Goal: Task Accomplishment & Management: Complete application form

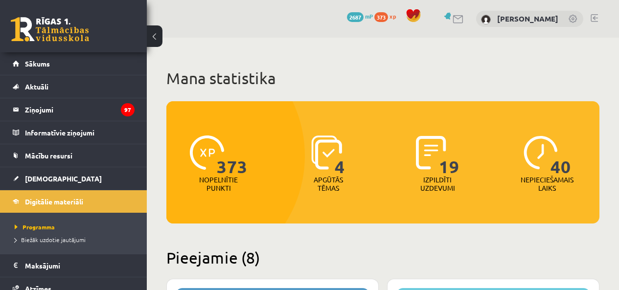
scroll to position [1800, 0]
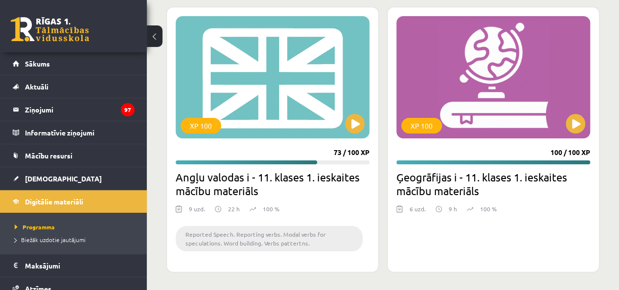
click at [55, 178] on link "[DEMOGRAPHIC_DATA]" at bounding box center [74, 178] width 122 height 22
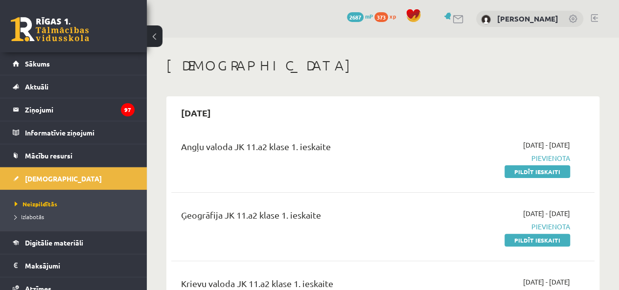
click at [28, 244] on span "Digitālie materiāli" at bounding box center [54, 242] width 58 height 9
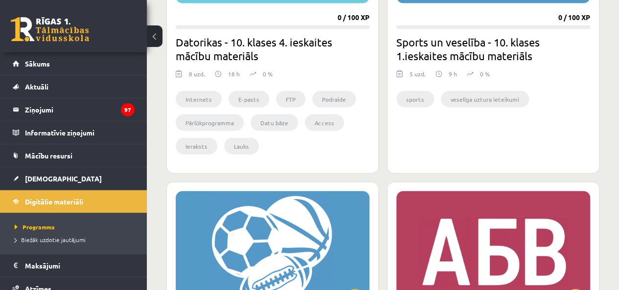
scroll to position [1222, 0]
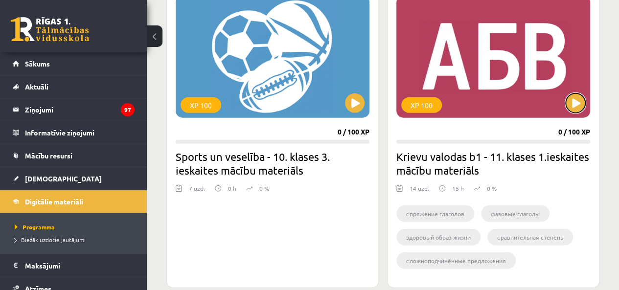
click at [575, 93] on button at bounding box center [575, 103] width 20 height 20
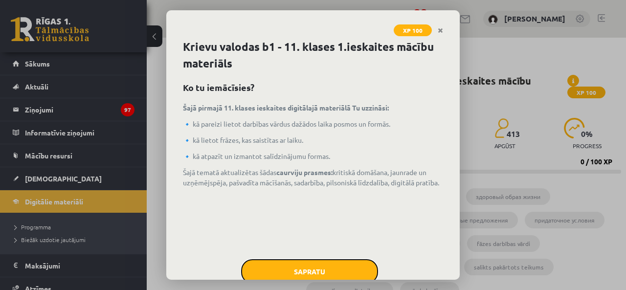
click at [319, 272] on button "Sapratu" at bounding box center [309, 271] width 137 height 24
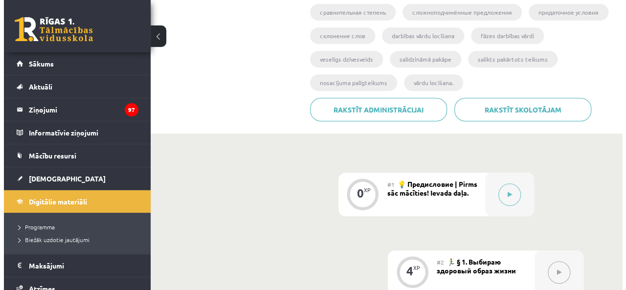
scroll to position [205, 0]
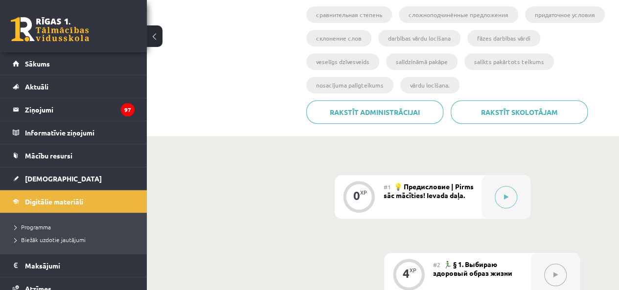
click at [490, 190] on div at bounding box center [505, 197] width 49 height 44
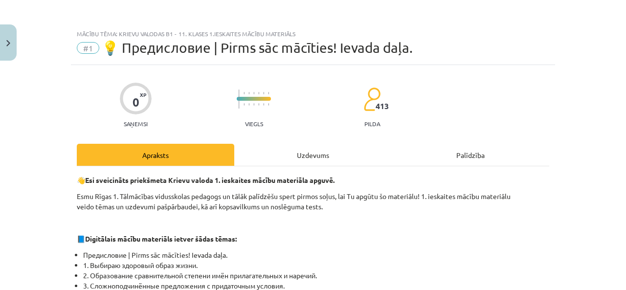
click at [265, 154] on div "Uzdevums" at bounding box center [312, 155] width 157 height 22
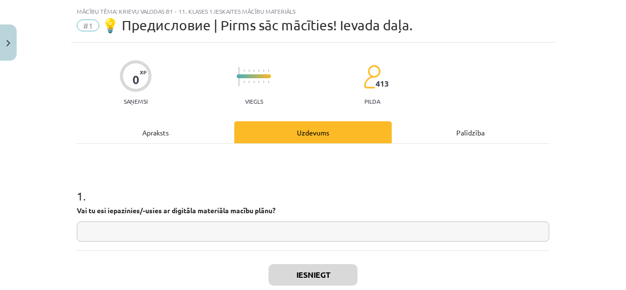
scroll to position [24, 0]
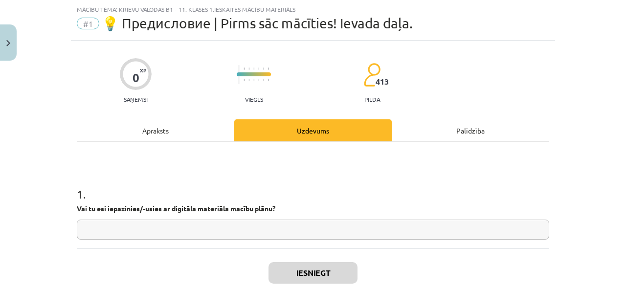
click at [268, 233] on input "text" at bounding box center [313, 230] width 472 height 20
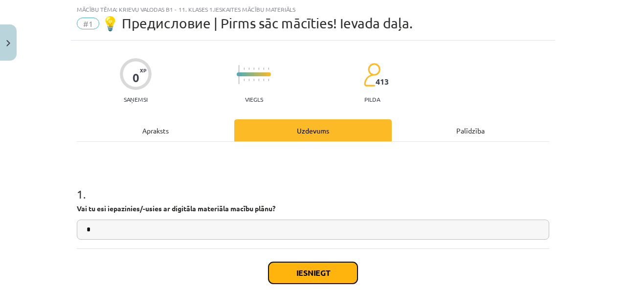
click at [275, 262] on button "Iesniegt" at bounding box center [312, 273] width 89 height 22
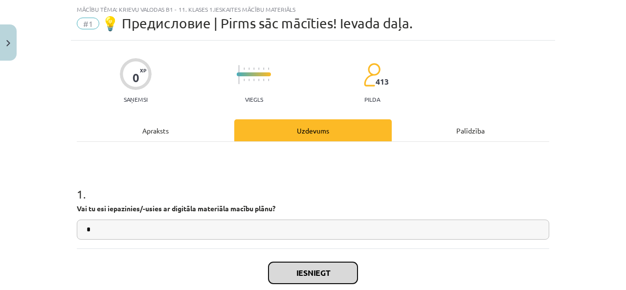
scroll to position [73, 0]
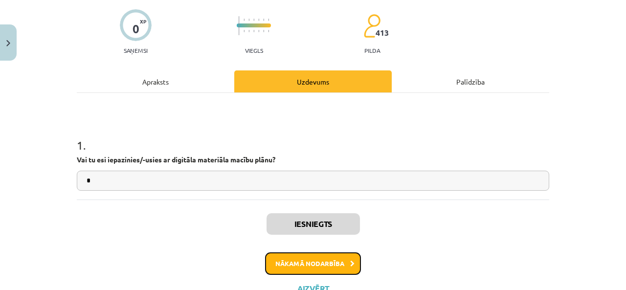
click at [318, 269] on button "Nākamā nodarbība" at bounding box center [313, 263] width 96 height 22
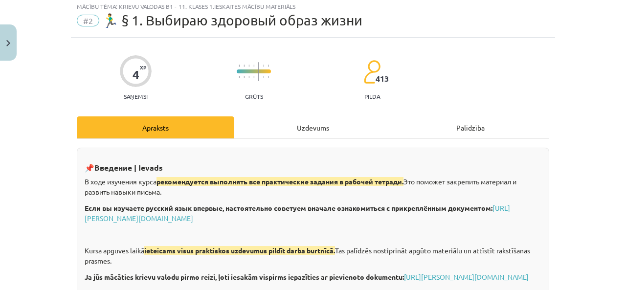
scroll to position [24, 0]
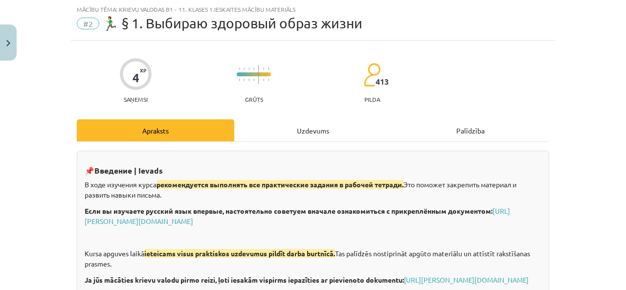
click at [319, 140] on div "Uzdevums" at bounding box center [312, 130] width 157 height 22
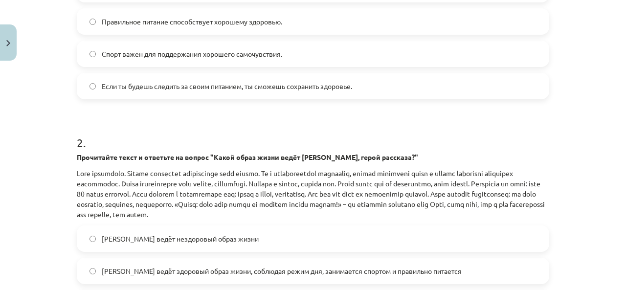
scroll to position [439, 0]
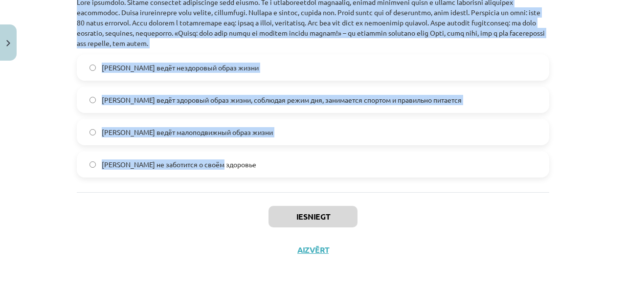
drag, startPoint x: 68, startPoint y: 88, endPoint x: 310, endPoint y: 178, distance: 258.1
copy form "Какое из следующих утверждений является примером сложноподчиненного предложения…"
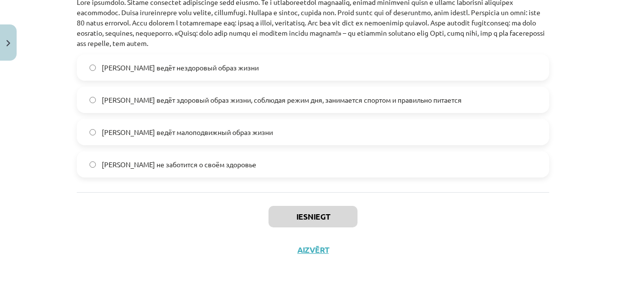
click at [147, 206] on div "Iesniegt Aizvērt" at bounding box center [313, 226] width 472 height 68
click at [205, 101] on span "Олег ведёт здоровый образ жизни, соблюдая режим дня, занимается спортом и прави…" at bounding box center [282, 100] width 360 height 10
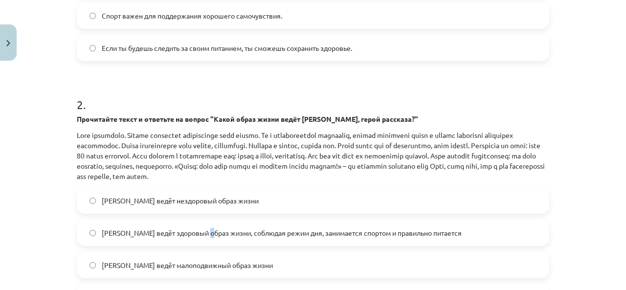
scroll to position [341, 0]
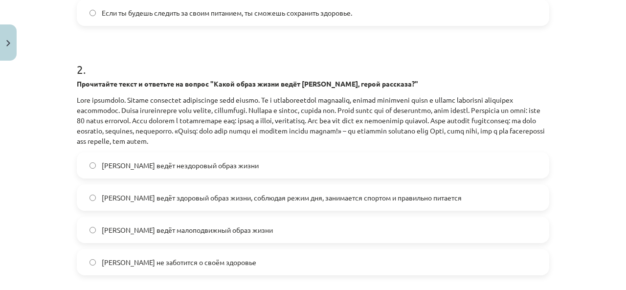
click at [141, 209] on div "Олег ведёт здоровый образ жизни, соблюдая режим дня, занимается спортом и прави…" at bounding box center [313, 197] width 472 height 26
click at [141, 206] on label "Олег ведёт здоровый образ жизни, соблюдая режим дня, занимается спортом и прави…" at bounding box center [313, 197] width 470 height 24
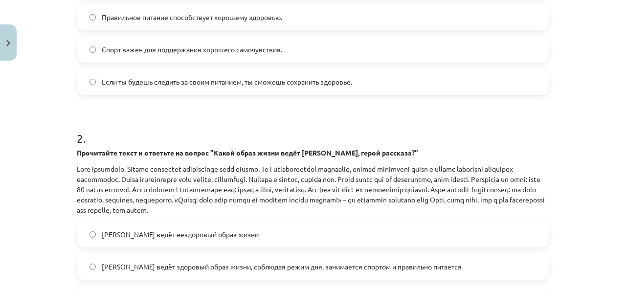
scroll to position [195, 0]
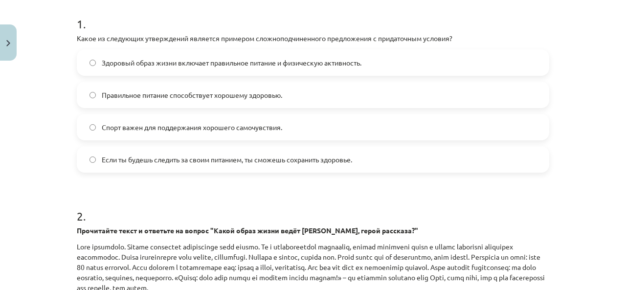
click at [167, 203] on h1 "2 ." at bounding box center [313, 207] width 472 height 30
click at [145, 162] on span "Если ты будешь следить за своим питанием, ты сможешь сохранить здоровье." at bounding box center [227, 160] width 250 height 10
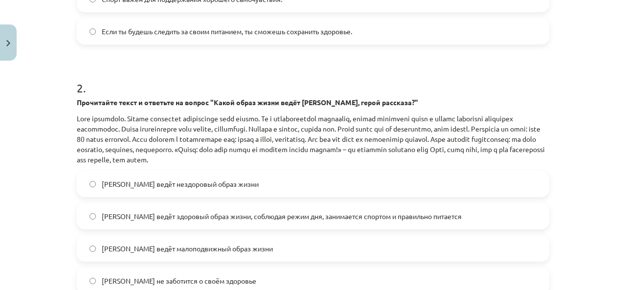
scroll to position [390, 0]
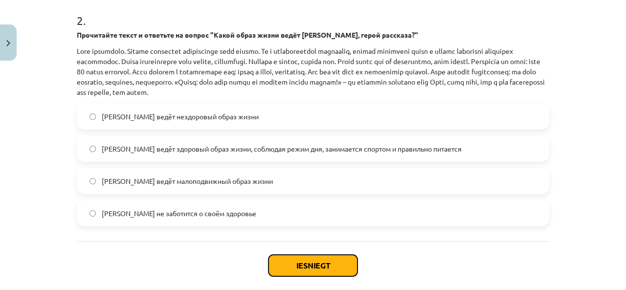
click at [293, 268] on button "Iesniegt" at bounding box center [312, 266] width 89 height 22
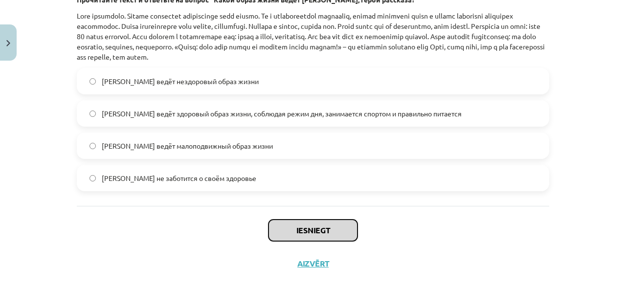
scroll to position [439, 0]
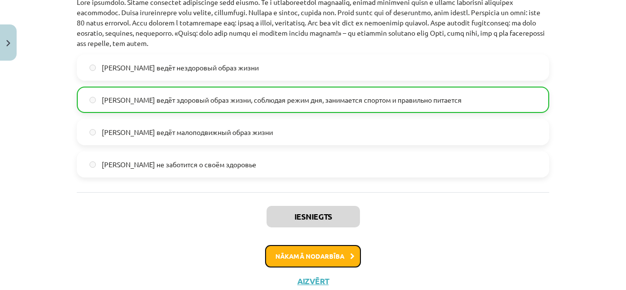
click at [290, 265] on button "Nākamā nodarbība" at bounding box center [313, 256] width 96 height 22
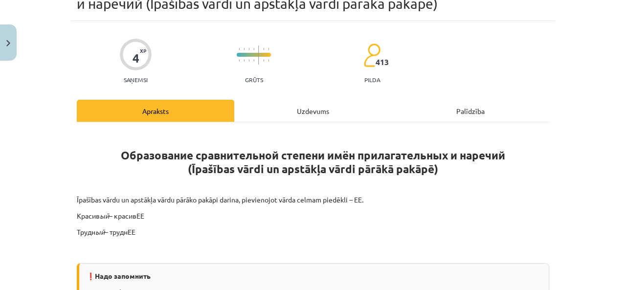
scroll to position [24, 0]
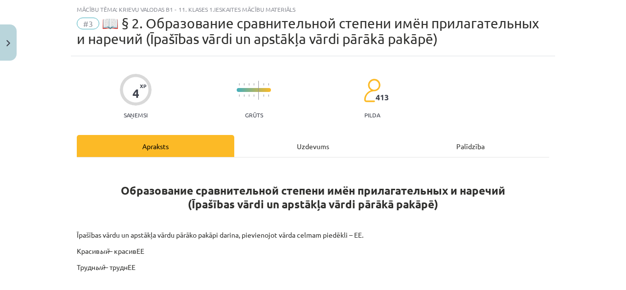
click at [251, 154] on div "Uzdevums" at bounding box center [312, 146] width 157 height 22
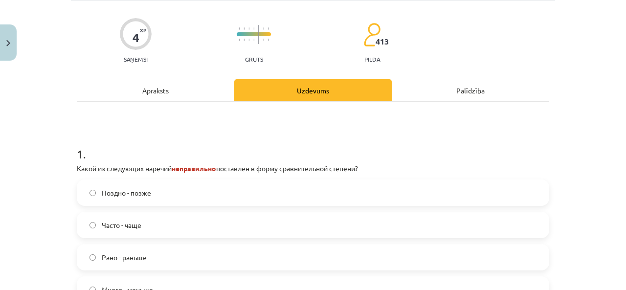
scroll to position [171, 0]
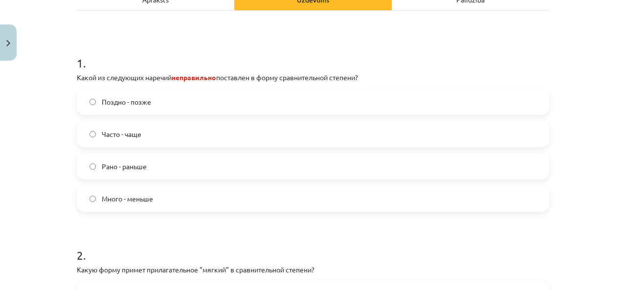
click at [119, 203] on label "Много - меньше" at bounding box center [313, 198] width 470 height 24
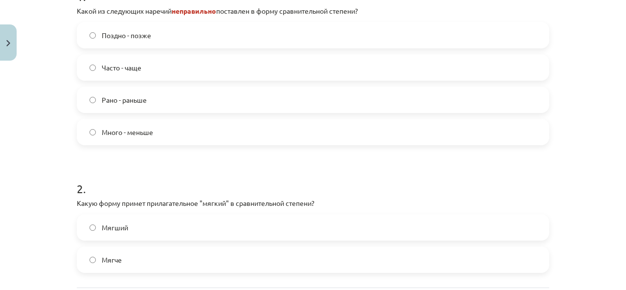
scroll to position [318, 0]
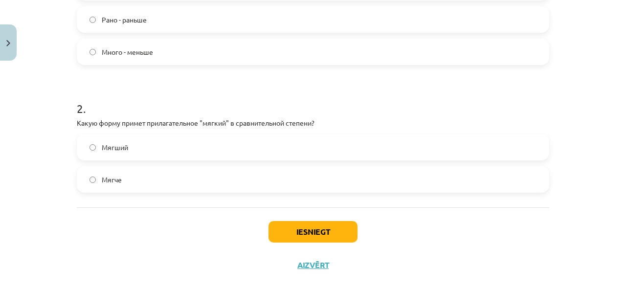
click at [104, 181] on span "Мягче" at bounding box center [112, 180] width 20 height 10
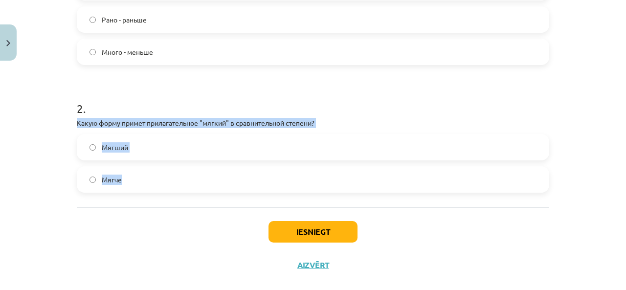
drag, startPoint x: 66, startPoint y: 119, endPoint x: 132, endPoint y: 202, distance: 106.2
click at [132, 202] on div "Mācību tēma: Krievu valodas b1 - 11. klases 1.ieskaites mācību materiāls #3 📖 §…" at bounding box center [313, 145] width 626 height 290
copy div "Какую форму примет прилагательное "мягкий" в сравнительной степени? Мягший Мягче"
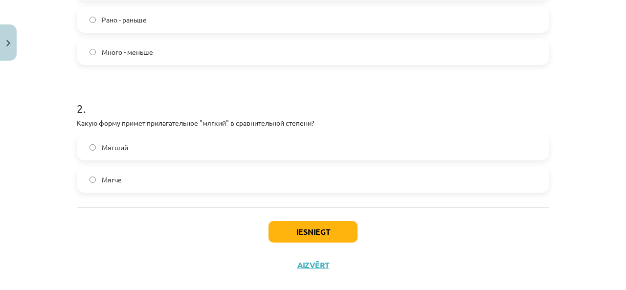
click at [202, 237] on div "Iesniegt Aizvērt" at bounding box center [313, 241] width 472 height 68
click at [290, 240] on button "Iesniegt" at bounding box center [312, 232] width 89 height 22
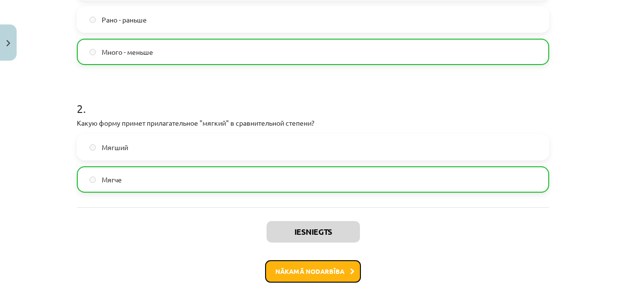
click at [307, 265] on button "Nākamā nodarbība" at bounding box center [313, 271] width 96 height 22
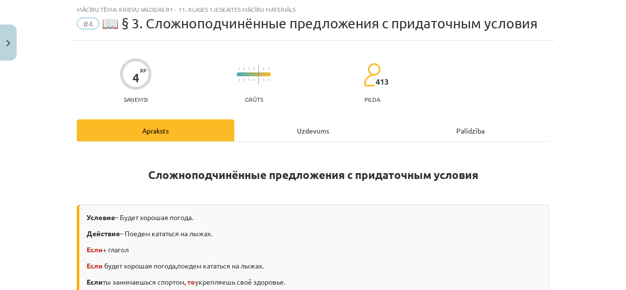
click at [322, 125] on div "Uzdevums" at bounding box center [312, 130] width 157 height 22
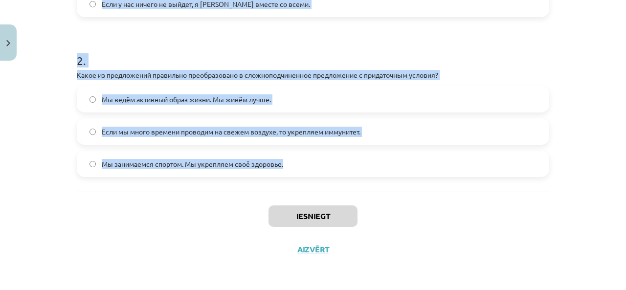
drag, startPoint x: 81, startPoint y: 61, endPoint x: 329, endPoint y: 176, distance: 272.6
click at [328, 176] on div "4 XP Saņemsi Grūts 413 pilda Apraksts Uzdevums Palīdzība 1 . Найдите среди данн…" at bounding box center [313, 6] width 484 height 519
copy form "Найдите среди данных предложений СПП с придаточным условия. Отметьте предложени…"
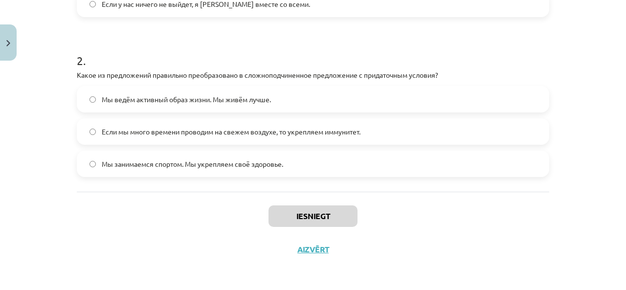
click at [188, 265] on div "Mācību tēma: Krievu valodas b1 - 11. klases 1.ieskaites mācību materiāls #4 📖 §…" at bounding box center [313, 145] width 626 height 290
click at [170, 15] on label "Если у нас ничего не выйдет, я уеду вместе со всеми." at bounding box center [313, 4] width 470 height 24
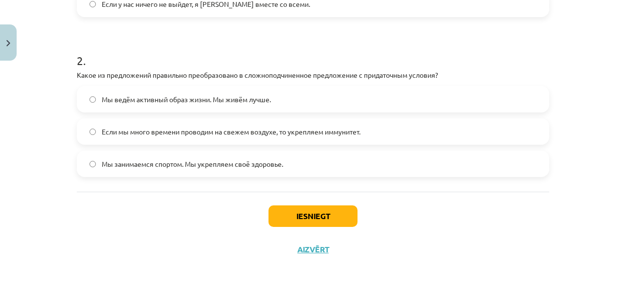
click at [210, 139] on label "Если мы много времени проводим на свежем воздухе, то укрепляем иммунитет." at bounding box center [313, 131] width 470 height 24
click at [293, 219] on button "Iesniegt" at bounding box center [312, 216] width 89 height 22
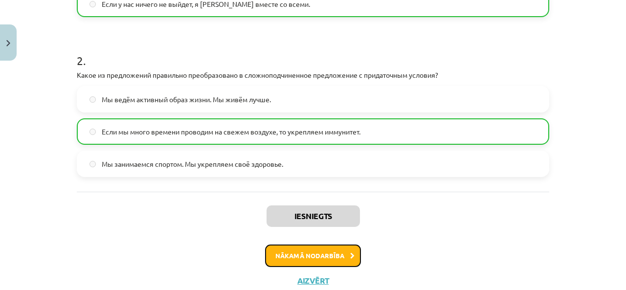
click at [308, 251] on button "Nākamā nodarbība" at bounding box center [313, 255] width 96 height 22
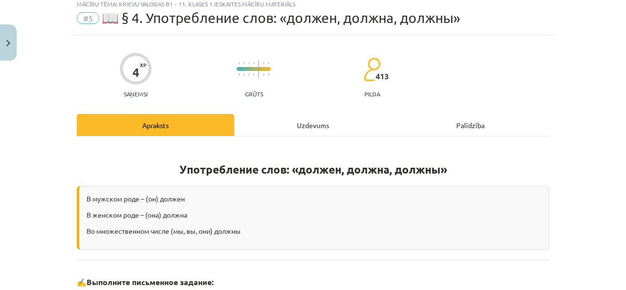
scroll to position [24, 0]
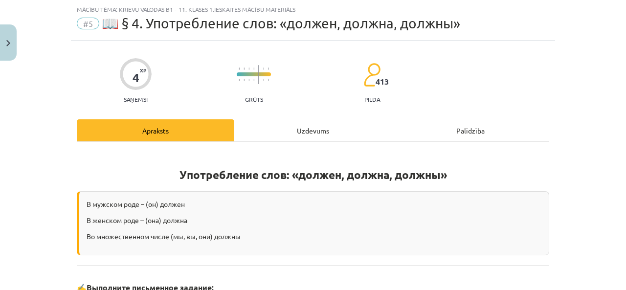
click at [332, 124] on div "Uzdevums" at bounding box center [312, 130] width 157 height 22
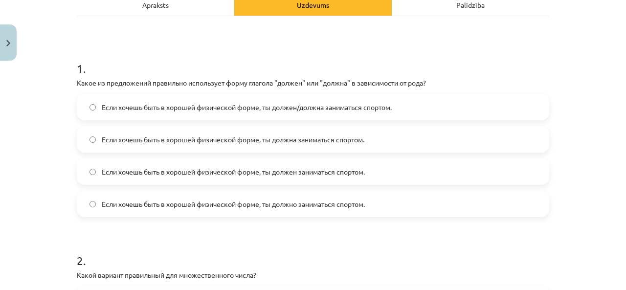
scroll to position [171, 0]
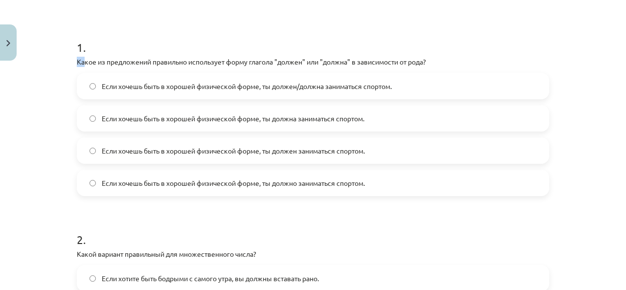
drag, startPoint x: 70, startPoint y: 58, endPoint x: 82, endPoint y: 61, distance: 12.1
click at [82, 61] on div "4 XP Saņemsi Grūts 412 pilda Apraksts Uzdevums Palīdzība 1 . Какое из предложен…" at bounding box center [313, 185] width 484 height 583
click at [71, 95] on div "4 XP Saņemsi Grūts 412 pilda Apraksts Uzdevums Palīdzība 1 . Какое из предложен…" at bounding box center [313, 185] width 484 height 583
click at [250, 76] on label "Если хочешь быть в хорошей физической форме, ты должен/должна заниматься спорто…" at bounding box center [313, 86] width 470 height 24
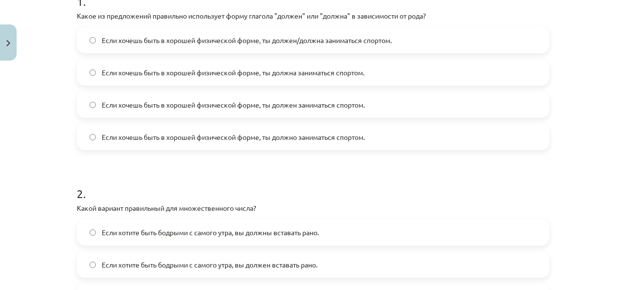
scroll to position [367, 0]
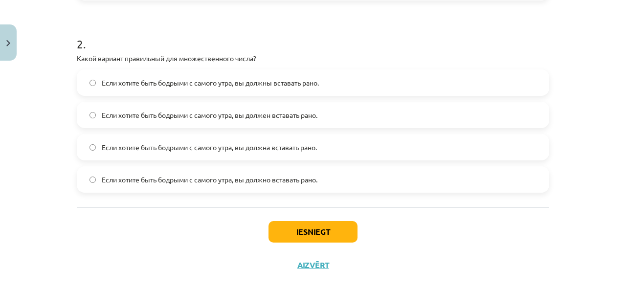
click at [276, 84] on span "Если хотите быть бодрыми с самого утра, вы должны вставать рано." at bounding box center [210, 83] width 217 height 10
click at [297, 232] on button "Iesniegt" at bounding box center [312, 232] width 89 height 22
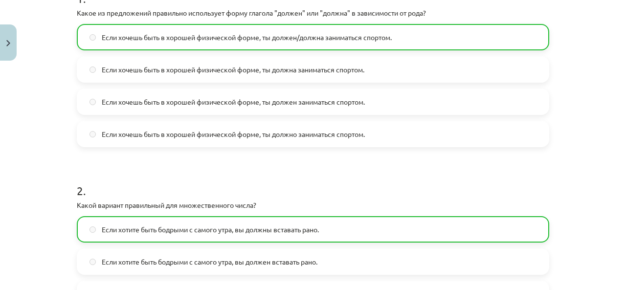
scroll to position [413, 0]
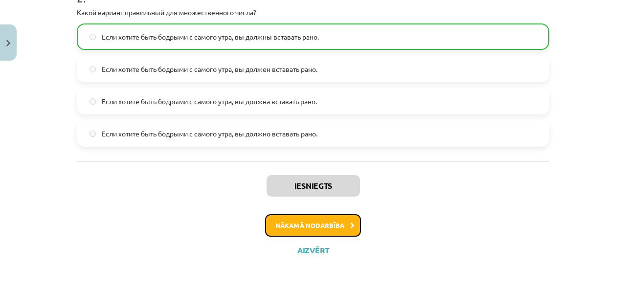
click at [316, 226] on button "Nākamā nodarbība" at bounding box center [313, 225] width 96 height 22
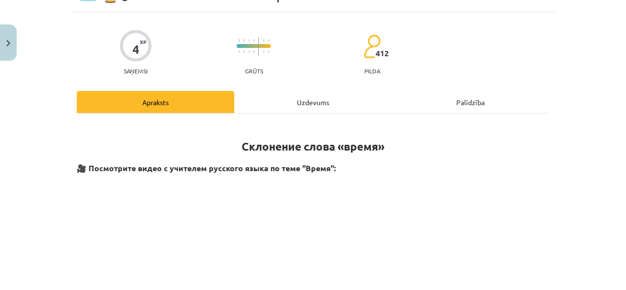
scroll to position [24, 0]
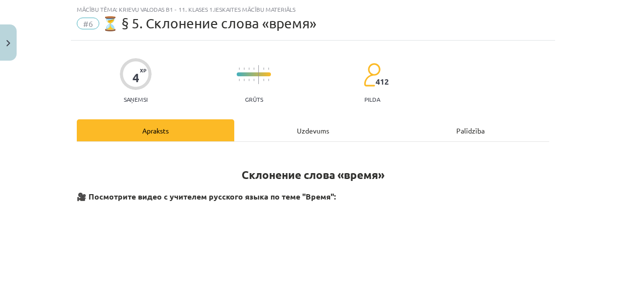
click at [253, 162] on h1 "Склонение слова «время»" at bounding box center [313, 166] width 472 height 31
click at [246, 134] on div "Uzdevums" at bounding box center [312, 130] width 157 height 22
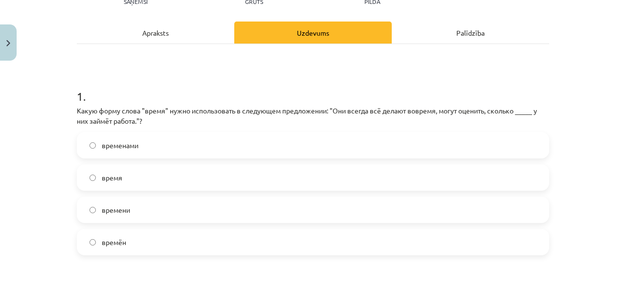
scroll to position [220, 0]
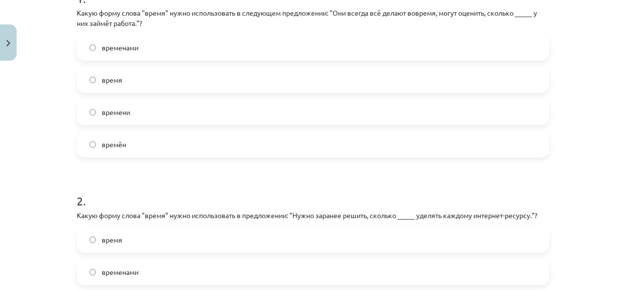
click at [139, 82] on label "время" at bounding box center [313, 79] width 470 height 24
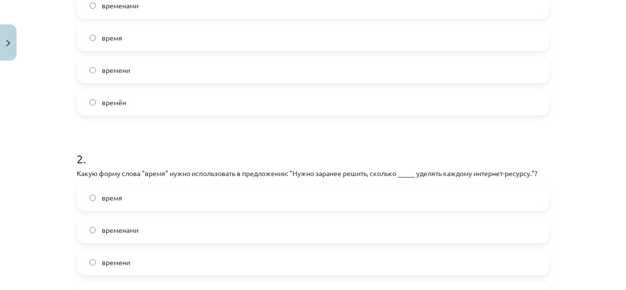
scroll to position [318, 0]
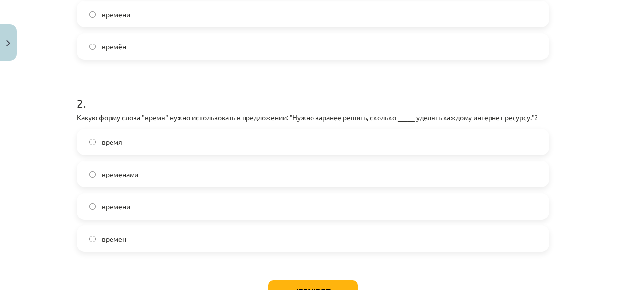
click at [296, 145] on label "время" at bounding box center [313, 142] width 470 height 24
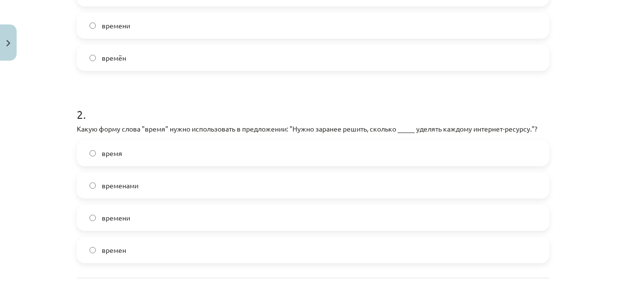
scroll to position [367, 0]
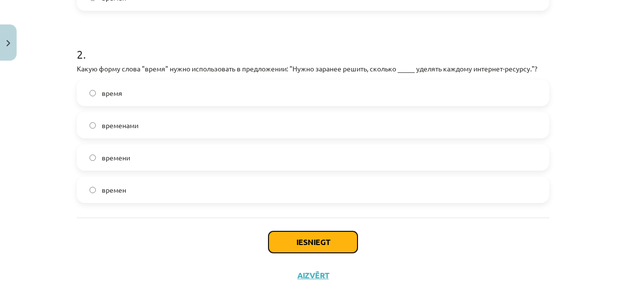
click at [314, 236] on button "Iesniegt" at bounding box center [312, 242] width 89 height 22
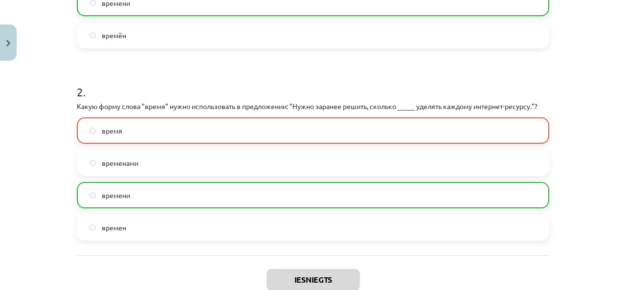
scroll to position [392, 0]
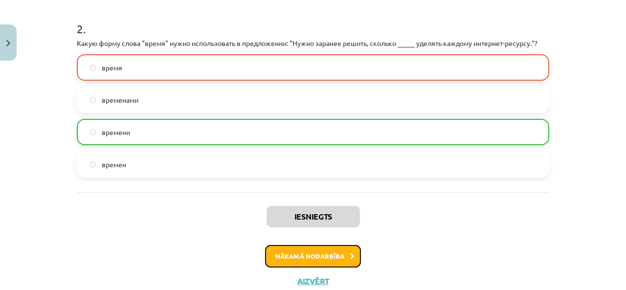
click at [286, 253] on button "Nākamā nodarbība" at bounding box center [313, 256] width 96 height 22
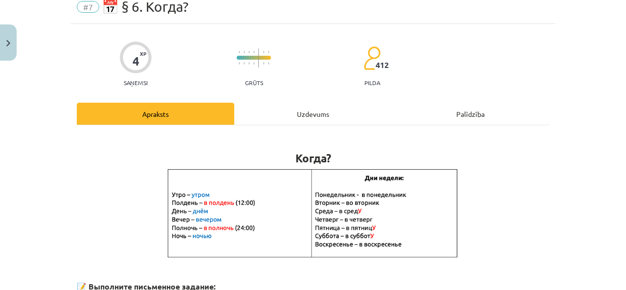
scroll to position [24, 0]
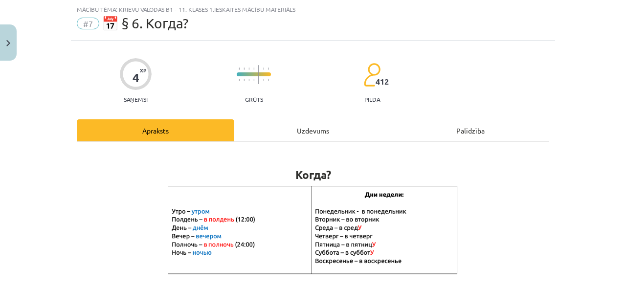
click at [288, 126] on div "Uzdevums" at bounding box center [312, 130] width 157 height 22
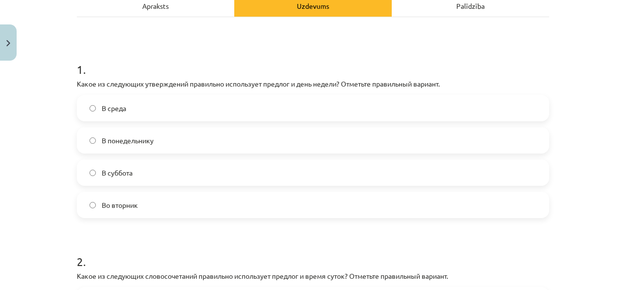
scroll to position [171, 0]
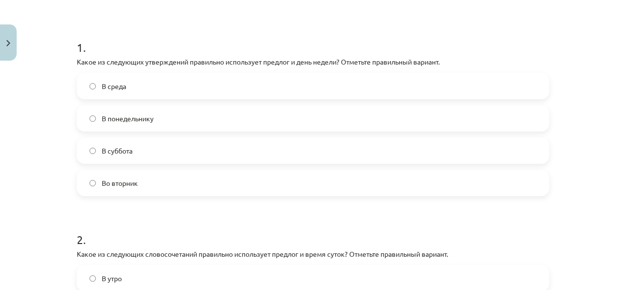
click at [121, 187] on span "Во вторник" at bounding box center [120, 183] width 36 height 10
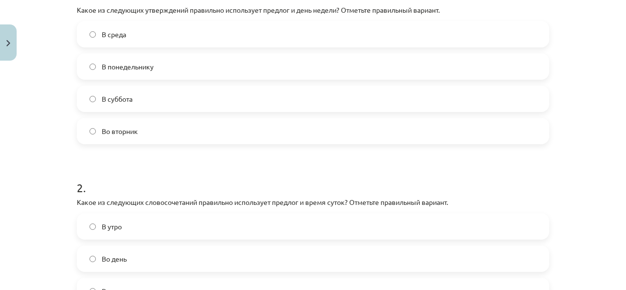
scroll to position [220, 0]
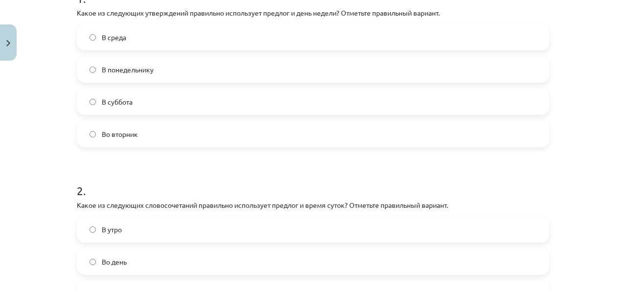
click at [140, 74] on span "В понедельнику" at bounding box center [128, 70] width 52 height 10
click at [138, 98] on label "В суббота" at bounding box center [313, 101] width 470 height 24
click at [144, 34] on label "В среда" at bounding box center [313, 37] width 470 height 24
click at [115, 134] on span "Во вторник" at bounding box center [120, 134] width 36 height 10
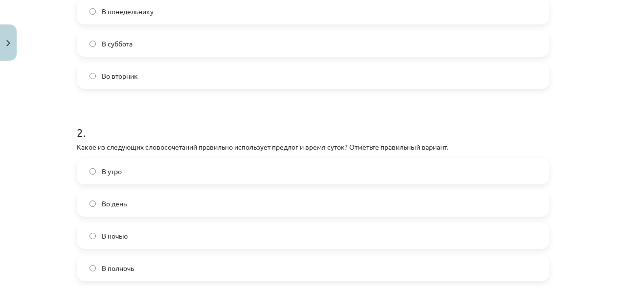
scroll to position [367, 0]
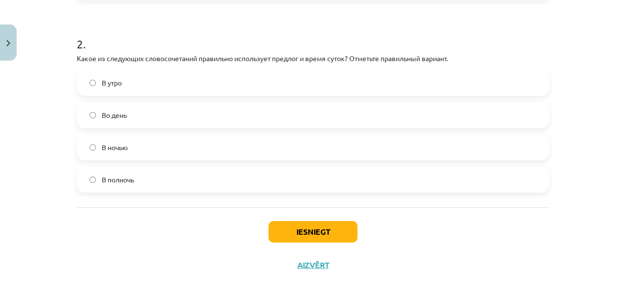
click at [134, 144] on label "В ночью" at bounding box center [313, 147] width 470 height 24
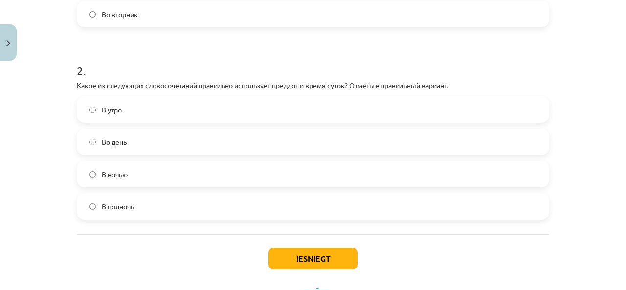
scroll to position [382, 0]
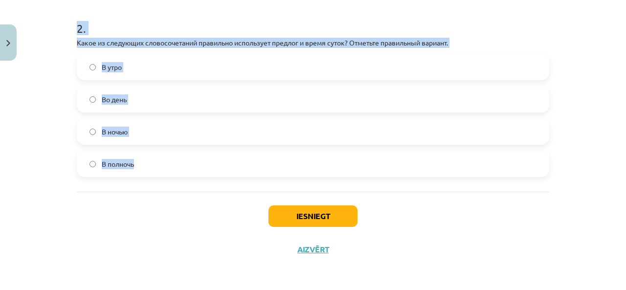
drag, startPoint x: 67, startPoint y: 59, endPoint x: 246, endPoint y: 184, distance: 219.1
click at [246, 184] on div "Mācību tēma: Krievu valodas b1 - 11. klases 1.ieskaites mācību materiāls #7 📅 §…" at bounding box center [313, 145] width 626 height 290
copy form "Какое из следующих утверждений правильно использует предлог и день недели? Отме…"
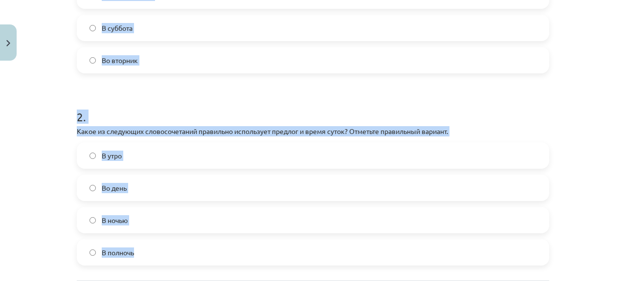
scroll to position [236, 0]
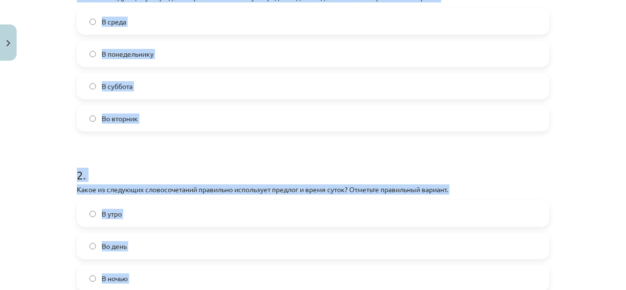
click at [151, 143] on form "1 . Какое из следующих утверждений правильно использует предлог и день недели? …" at bounding box center [313, 141] width 472 height 365
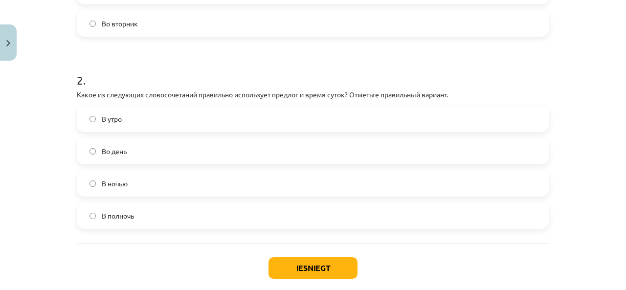
scroll to position [382, 0]
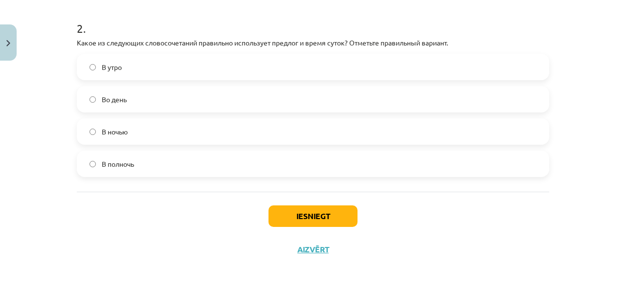
click at [91, 154] on label "В полночь" at bounding box center [313, 164] width 470 height 24
click at [295, 214] on button "Iesniegt" at bounding box center [312, 216] width 89 height 22
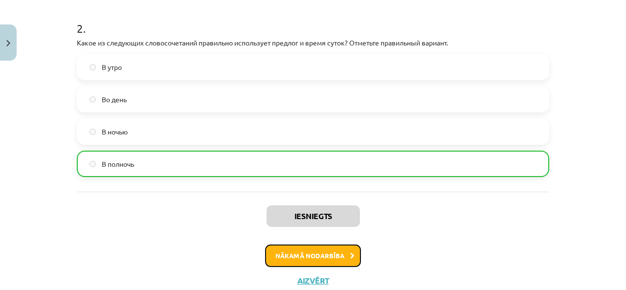
click at [297, 260] on button "Nākamā nodarbība" at bounding box center [313, 255] width 96 height 22
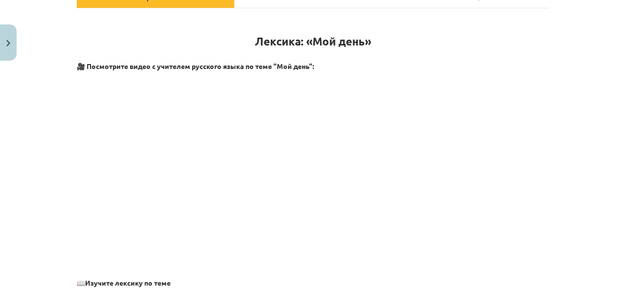
scroll to position [24, 0]
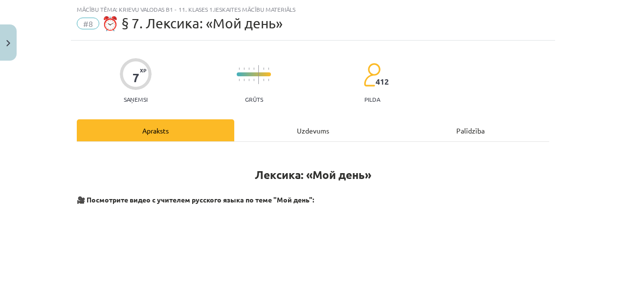
click at [278, 130] on div "Uzdevums" at bounding box center [312, 130] width 157 height 22
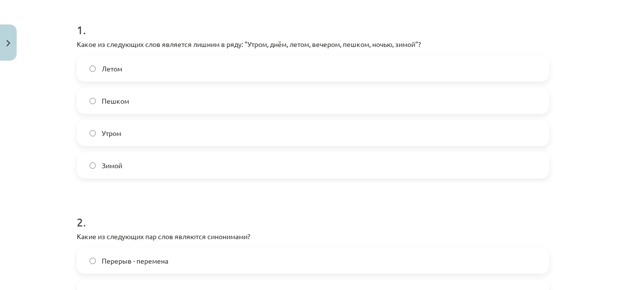
scroll to position [318, 0]
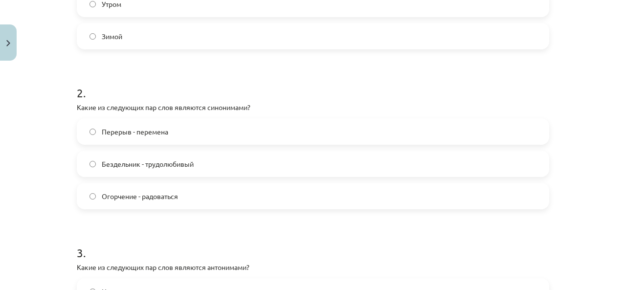
click at [177, 126] on label "Перерыв - перемена" at bounding box center [313, 131] width 470 height 24
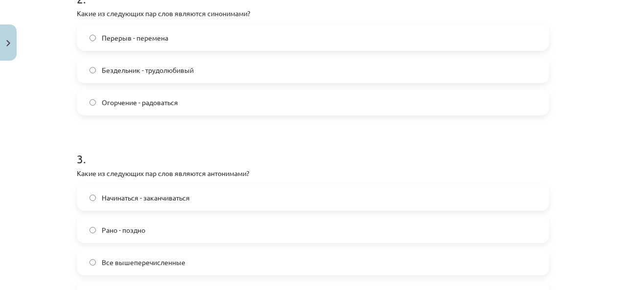
scroll to position [416, 0]
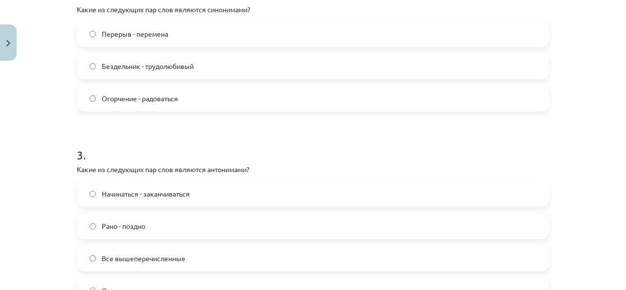
drag, startPoint x: 132, startPoint y: 61, endPoint x: 131, endPoint y: 66, distance: 5.0
click at [132, 62] on span "Бездельник - трудолюбивый" at bounding box center [148, 66] width 92 height 10
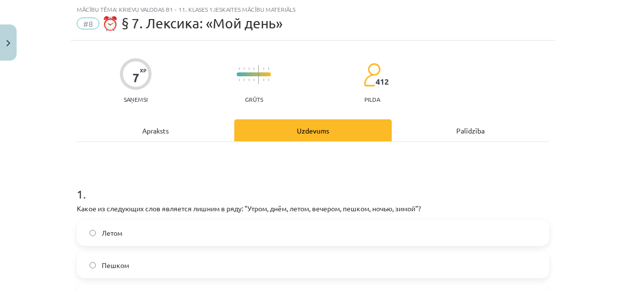
scroll to position [0, 0]
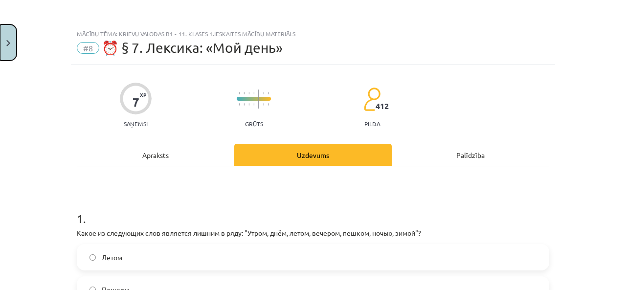
click at [9, 52] on button "Close" at bounding box center [8, 42] width 17 height 36
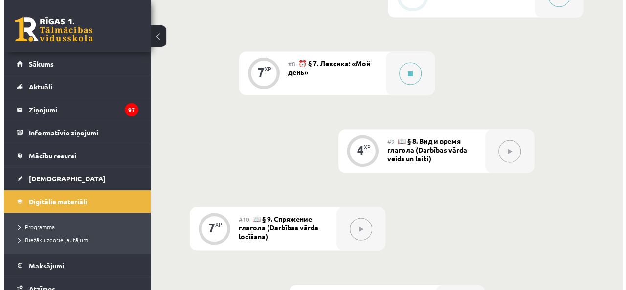
scroll to position [841, 0]
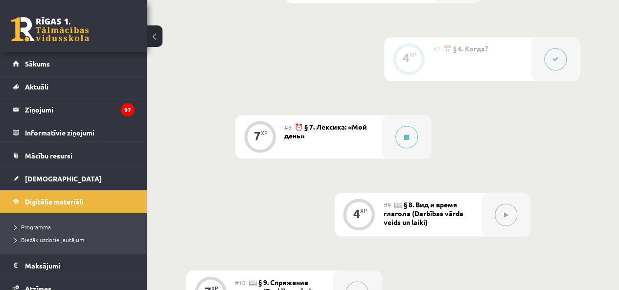
click at [389, 131] on div at bounding box center [406, 137] width 49 height 44
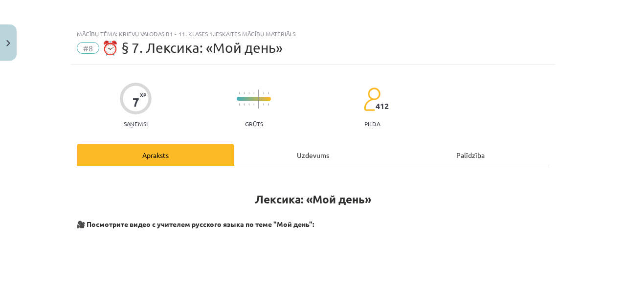
click at [264, 155] on div "Uzdevums" at bounding box center [312, 155] width 157 height 22
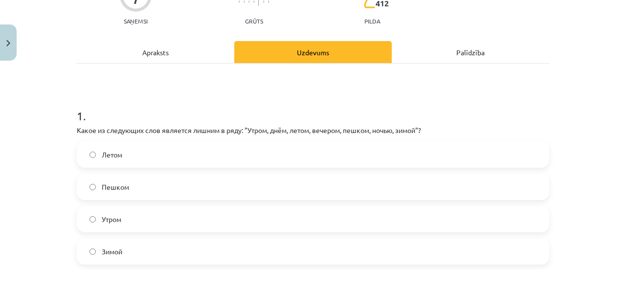
scroll to position [148, 0]
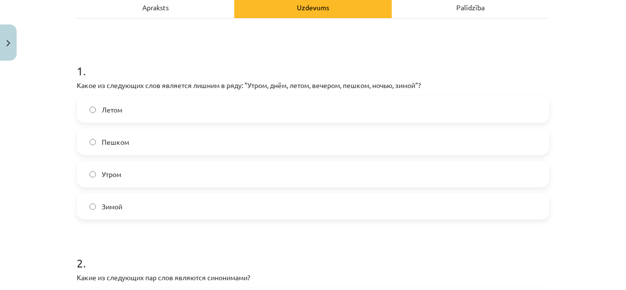
click at [141, 147] on label "Пешком" at bounding box center [313, 142] width 470 height 24
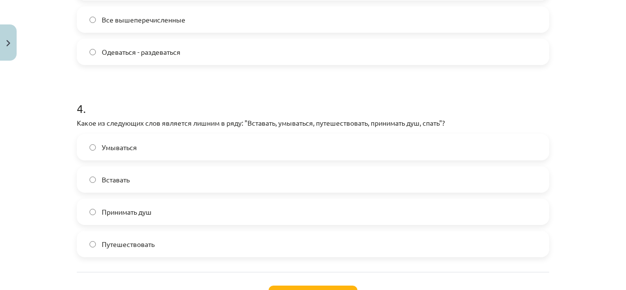
scroll to position [734, 0]
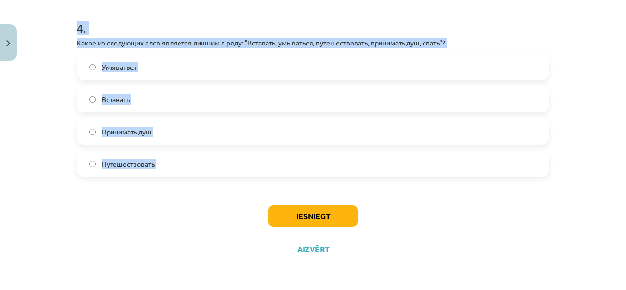
drag, startPoint x: 68, startPoint y: 79, endPoint x: 292, endPoint y: 192, distance: 250.4
copy form "Какое из следующих слов является лишним в ряду: "Утром, днём, летом, вечером, п…"
click at [135, 194] on div "Iesniegt Aizvērt" at bounding box center [313, 226] width 472 height 68
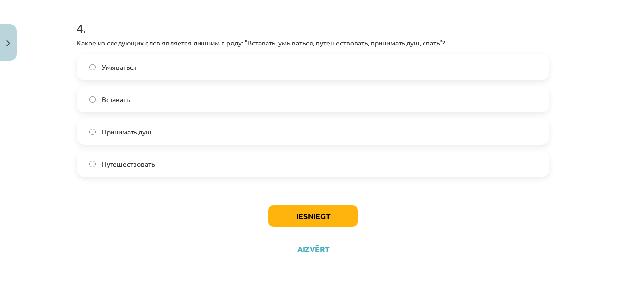
click at [148, 95] on label "Вставать" at bounding box center [313, 99] width 470 height 24
click at [118, 159] on span "Путешествовать" at bounding box center [128, 164] width 53 height 10
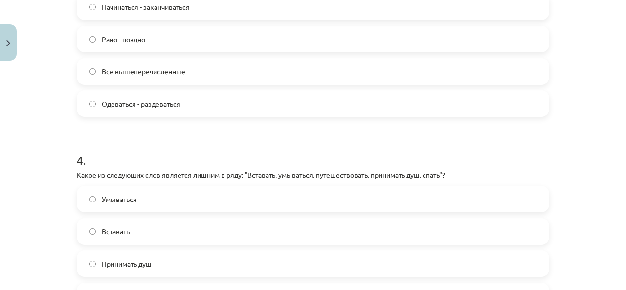
scroll to position [588, 0]
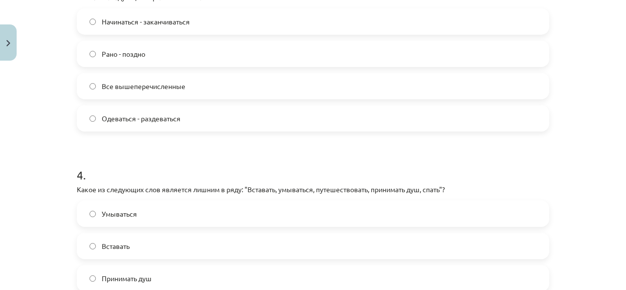
click at [194, 92] on label "Все вышеперечисленные" at bounding box center [313, 86] width 470 height 24
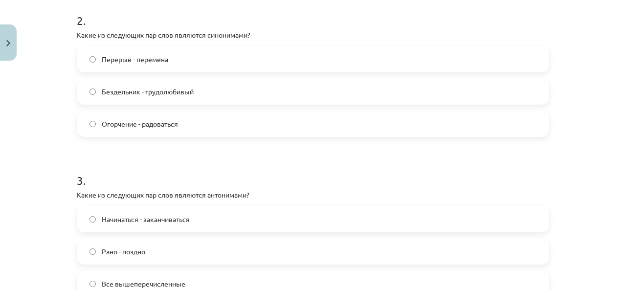
scroll to position [343, 0]
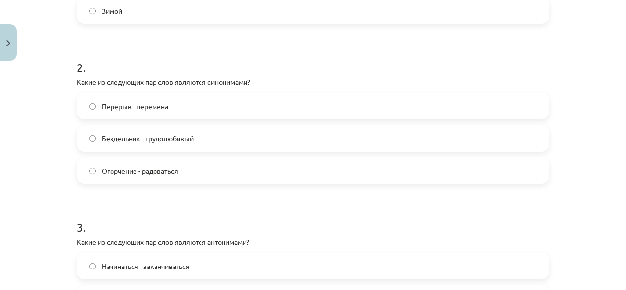
click at [179, 111] on label "Перерыв - перемена" at bounding box center [313, 106] width 470 height 24
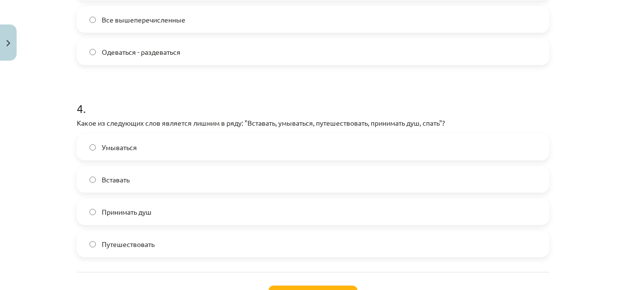
scroll to position [734, 0]
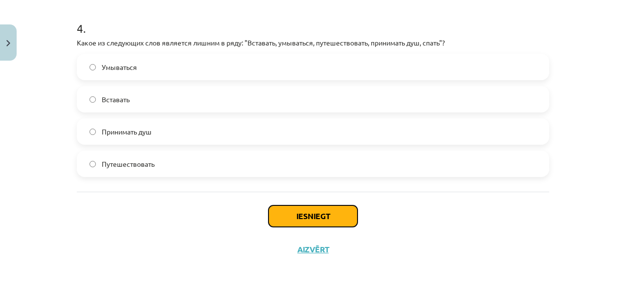
click at [295, 221] on button "Iesniegt" at bounding box center [312, 216] width 89 height 22
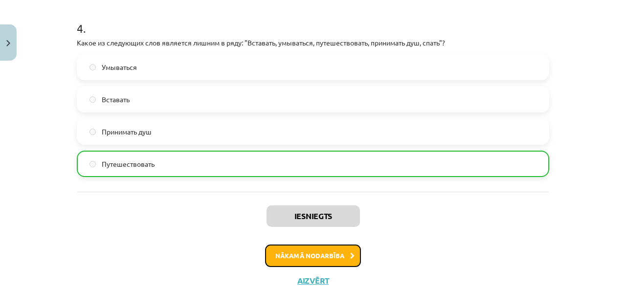
click at [339, 260] on button "Nākamā nodarbība" at bounding box center [313, 255] width 96 height 22
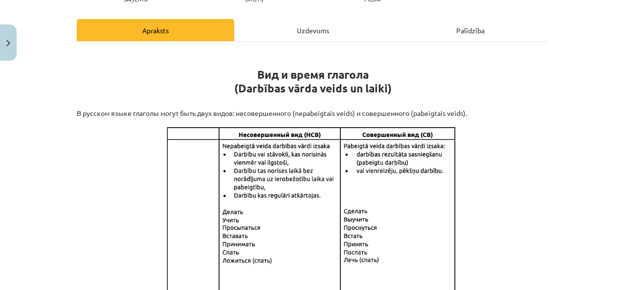
scroll to position [24, 0]
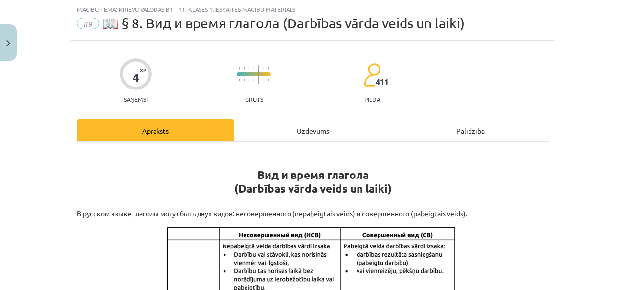
click at [306, 135] on div "Uzdevums" at bounding box center [312, 130] width 157 height 22
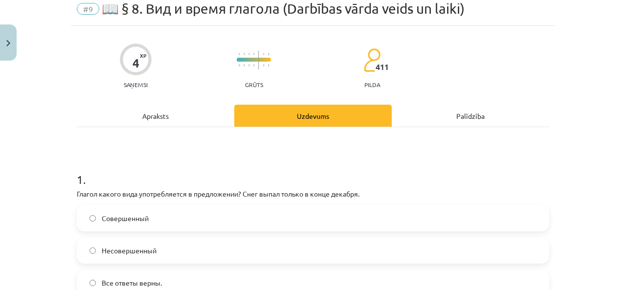
scroll to position [0, 0]
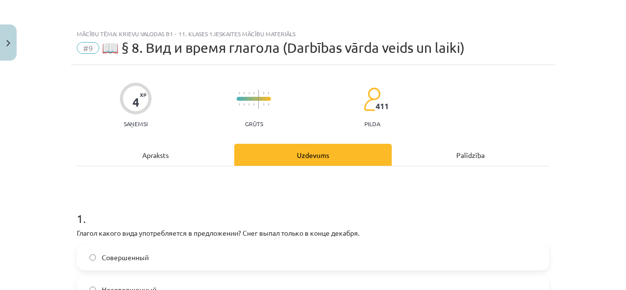
click at [155, 165] on div "Apraksts" at bounding box center [155, 155] width 157 height 22
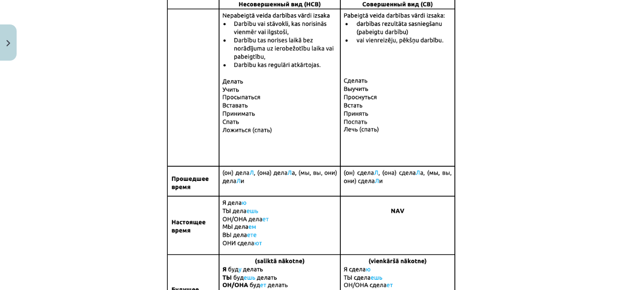
scroll to position [269, 0]
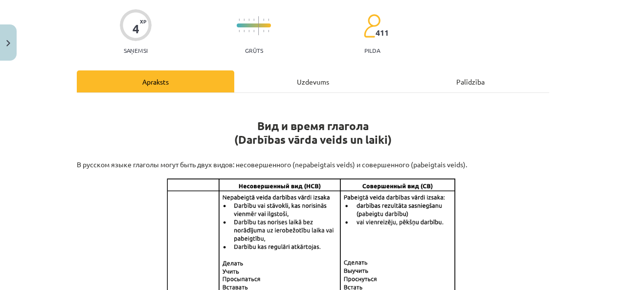
click at [263, 80] on div "Uzdevums" at bounding box center [312, 81] width 157 height 22
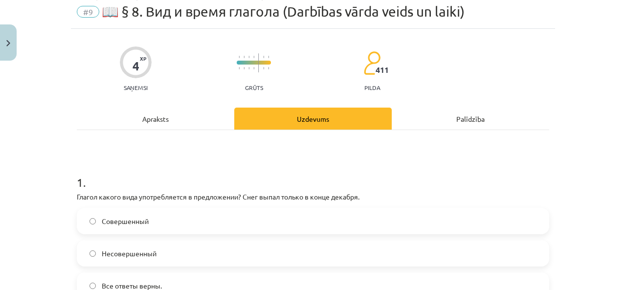
scroll to position [24, 0]
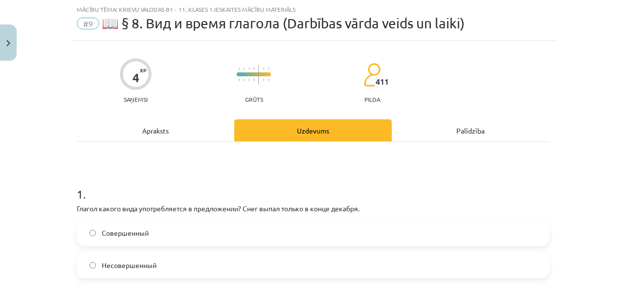
click at [159, 126] on div "Apraksts" at bounding box center [155, 130] width 157 height 22
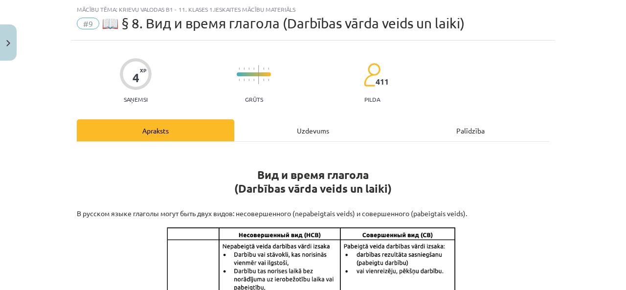
drag, startPoint x: 288, startPoint y: 115, endPoint x: 291, endPoint y: 121, distance: 6.6
click at [290, 125] on div "Uzdevums" at bounding box center [312, 130] width 157 height 22
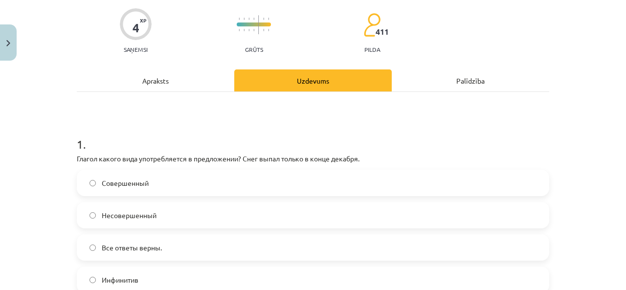
scroll to position [122, 0]
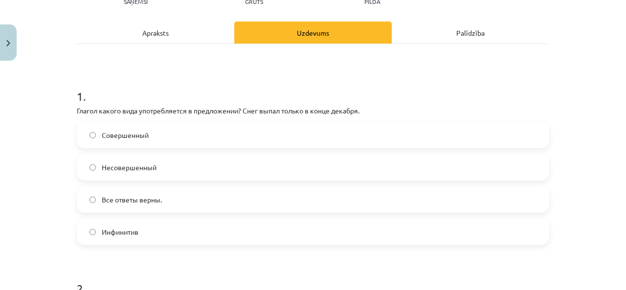
click at [150, 41] on div "Apraksts" at bounding box center [155, 33] width 157 height 22
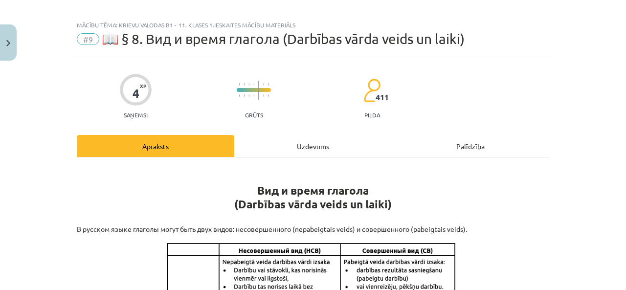
scroll to position [0, 0]
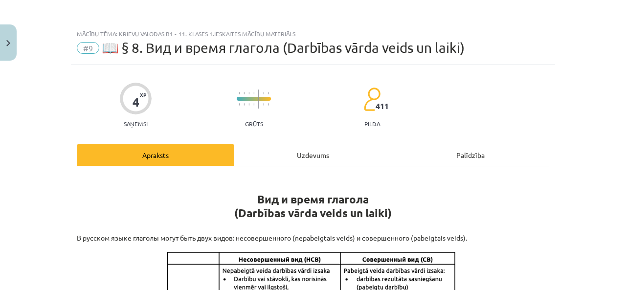
click at [315, 150] on div "Uzdevums" at bounding box center [312, 155] width 157 height 22
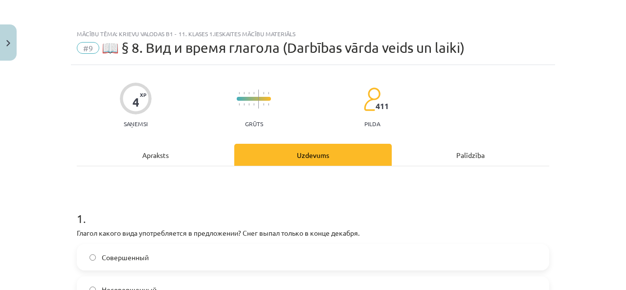
scroll to position [24, 0]
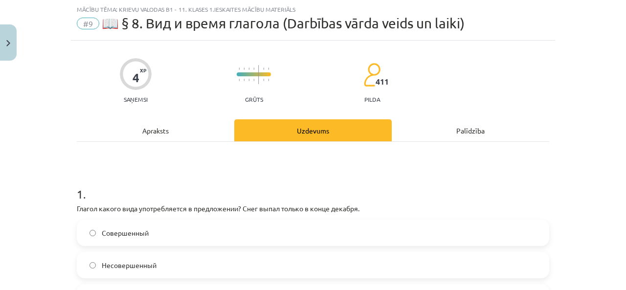
click at [157, 130] on div "Apraksts" at bounding box center [155, 130] width 157 height 22
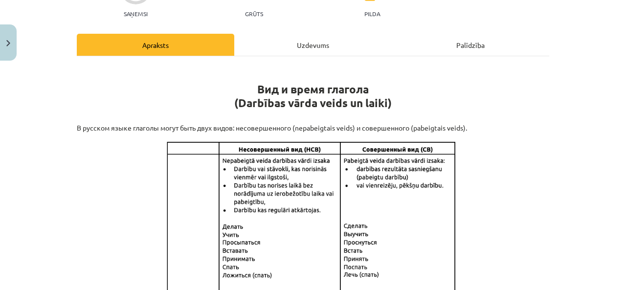
scroll to position [171, 0]
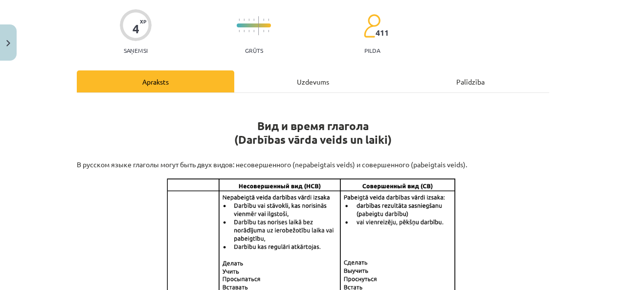
click at [297, 91] on div "Uzdevums" at bounding box center [312, 81] width 157 height 22
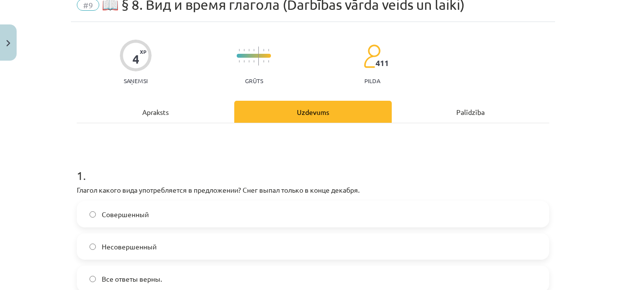
scroll to position [24, 0]
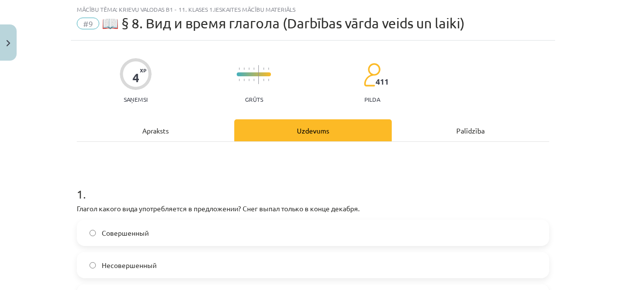
click at [192, 236] on label "Совершенный" at bounding box center [313, 233] width 470 height 24
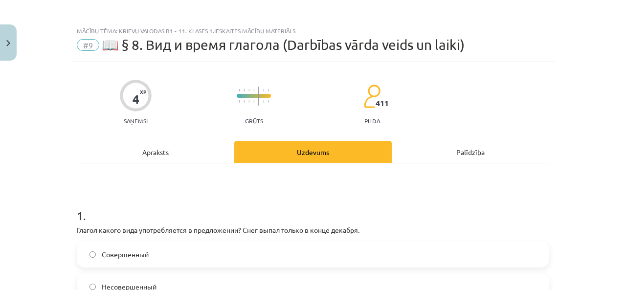
scroll to position [0, 0]
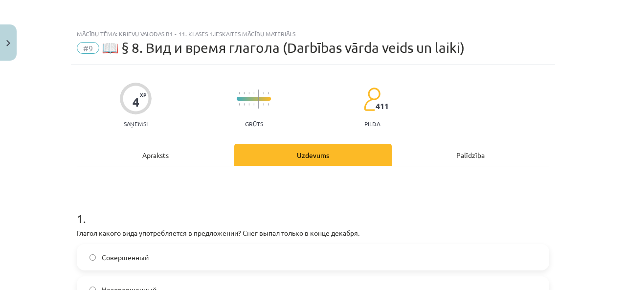
click at [162, 160] on div "Apraksts" at bounding box center [155, 155] width 157 height 22
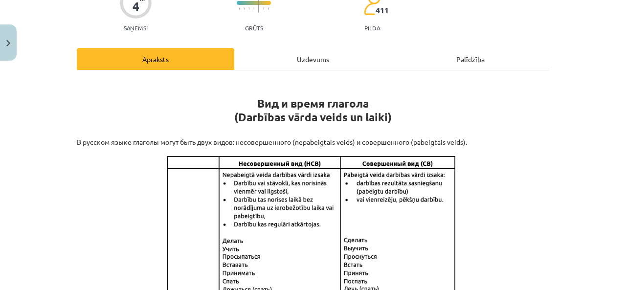
scroll to position [24, 0]
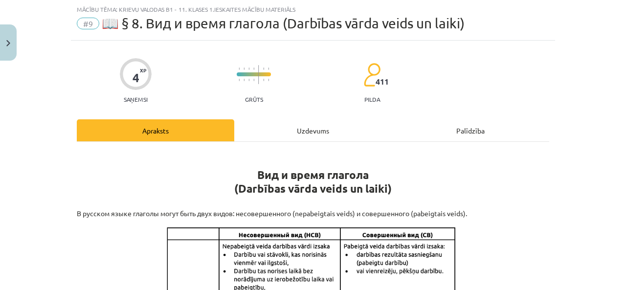
click at [305, 129] on div "Uzdevums" at bounding box center [312, 130] width 157 height 22
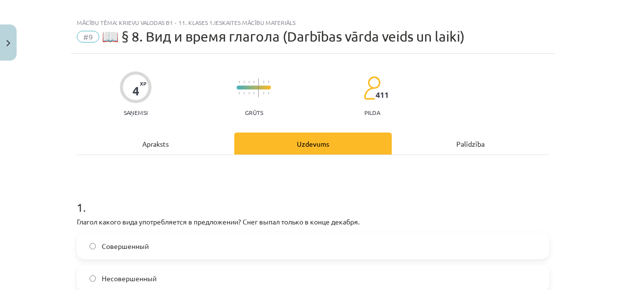
scroll to position [0, 0]
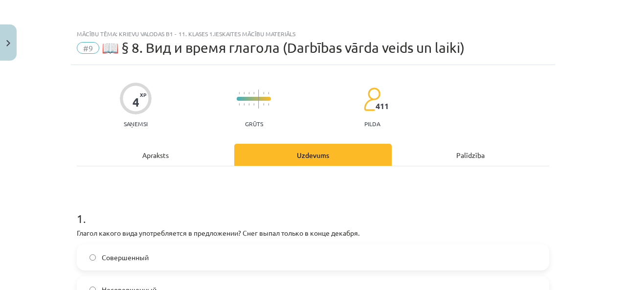
drag, startPoint x: 158, startPoint y: 154, endPoint x: 169, endPoint y: 158, distance: 11.9
click at [163, 156] on div "Apraksts" at bounding box center [155, 155] width 157 height 22
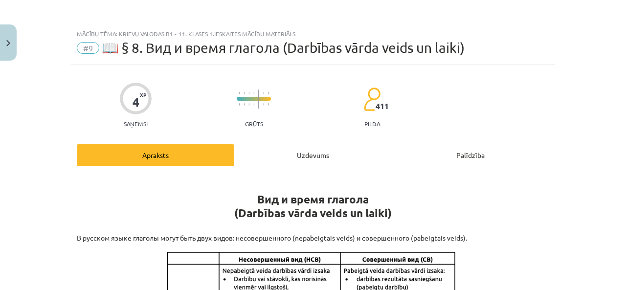
drag, startPoint x: 308, startPoint y: 143, endPoint x: 309, endPoint y: 155, distance: 11.8
click at [309, 155] on div "Uzdevums" at bounding box center [312, 155] width 157 height 22
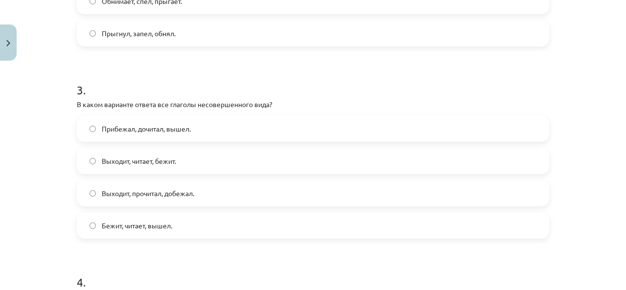
scroll to position [416, 0]
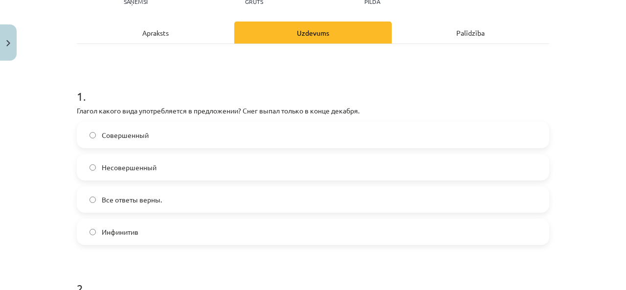
click at [188, 42] on div "Apraksts" at bounding box center [155, 33] width 157 height 22
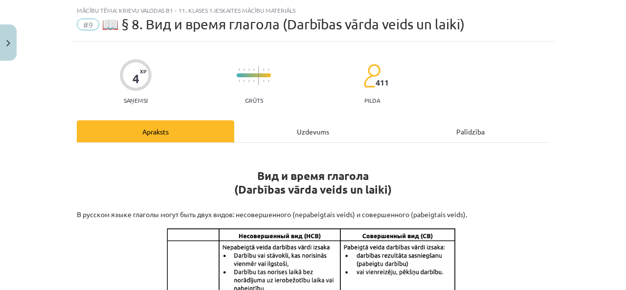
scroll to position [0, 0]
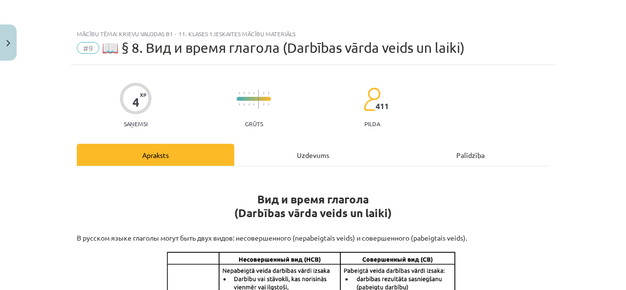
drag, startPoint x: 330, startPoint y: 181, endPoint x: 321, endPoint y: 159, distance: 23.7
click at [325, 177] on h1 "Вид и время глагола (Darbības vārda veids un laiki)" at bounding box center [313, 197] width 472 height 44
click at [317, 149] on div "Uzdevums" at bounding box center [312, 155] width 157 height 22
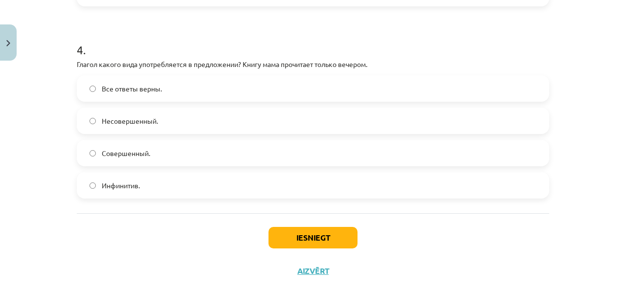
scroll to position [767, 0]
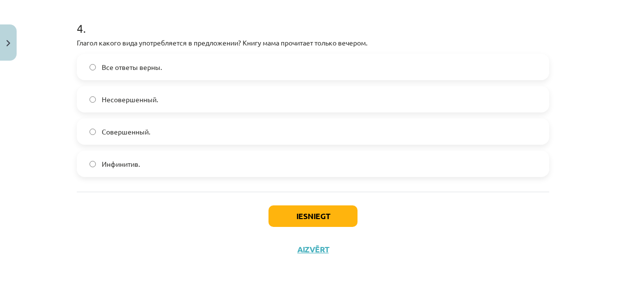
click at [156, 101] on label "Несовершенный." at bounding box center [313, 99] width 470 height 24
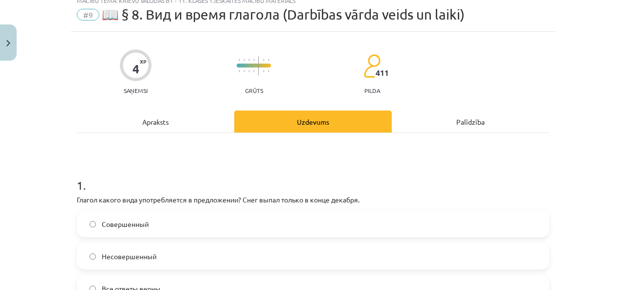
click at [185, 129] on div "Apraksts" at bounding box center [155, 122] width 157 height 22
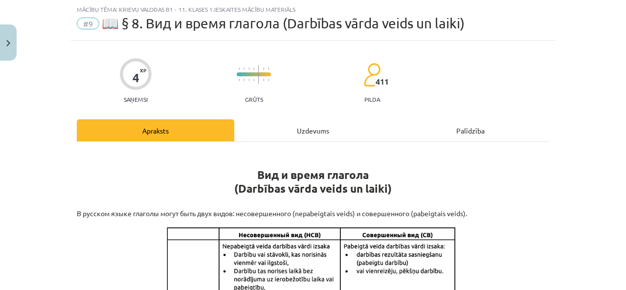
click at [293, 134] on div "Uzdevums" at bounding box center [312, 130] width 157 height 22
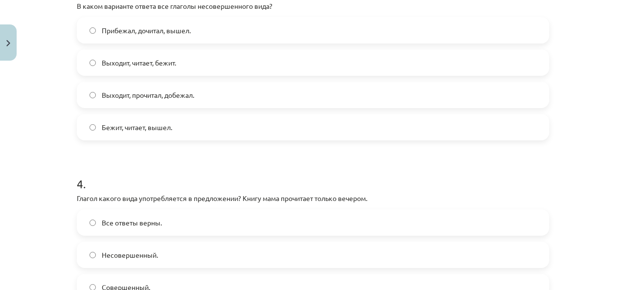
scroll to position [562, 0]
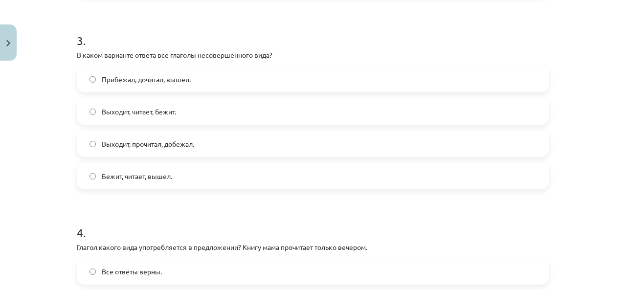
click at [196, 146] on label "Выходит, прочитал, добежал." at bounding box center [313, 144] width 470 height 24
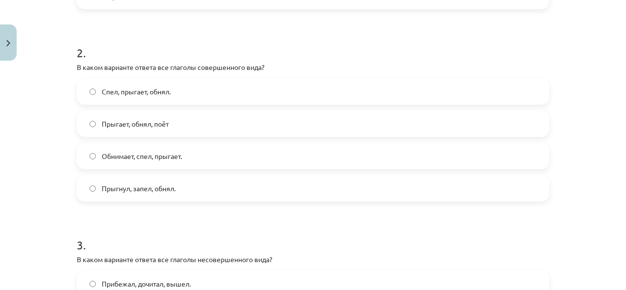
scroll to position [318, 0]
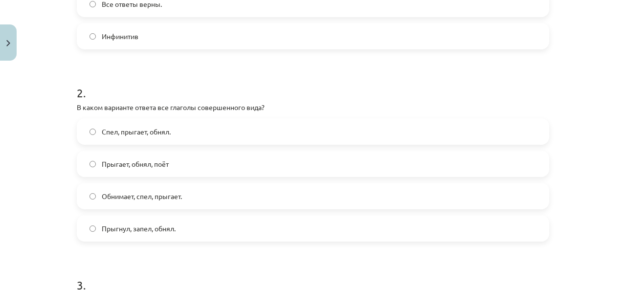
click at [181, 132] on label "Спел, прыгает, обнял." at bounding box center [313, 131] width 470 height 24
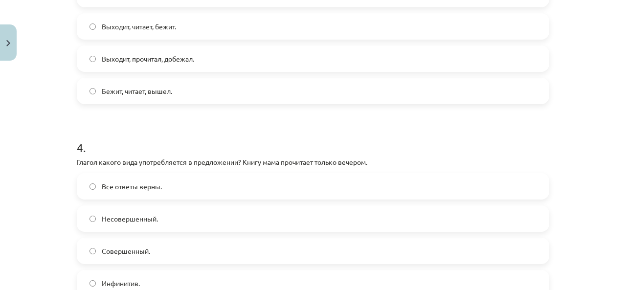
scroll to position [767, 0]
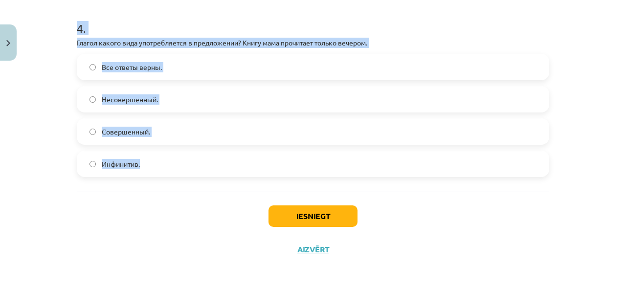
drag, startPoint x: 66, startPoint y: 61, endPoint x: 330, endPoint y: 185, distance: 291.8
click at [329, 185] on div "Mācību tēma: Krievu valodas b1 - 11. klases 1.ieskaites mācību materiāls #9 📖 §…" at bounding box center [313, 145] width 626 height 290
copy form "Глагол какого вида употребляется в предложении? Снег выпал только в конце декаб…"
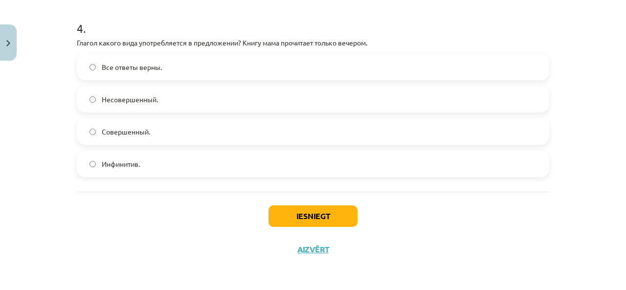
click at [272, 236] on div "Iesniegt Aizvērt" at bounding box center [313, 226] width 472 height 68
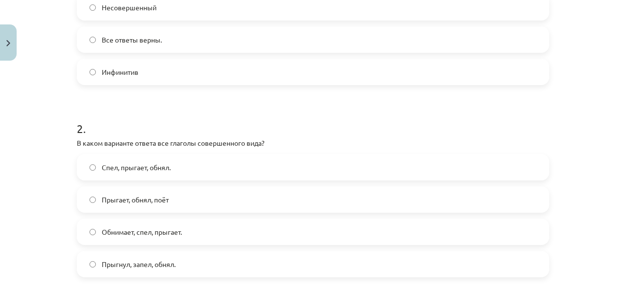
scroll to position [327, 0]
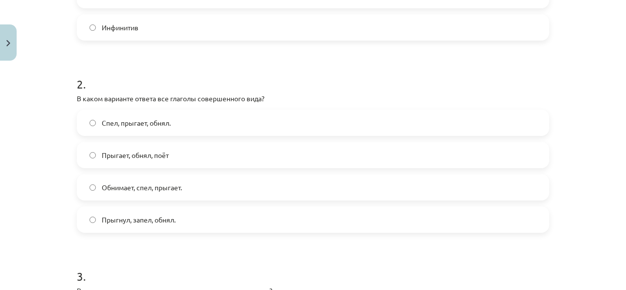
click at [158, 225] on label "Прыгнул, запел, обнял." at bounding box center [313, 219] width 470 height 24
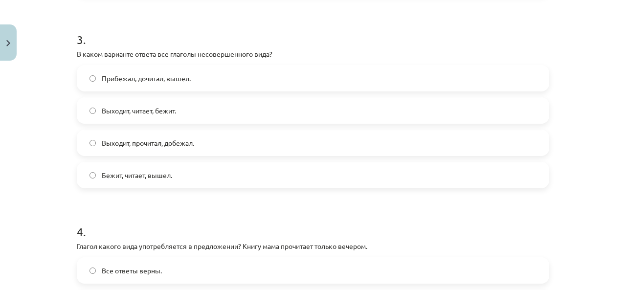
scroll to position [620, 0]
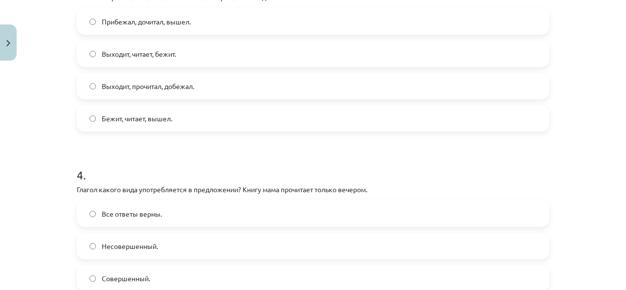
click at [194, 55] on label "Выходит, читает, бежит." at bounding box center [313, 54] width 470 height 24
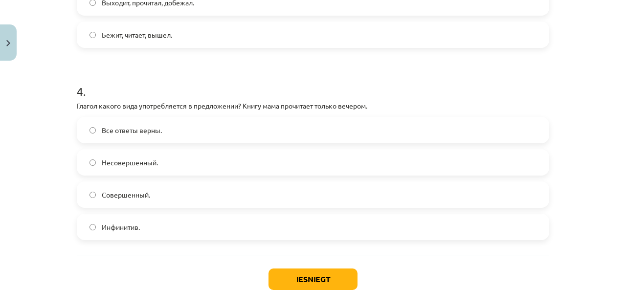
scroll to position [767, 0]
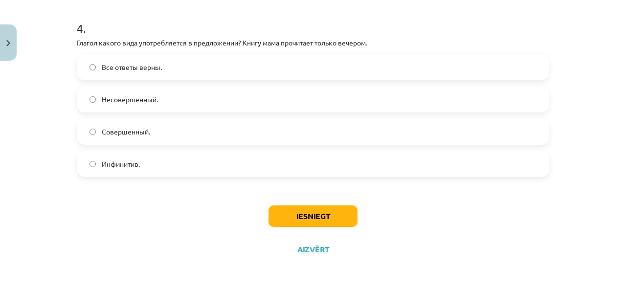
click at [138, 127] on span "Совершенный." at bounding box center [126, 132] width 48 height 10
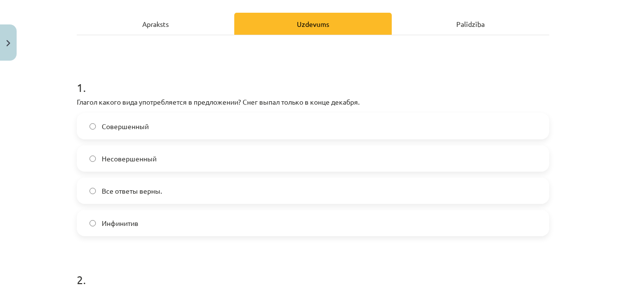
click at [174, 31] on div "Apraksts" at bounding box center [155, 24] width 157 height 22
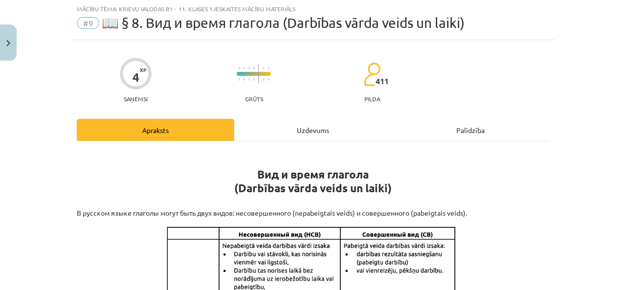
scroll to position [0, 0]
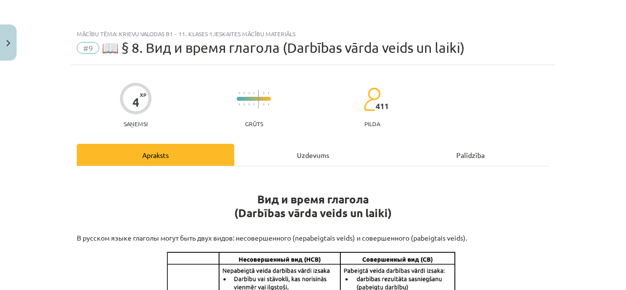
click at [307, 152] on div "Uzdevums" at bounding box center [312, 155] width 157 height 22
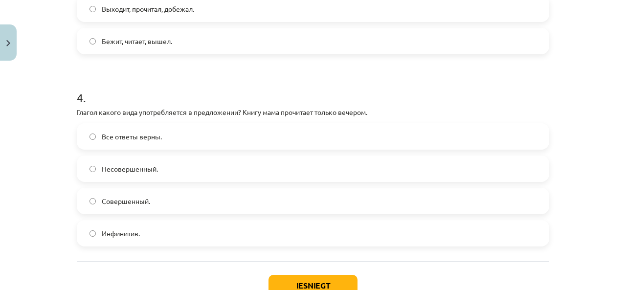
scroll to position [767, 0]
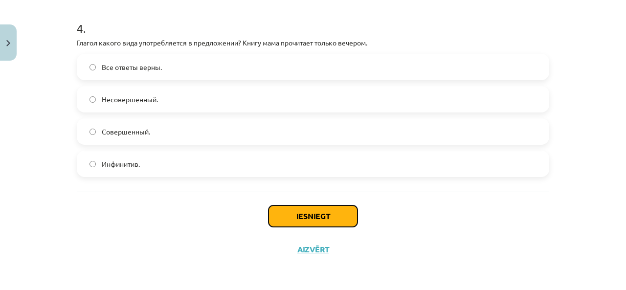
click at [341, 218] on button "Iesniegt" at bounding box center [312, 216] width 89 height 22
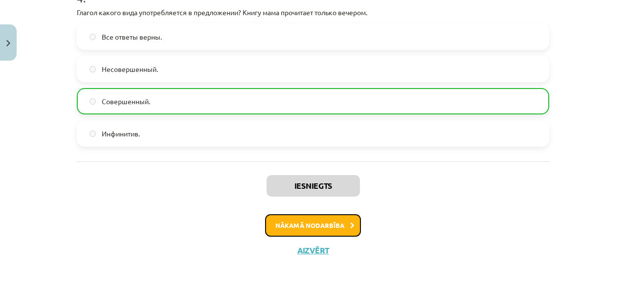
click at [298, 222] on button "Nākamā nodarbība" at bounding box center [313, 225] width 96 height 22
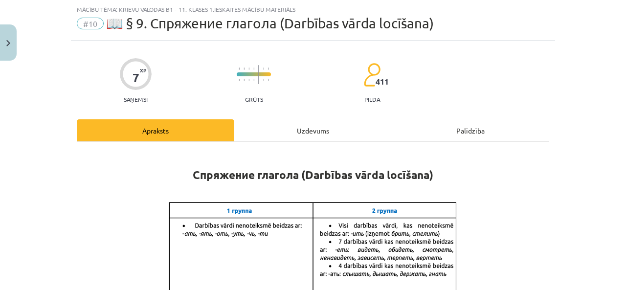
click at [296, 138] on div "Uzdevums" at bounding box center [312, 130] width 157 height 22
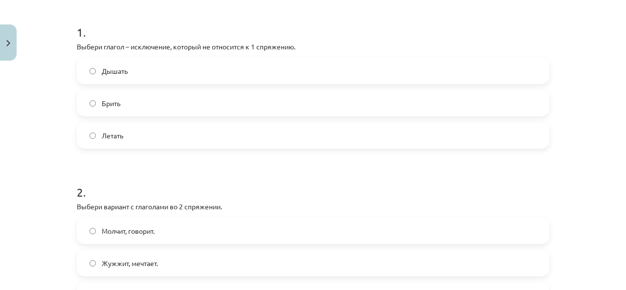
scroll to position [171, 0]
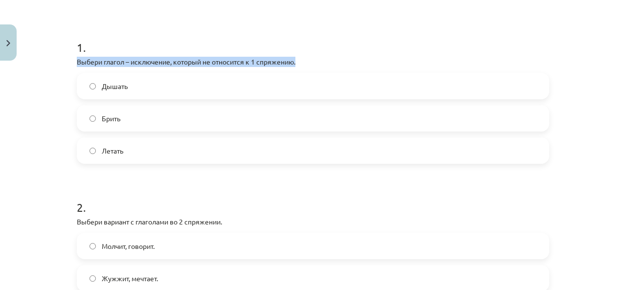
drag, startPoint x: 73, startPoint y: 61, endPoint x: 298, endPoint y: 57, distance: 225.4
click at [298, 57] on p "Выбери глагол – исключение, который не относится к 1 спряжению." at bounding box center [313, 62] width 472 height 10
copy p "Выбери глагол – исключение, который не относится к 1 спряжению."
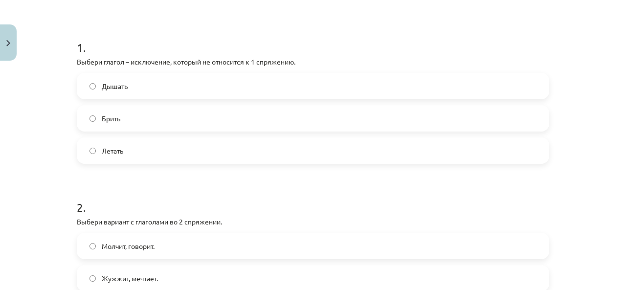
click at [126, 82] on label "Дышать" at bounding box center [313, 86] width 470 height 24
click at [206, 47] on h1 "1 ." at bounding box center [313, 38] width 472 height 30
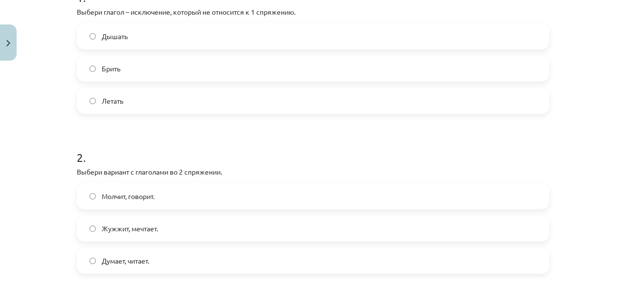
scroll to position [220, 0]
click at [137, 190] on label "Молчит, говорит." at bounding box center [313, 197] width 470 height 24
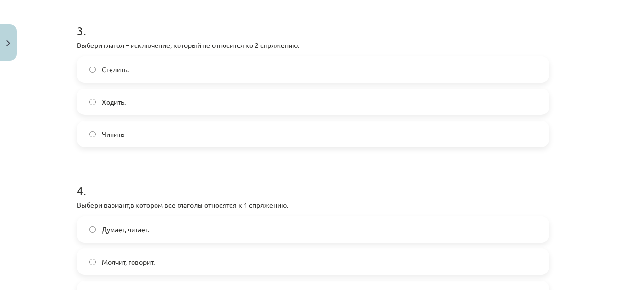
scroll to position [562, 0]
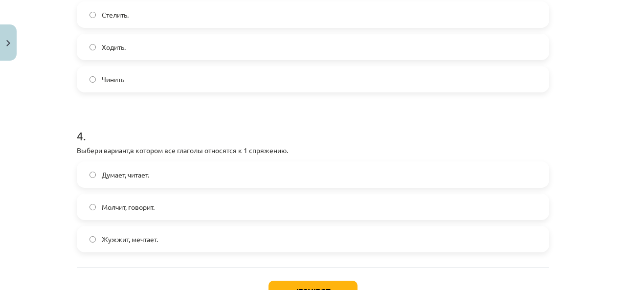
click at [158, 181] on label "Думает, читает." at bounding box center [313, 174] width 470 height 24
click at [157, 246] on label "Жужжит, мечтает." at bounding box center [313, 239] width 470 height 24
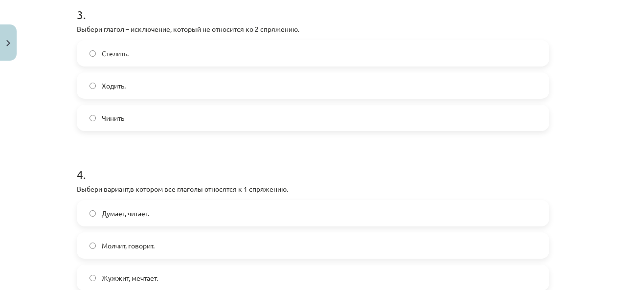
scroll to position [638, 0]
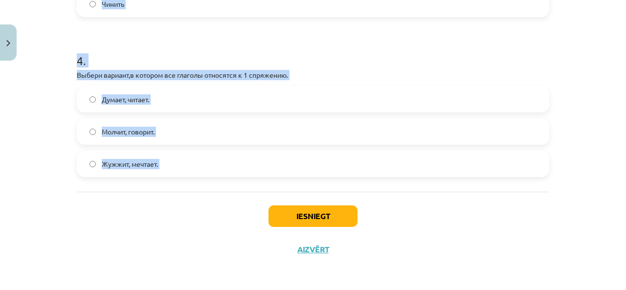
drag, startPoint x: 62, startPoint y: 110, endPoint x: 257, endPoint y: 204, distance: 217.2
click at [257, 204] on div "Mācību tēma: Krievu valodas b1 - 11. klases 1.ieskaites mācību materiāls #10 📖 …" at bounding box center [313, 145] width 626 height 290
copy form "Выбери глагол – исключение, который не относится к 1 спряжению. Дышать Брить Ле…"
click at [231, 53] on h1 "4 ." at bounding box center [313, 52] width 472 height 30
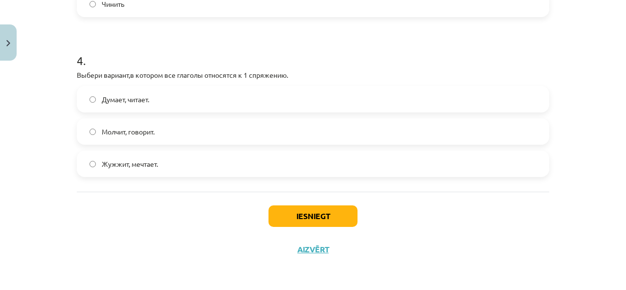
click at [231, 53] on h1 "4 ." at bounding box center [313, 52] width 472 height 30
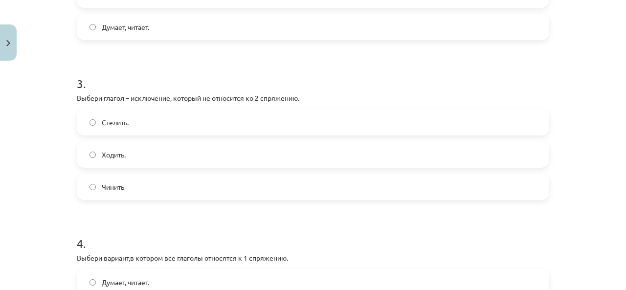
scroll to position [491, 0]
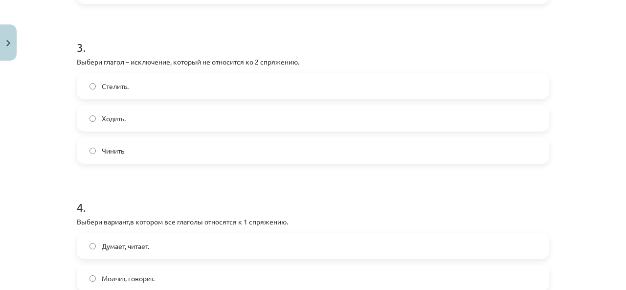
click at [153, 94] on label "Стелить." at bounding box center [313, 86] width 470 height 24
click at [152, 93] on label "Стелить." at bounding box center [313, 86] width 470 height 24
click at [181, 178] on form "1 . Выбери глагол – исключение, который не относится к 1 спряжению. Дышать Брит…" at bounding box center [313, 14] width 472 height 620
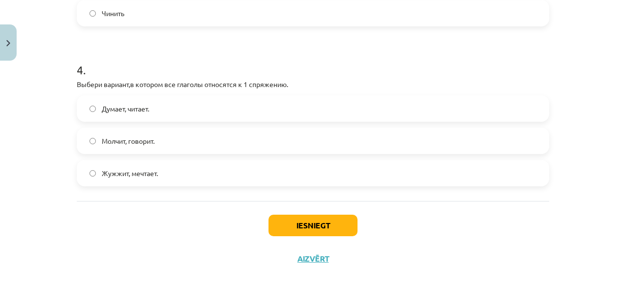
scroll to position [638, 0]
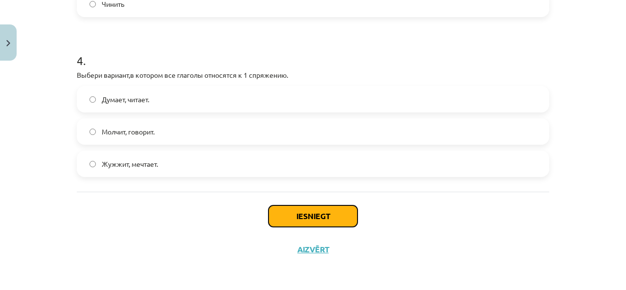
click at [290, 211] on button "Iesniegt" at bounding box center [312, 216] width 89 height 22
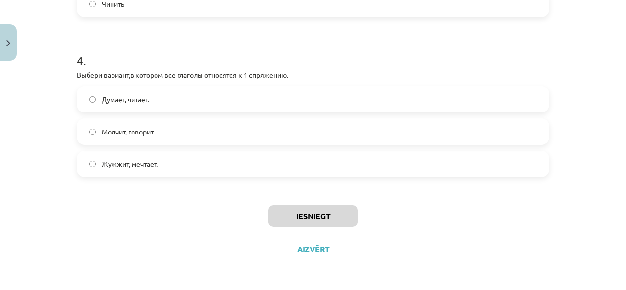
click at [135, 103] on span "Думает, читает." at bounding box center [125, 99] width 47 height 10
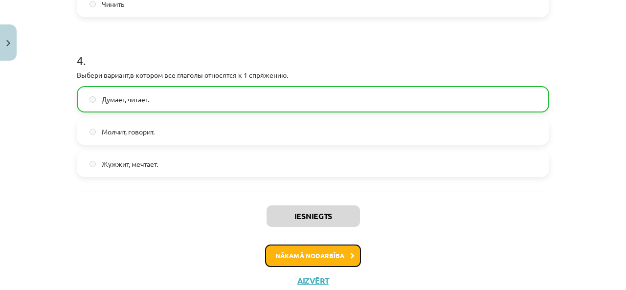
click at [318, 251] on button "Nākamā nodarbība" at bounding box center [313, 255] width 96 height 22
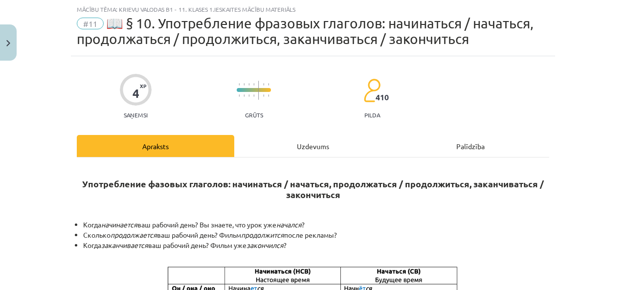
click at [343, 140] on div "Uzdevums" at bounding box center [312, 146] width 157 height 22
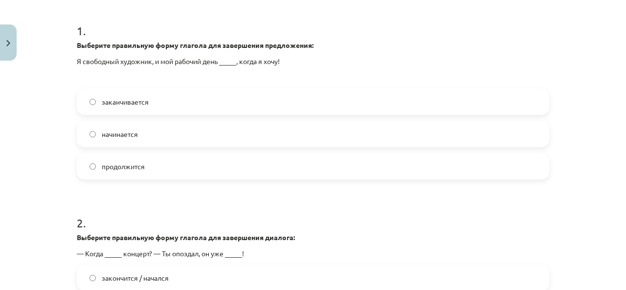
scroll to position [220, 0]
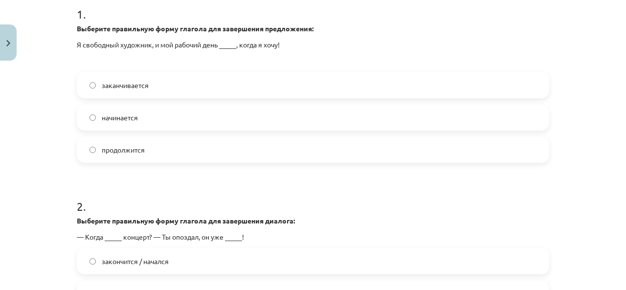
click at [157, 123] on label "начинается" at bounding box center [313, 117] width 470 height 24
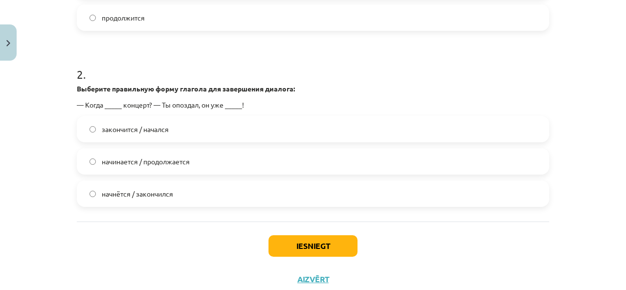
scroll to position [367, 0]
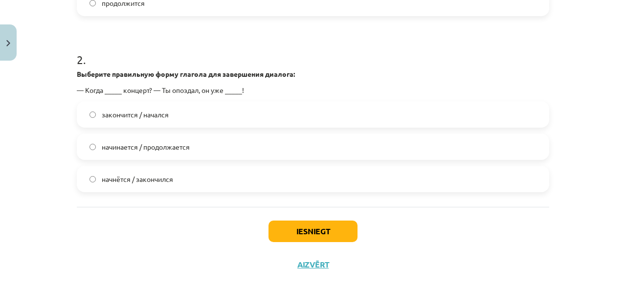
click at [160, 180] on span "начнётся / закончился" at bounding box center [137, 179] width 71 height 10
click at [272, 230] on button "Iesniegt" at bounding box center [312, 232] width 89 height 22
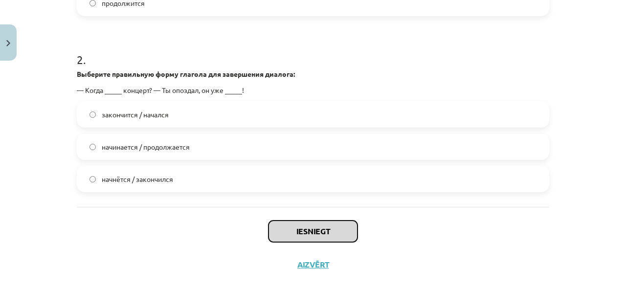
scroll to position [381, 0]
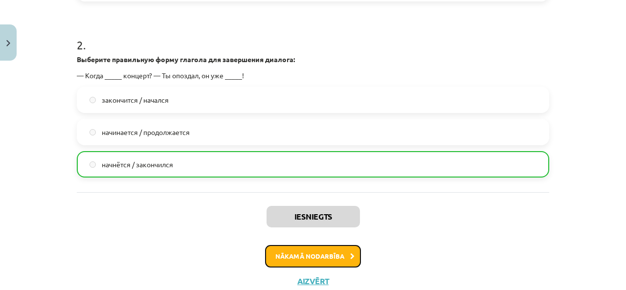
click at [279, 254] on button "Nākamā nodarbība" at bounding box center [313, 256] width 96 height 22
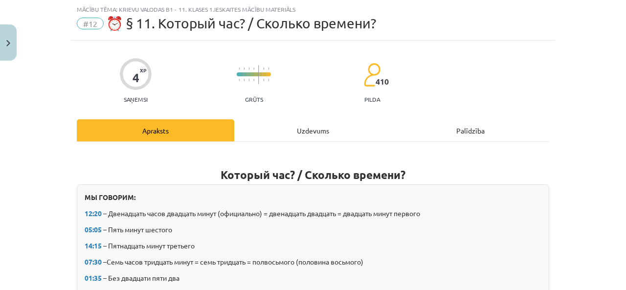
click at [270, 127] on div "Uzdevums" at bounding box center [312, 130] width 157 height 22
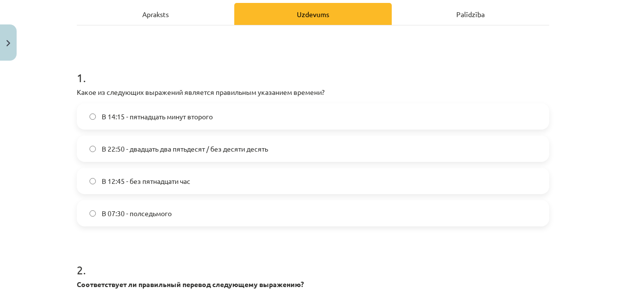
scroll to position [171, 0]
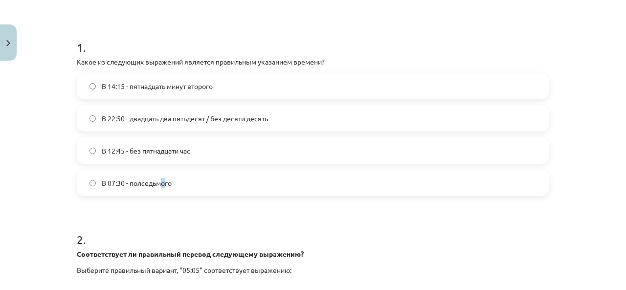
drag, startPoint x: 158, startPoint y: 185, endPoint x: 163, endPoint y: 183, distance: 5.3
click at [163, 183] on span "В 07:30 - полседьмого" at bounding box center [137, 183] width 70 height 10
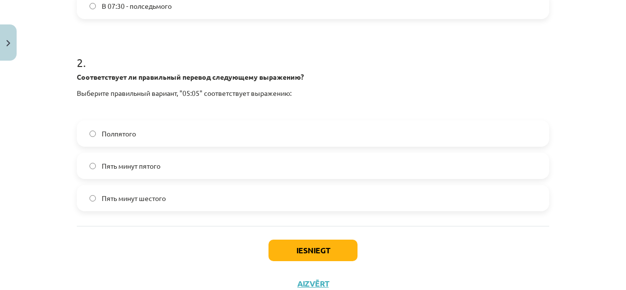
scroll to position [333, 0]
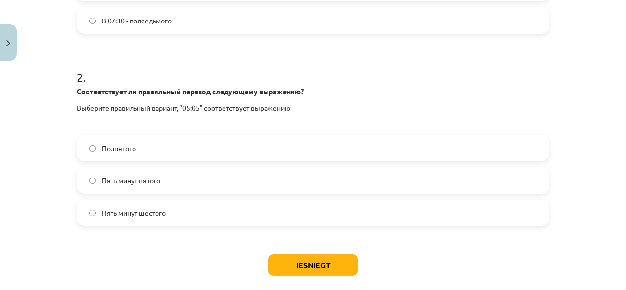
click at [128, 180] on span "Пять минут пятого" at bounding box center [131, 181] width 59 height 10
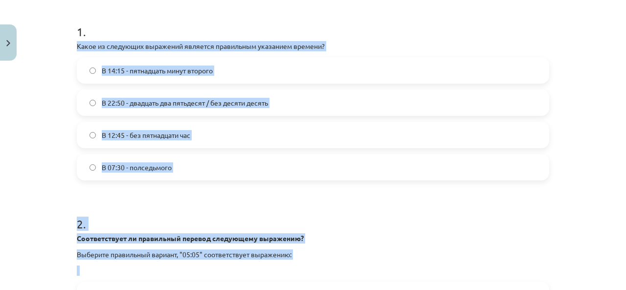
scroll to position [382, 0]
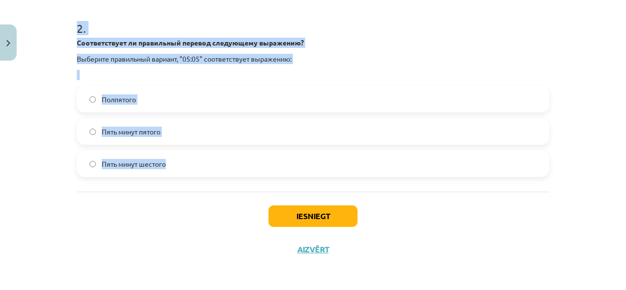
drag, startPoint x: 67, startPoint y: 49, endPoint x: 267, endPoint y: 184, distance: 241.9
click at [339, 61] on p "Выберите правильный вариант, "05:05" соответствует выражению:" at bounding box center [313, 59] width 472 height 10
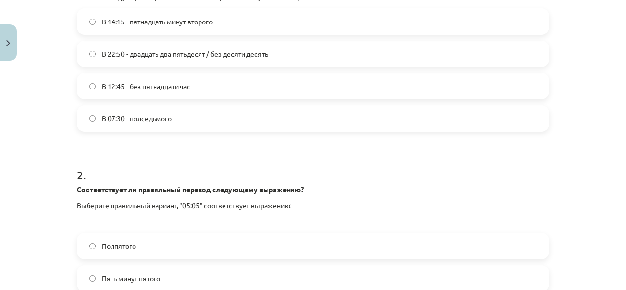
scroll to position [187, 0]
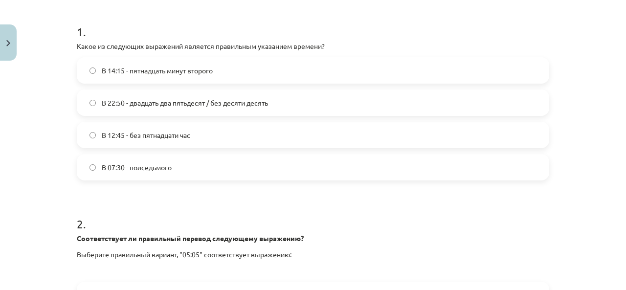
click at [185, 99] on span "В 22:50 - двадцать два пятьдесят / без десяти десять" at bounding box center [185, 103] width 166 height 10
click at [155, 157] on label "В 07:30 - полседьмого" at bounding box center [313, 167] width 470 height 24
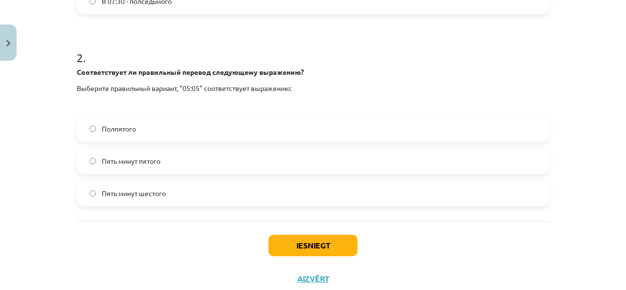
scroll to position [382, 0]
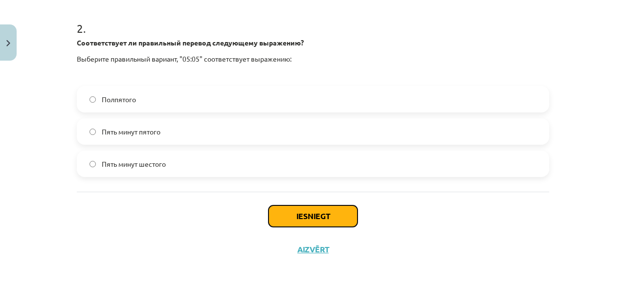
click at [311, 218] on button "Iesniegt" at bounding box center [312, 216] width 89 height 22
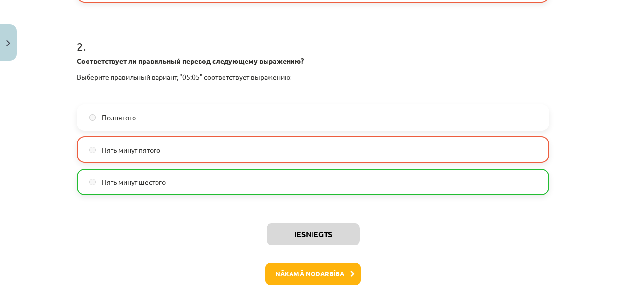
scroll to position [413, 0]
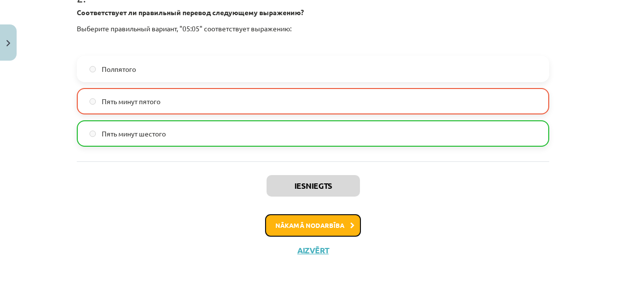
click at [320, 222] on button "Nākamā nodarbība" at bounding box center [313, 225] width 96 height 22
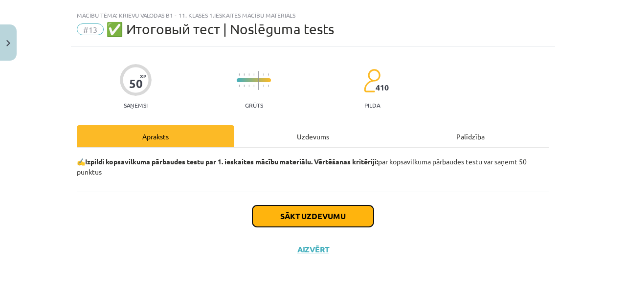
click at [321, 221] on button "Sākt uzdevumu" at bounding box center [312, 216] width 121 height 22
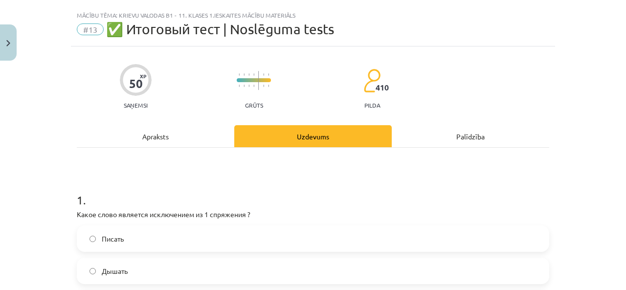
scroll to position [67, 0]
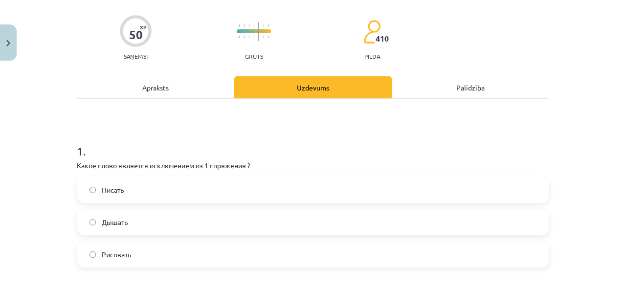
click at [142, 221] on label "Дышать" at bounding box center [313, 222] width 470 height 24
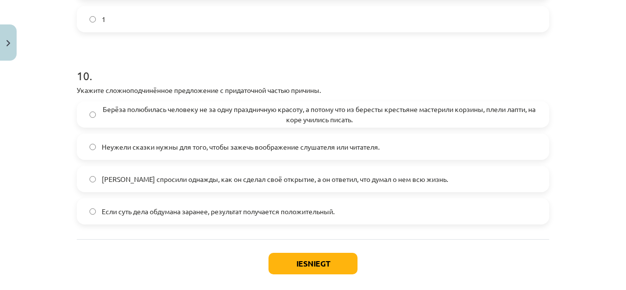
scroll to position [2019, 0]
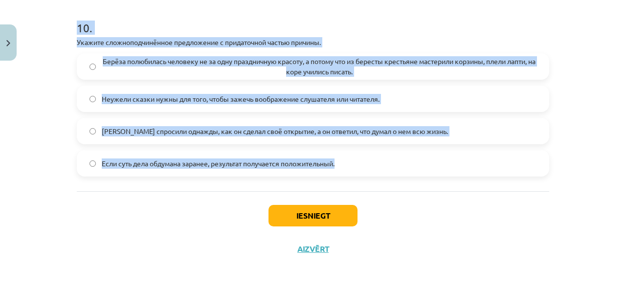
drag, startPoint x: 68, startPoint y: 66, endPoint x: 386, endPoint y: 189, distance: 340.7
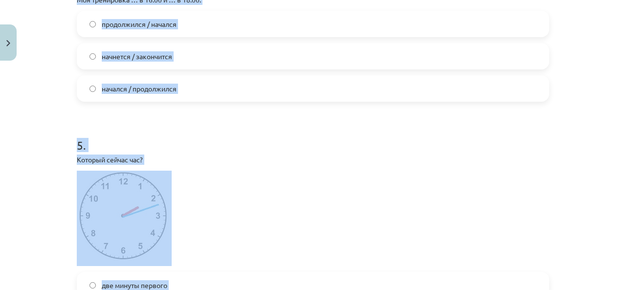
scroll to position [846, 0]
click at [286, 165] on p "Который сейчас час?" at bounding box center [313, 160] width 472 height 10
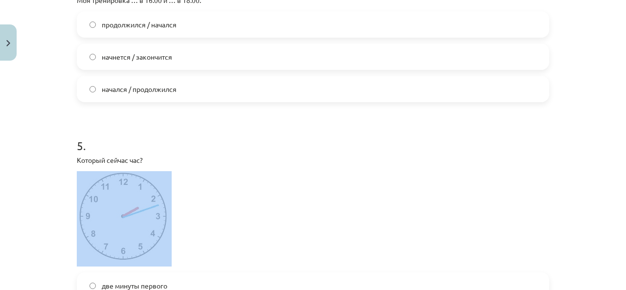
click at [286, 165] on p "Который сейчас час?" at bounding box center [313, 160] width 472 height 10
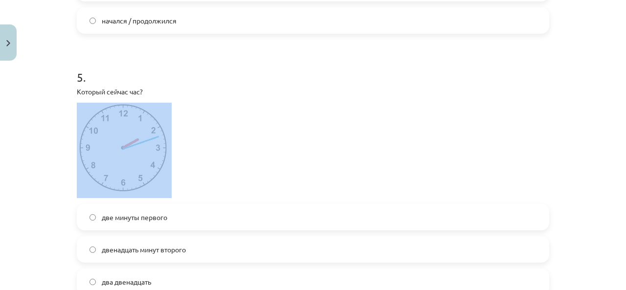
scroll to position [993, 0]
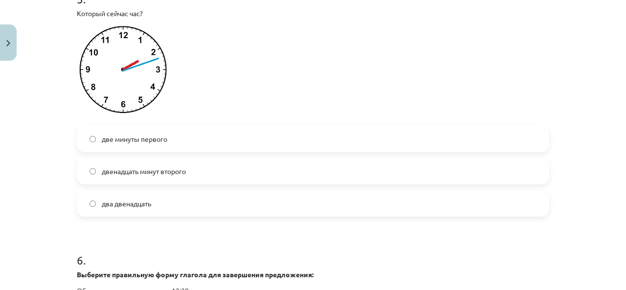
click at [173, 177] on span "двенадцать минут второго" at bounding box center [144, 171] width 84 height 10
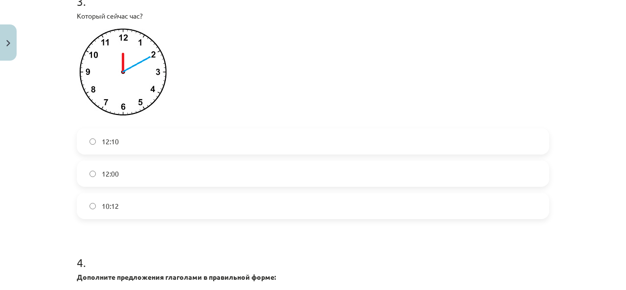
scroll to position [553, 0]
click at [138, 148] on label "12:10" at bounding box center [313, 142] width 470 height 24
click at [267, 96] on p at bounding box center [313, 74] width 472 height 95
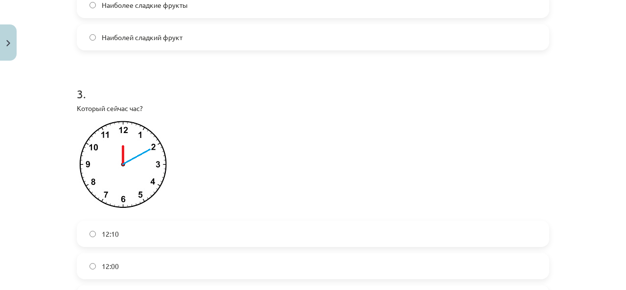
scroll to position [406, 0]
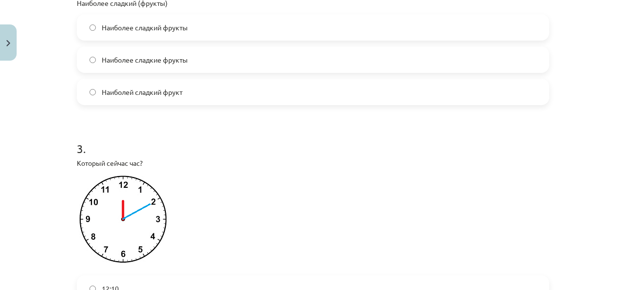
click at [199, 30] on label "Наиболее сладкий фрукты" at bounding box center [313, 27] width 470 height 24
click at [172, 65] on span "Наиболее сладкие фрукты" at bounding box center [145, 60] width 86 height 10
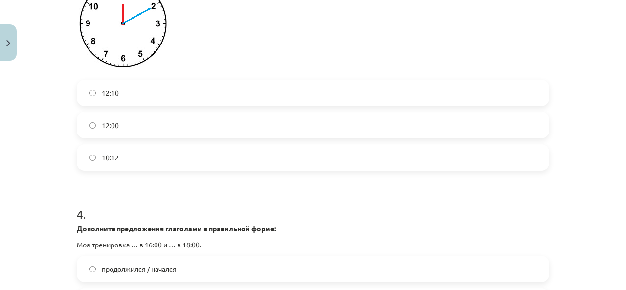
scroll to position [748, 0]
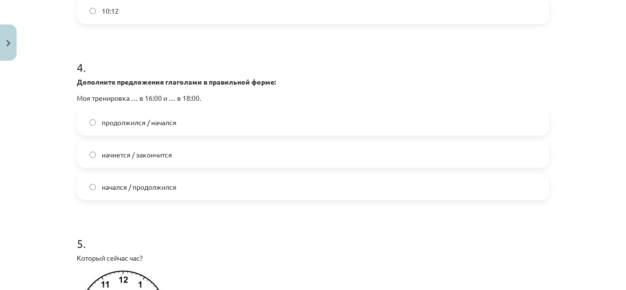
click at [182, 166] on label "начнется / закончится" at bounding box center [313, 154] width 470 height 24
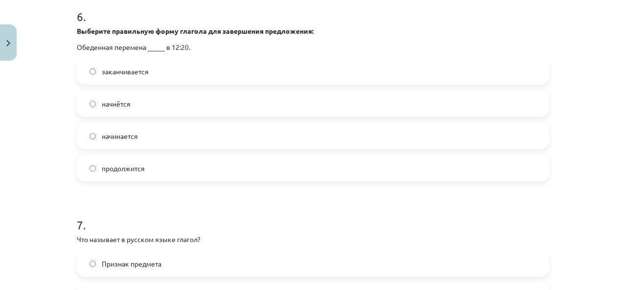
scroll to position [1237, 0]
click at [155, 147] on label "начинается" at bounding box center [313, 135] width 470 height 24
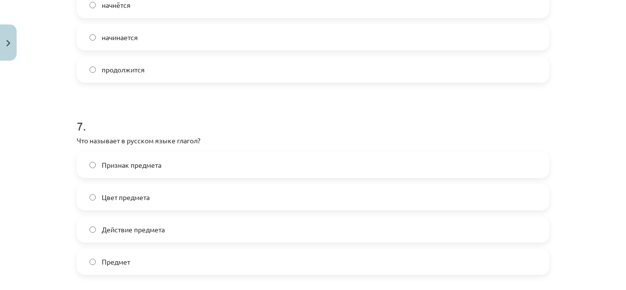
click at [167, 237] on label "Действие предмета" at bounding box center [313, 229] width 470 height 24
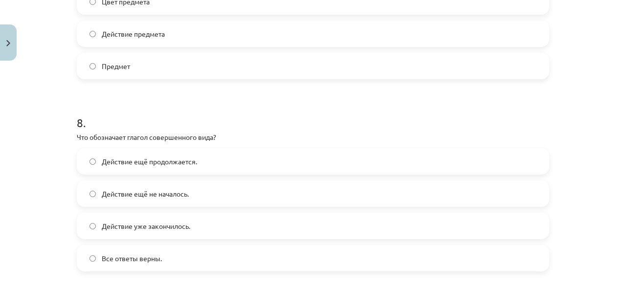
scroll to position [1579, 0]
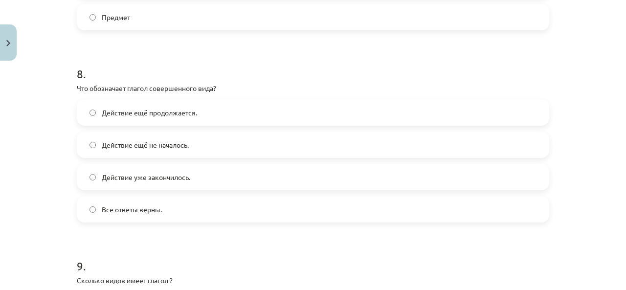
click at [212, 156] on label "Действие ещё не началось." at bounding box center [313, 145] width 470 height 24
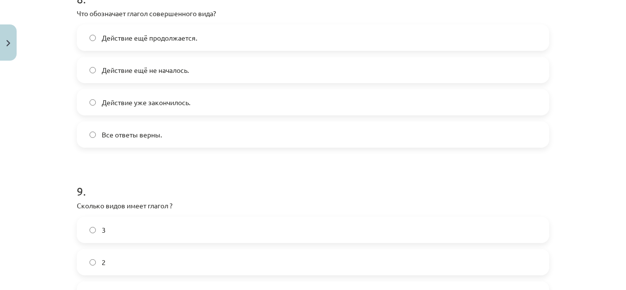
scroll to position [1824, 0]
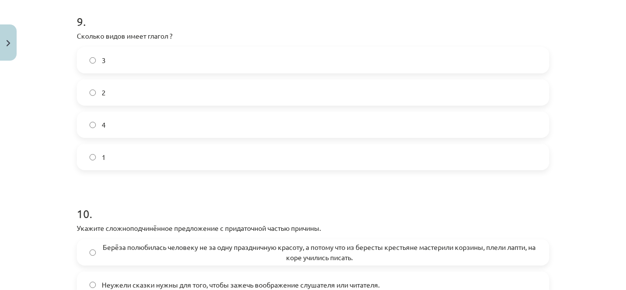
click at [127, 105] on label "2" at bounding box center [313, 92] width 470 height 24
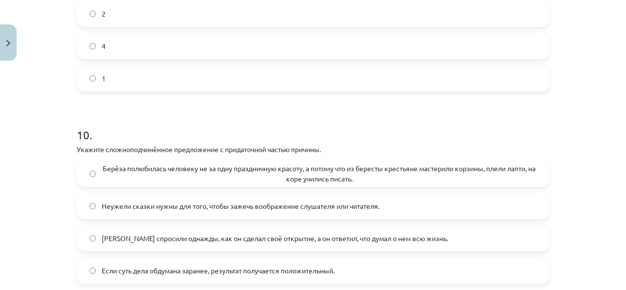
scroll to position [1970, 0]
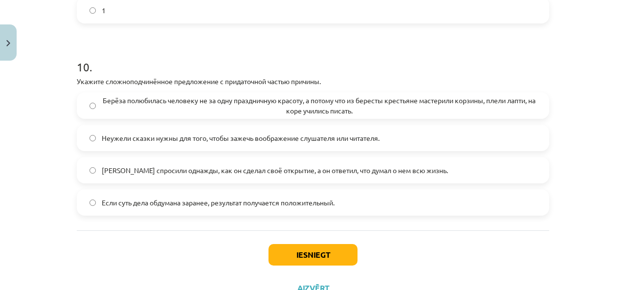
click at [345, 116] on span "Берёза полюбилась человеку не за одну праздничную красоту, а потому что из бере…" at bounding box center [319, 105] width 435 height 21
click at [309, 265] on button "Iesniegt" at bounding box center [312, 255] width 89 height 22
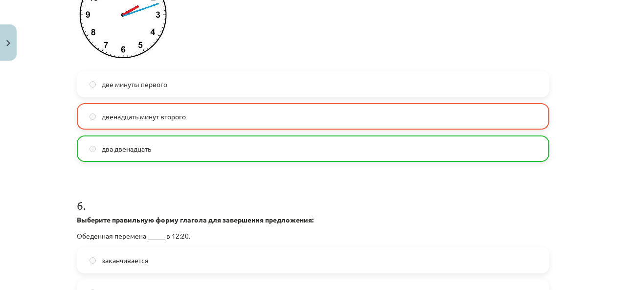
scroll to position [1090, 0]
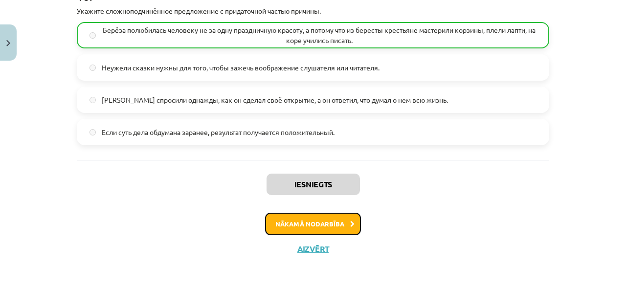
click at [288, 218] on button "Nākamā nodarbība" at bounding box center [313, 224] width 96 height 22
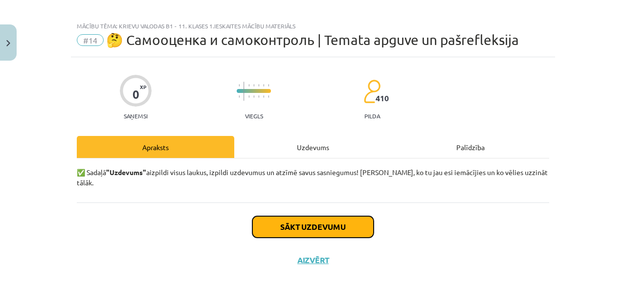
click at [283, 216] on button "Sākt uzdevumu" at bounding box center [312, 227] width 121 height 22
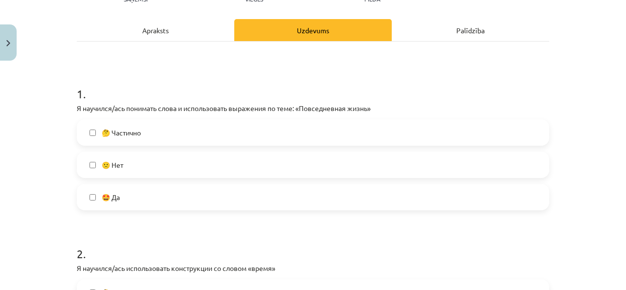
scroll to position [155, 0]
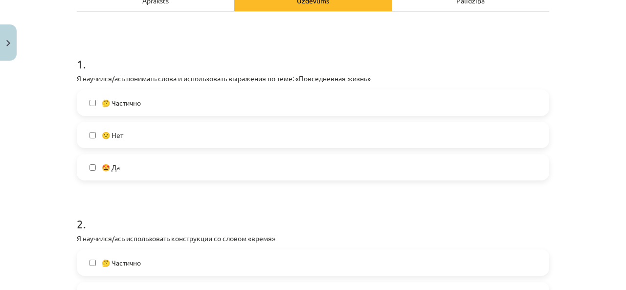
drag, startPoint x: 265, startPoint y: 176, endPoint x: 273, endPoint y: 172, distance: 8.3
click at [272, 173] on label "🤩 Да" at bounding box center [313, 167] width 470 height 24
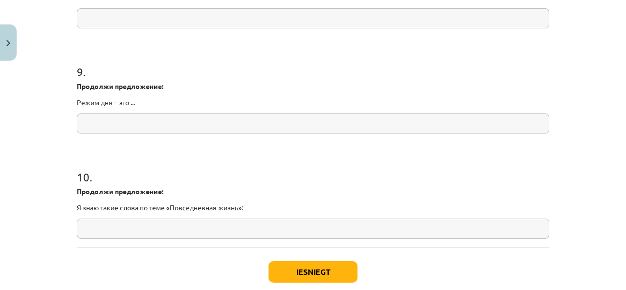
scroll to position [1372, 0]
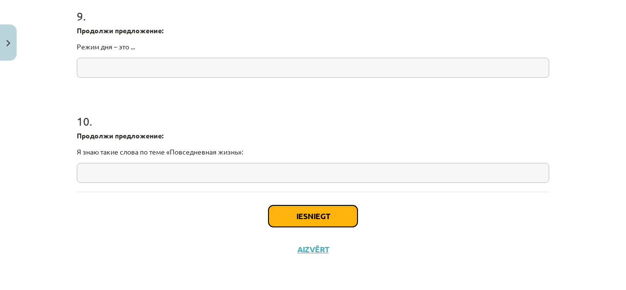
click at [306, 209] on button "Iesniegt" at bounding box center [312, 216] width 89 height 22
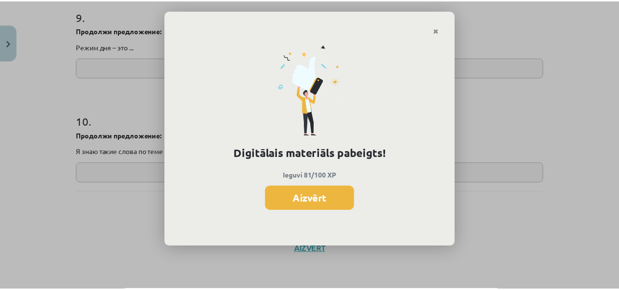
scroll to position [840, 0]
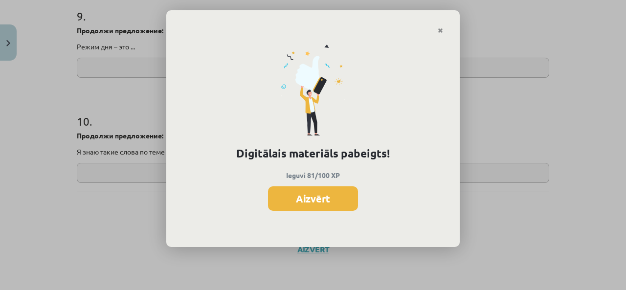
click at [317, 203] on button "Aizvērt" at bounding box center [313, 198] width 90 height 24
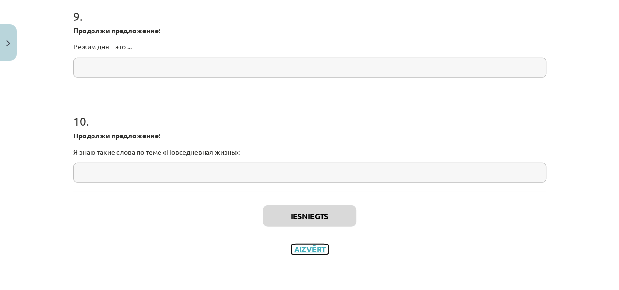
click at [301, 251] on button "Aizvērt" at bounding box center [309, 249] width 37 height 10
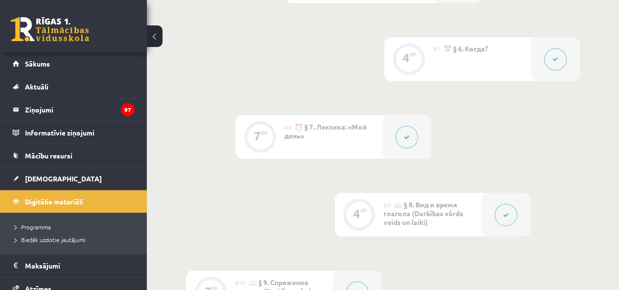
click at [67, 70] on link "Sākums" at bounding box center [74, 63] width 122 height 22
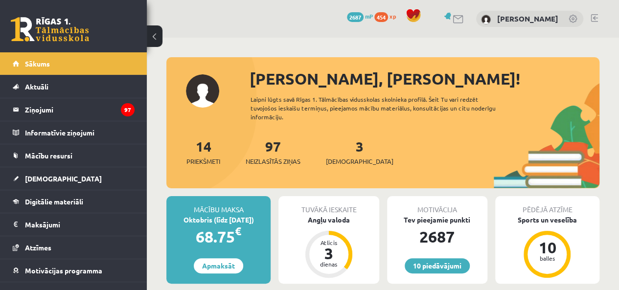
click at [342, 144] on link "3 Ieskaites" at bounding box center [359, 151] width 67 height 29
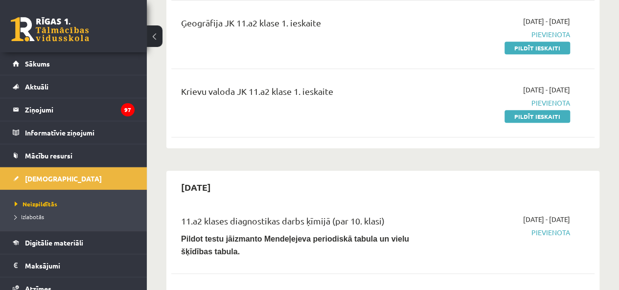
scroll to position [98, 0]
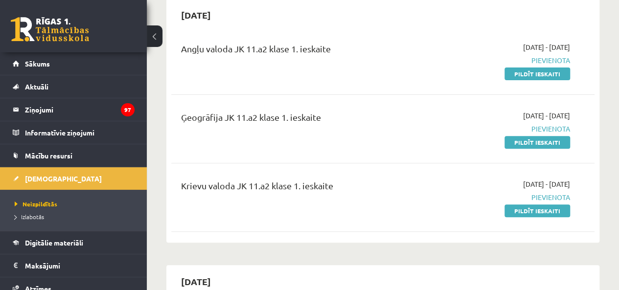
click at [523, 140] on link "Pildīt ieskaiti" at bounding box center [537, 142] width 66 height 13
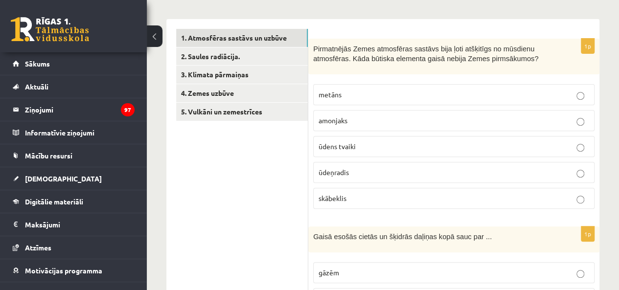
scroll to position [147, 0]
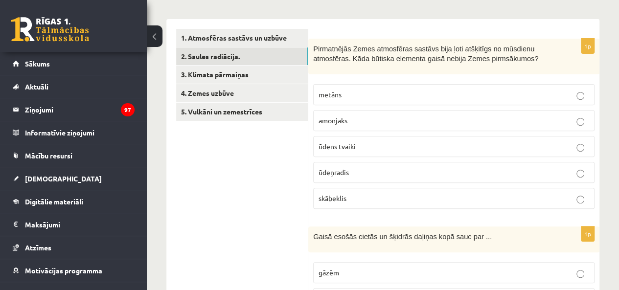
click at [291, 62] on link "2. Saules radiācija." at bounding box center [242, 56] width 132 height 18
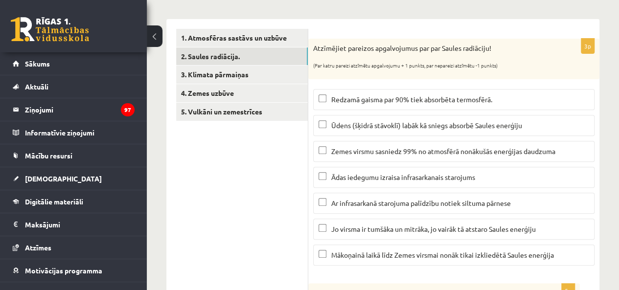
click at [270, 76] on link "3. Klimata pārmaiņas" at bounding box center [242, 75] width 132 height 18
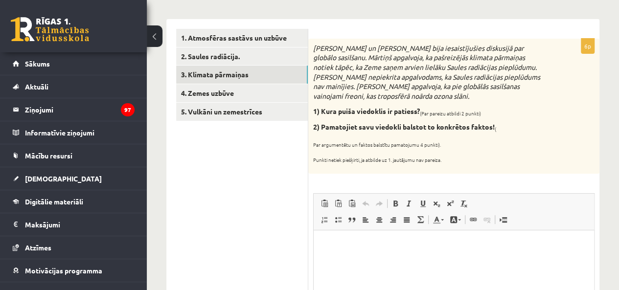
scroll to position [0, 0]
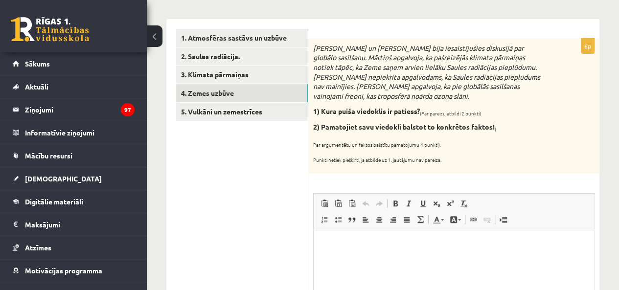
click at [265, 92] on link "4. Zemes uzbūve" at bounding box center [242, 93] width 132 height 18
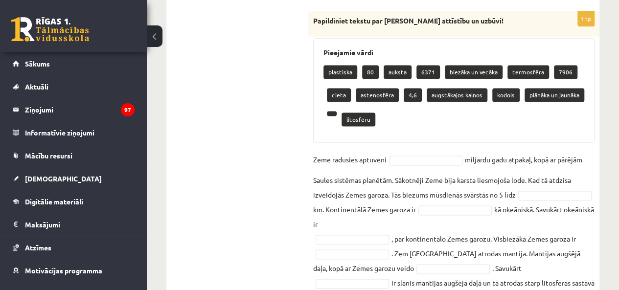
scroll to position [587, 0]
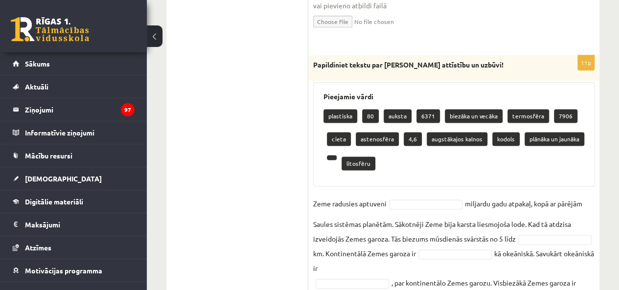
click at [329, 158] on p at bounding box center [332, 157] width 10 height 5
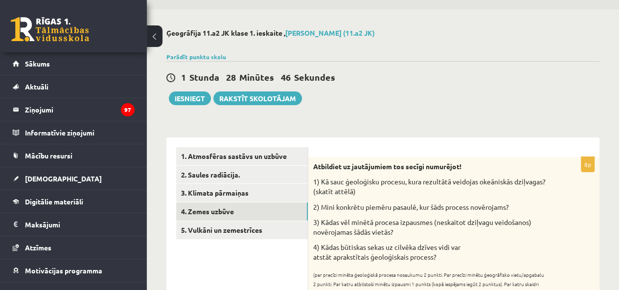
scroll to position [0, 0]
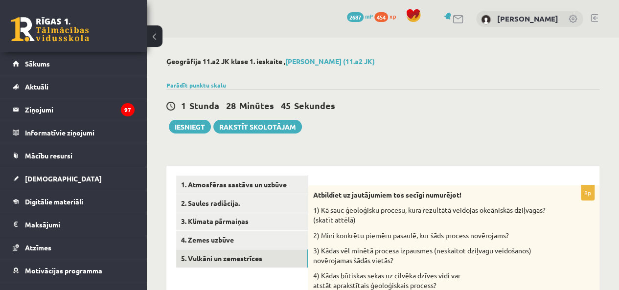
click at [248, 265] on link "5. Vulkāni un zemestrīces" at bounding box center [242, 258] width 132 height 18
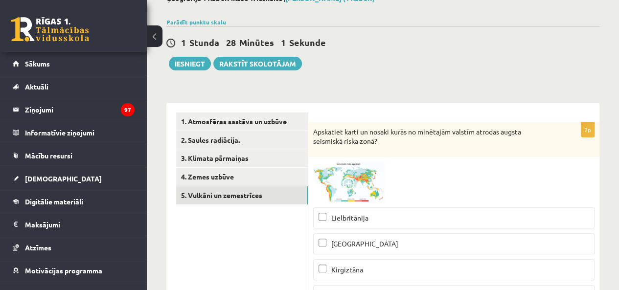
scroll to position [49, 0]
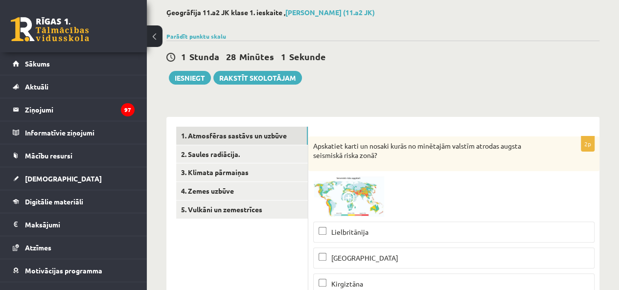
click at [267, 129] on link "1. Atmosfēras sastāvs un uzbūve" at bounding box center [242, 136] width 132 height 18
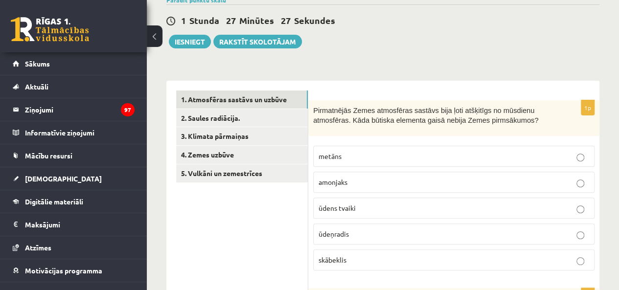
scroll to position [70, 0]
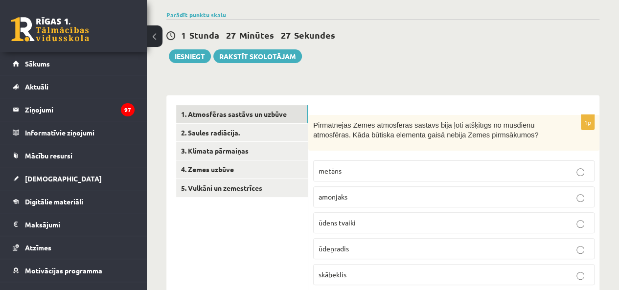
click at [225, 129] on link "2. Saules radiācija." at bounding box center [242, 133] width 132 height 18
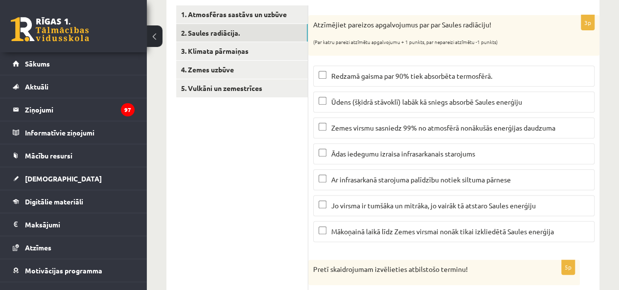
scroll to position [103, 0]
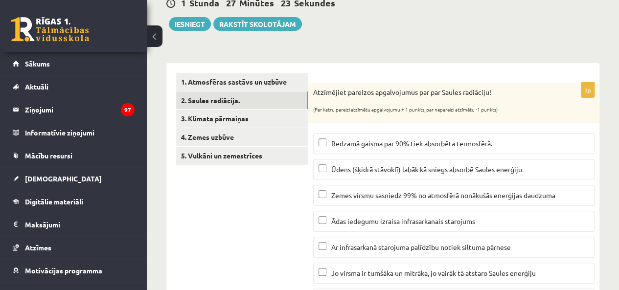
click at [300, 123] on link "3. Klimata pārmaiņas" at bounding box center [242, 119] width 132 height 18
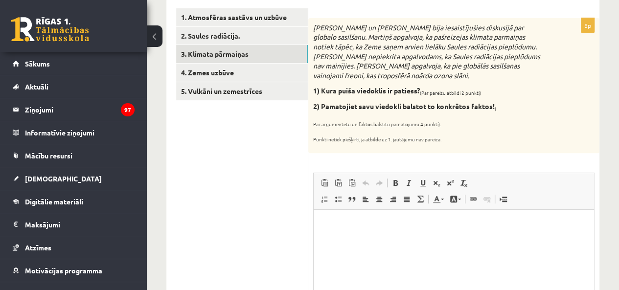
scroll to position [167, 0]
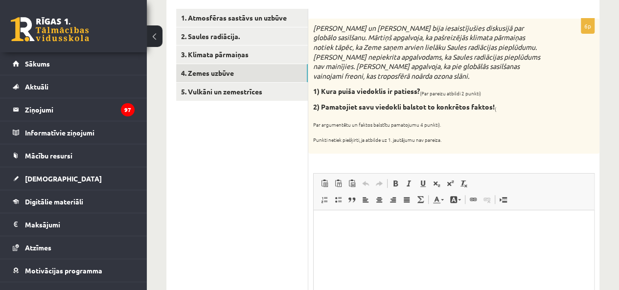
click at [220, 78] on link "4. Zemes uzbūve" at bounding box center [242, 73] width 132 height 18
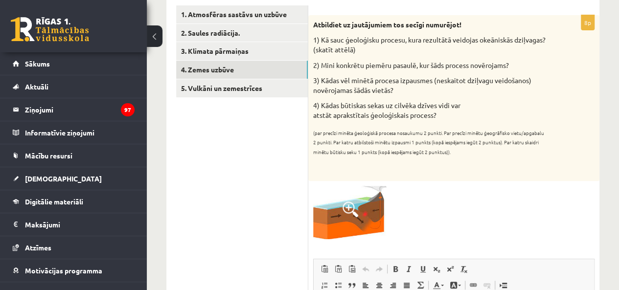
scroll to position [136, 0]
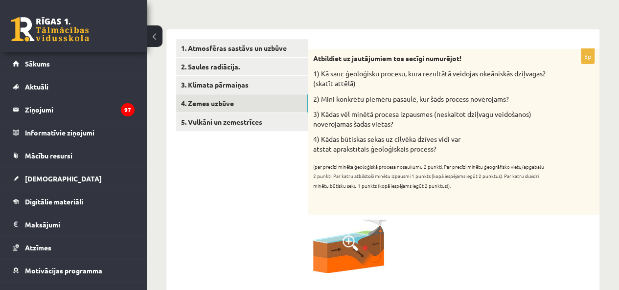
click at [264, 119] on link "5. Vulkāni un zemestrīces" at bounding box center [242, 122] width 132 height 18
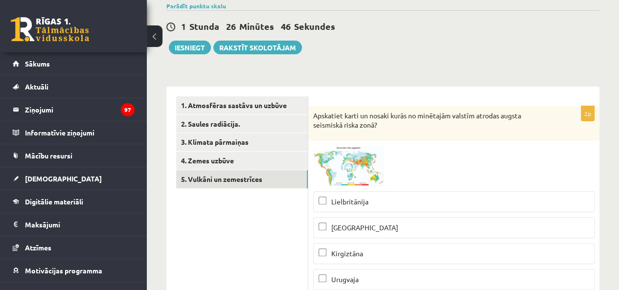
scroll to position [39, 0]
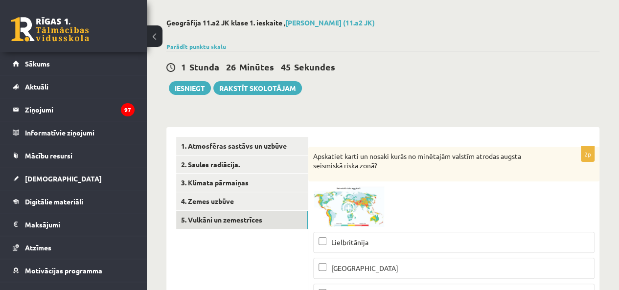
click at [189, 47] on link "Parādīt punktu skalu" at bounding box center [196, 47] width 60 height 8
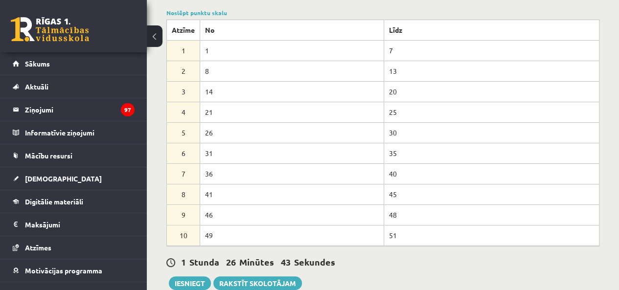
scroll to position [39, 0]
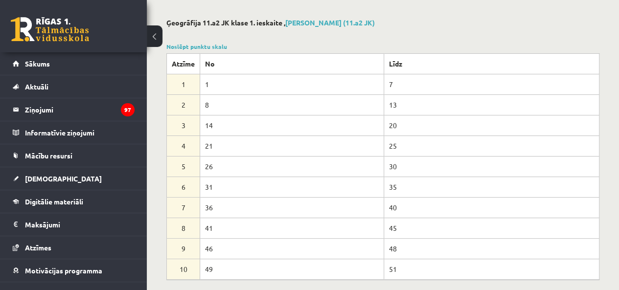
click at [202, 49] on div "Noslēpt punktu skalu Atzīme No Līdz 1 1 7 2 8 13 3 14 20 4 21 25 5 26 30 6 31 3…" at bounding box center [382, 161] width 433 height 238
click at [201, 47] on link "Noslēpt punktu skalu" at bounding box center [196, 47] width 61 height 8
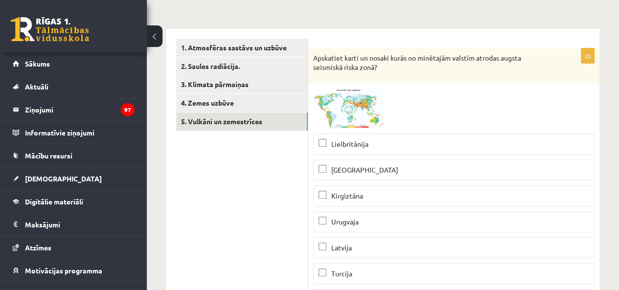
scroll to position [136, 0]
click at [325, 109] on img at bounding box center [349, 108] width 73 height 41
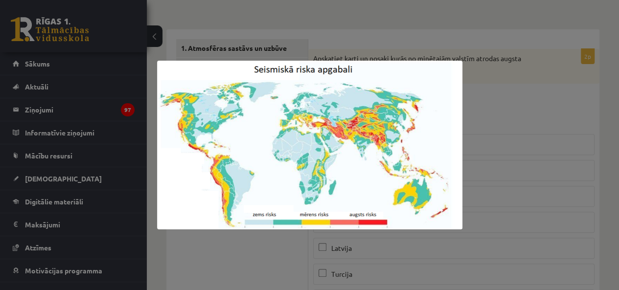
click at [564, 133] on div at bounding box center [309, 145] width 619 height 290
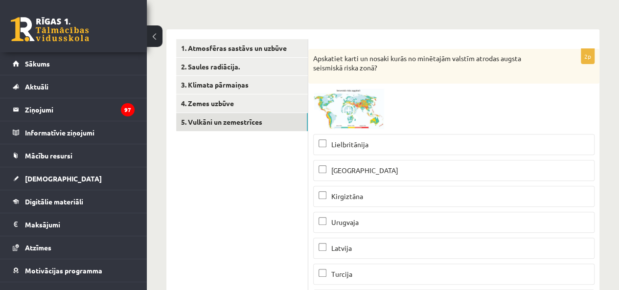
click at [341, 93] on img at bounding box center [349, 108] width 73 height 41
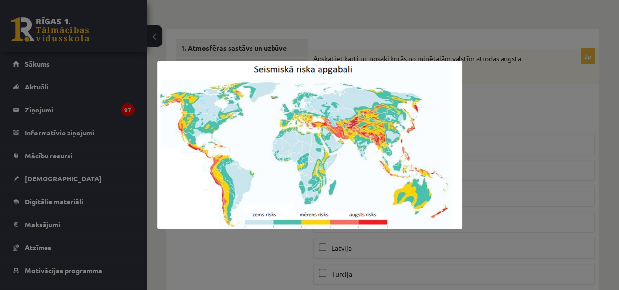
click at [480, 94] on div at bounding box center [309, 145] width 619 height 290
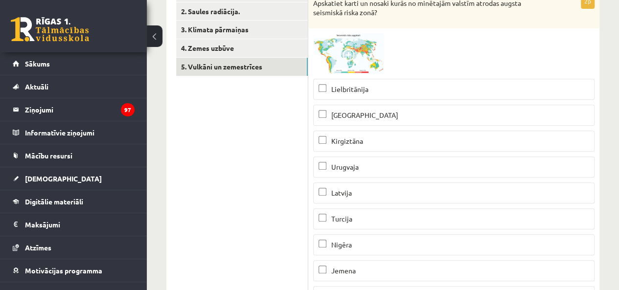
scroll to position [0, 0]
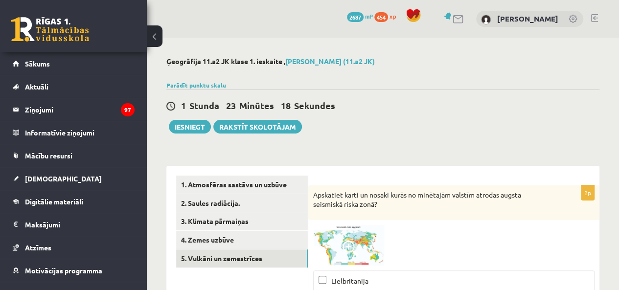
click at [241, 195] on link "2. Saules radiācija." at bounding box center [242, 203] width 132 height 18
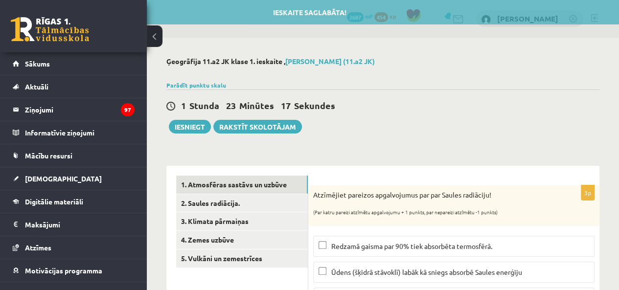
click at [237, 178] on link "1. Atmosfēras sastāvs un uzbūve" at bounding box center [242, 185] width 132 height 18
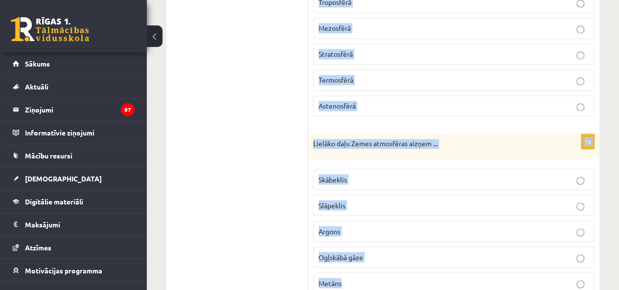
scroll to position [804, 0]
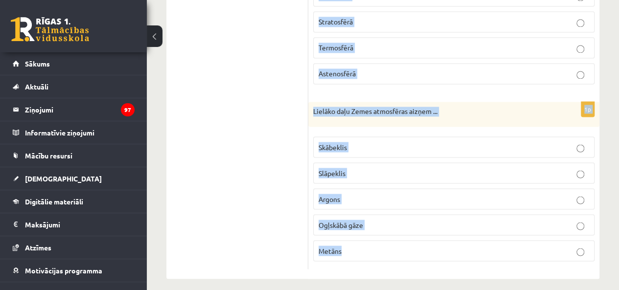
drag, startPoint x: 312, startPoint y: 49, endPoint x: 502, endPoint y: 272, distance: 293.1
copy form "Pirmatnējās Zemes atmosfēras sastāvs bija ļoti atšķitīgs no mūsdienu atmosfēras…"
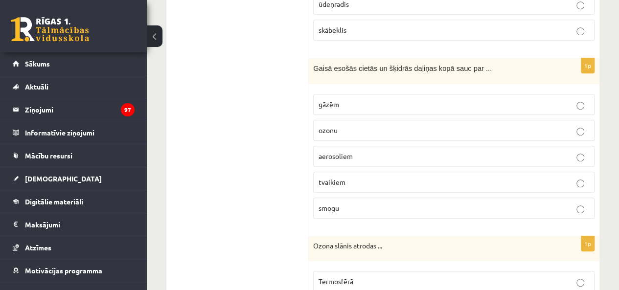
click at [325, 152] on span "aerosoliem" at bounding box center [335, 156] width 34 height 9
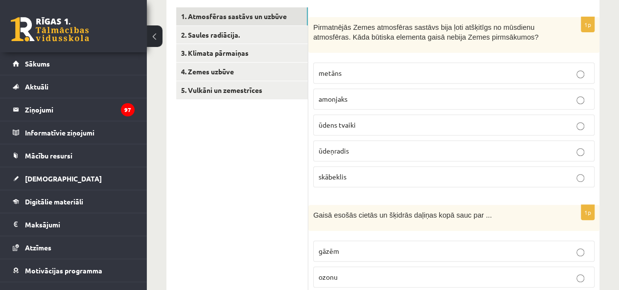
click at [339, 172] on span "skābeklis" at bounding box center [332, 176] width 28 height 9
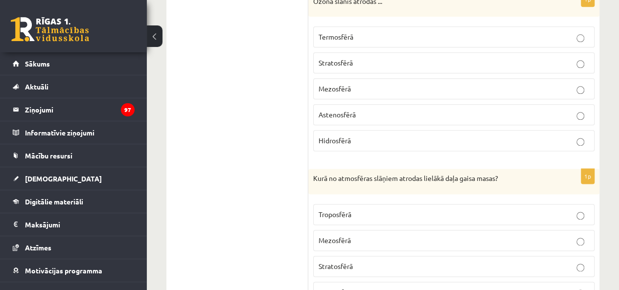
scroll to position [657, 0]
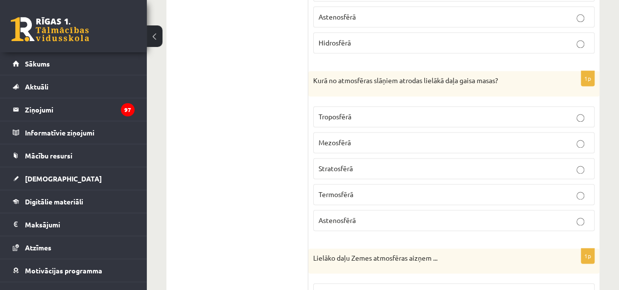
click at [349, 114] on span "Troposfērā" at bounding box center [334, 116] width 33 height 9
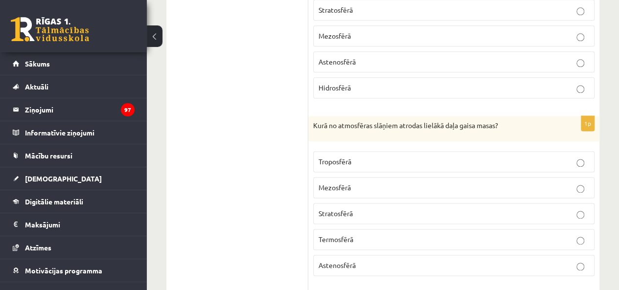
scroll to position [559, 0]
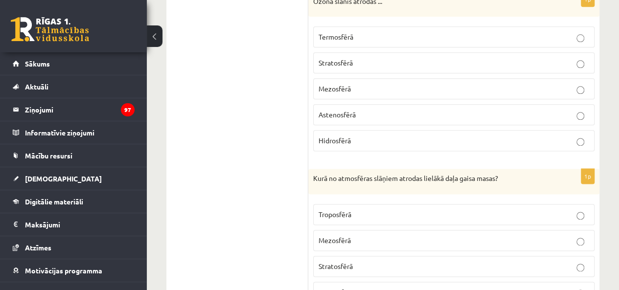
click at [344, 60] on span "Stratosfērā" at bounding box center [335, 62] width 34 height 9
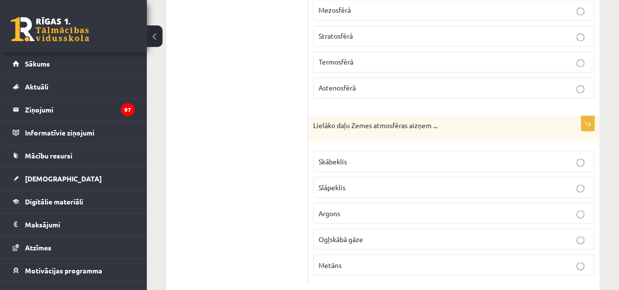
scroll to position [804, 0]
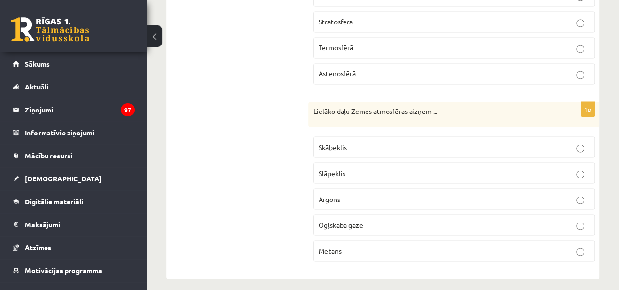
click at [352, 162] on label "Slāpeklis" at bounding box center [453, 172] width 281 height 21
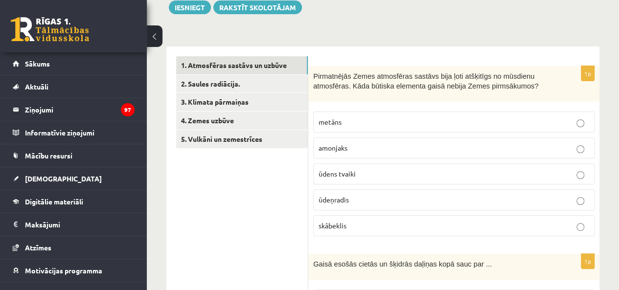
scroll to position [70, 0]
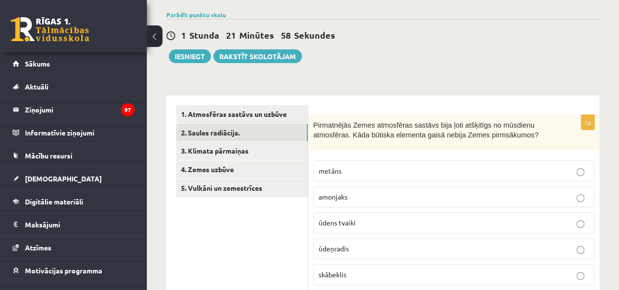
click at [254, 129] on link "2. Saules radiācija." at bounding box center [242, 133] width 132 height 18
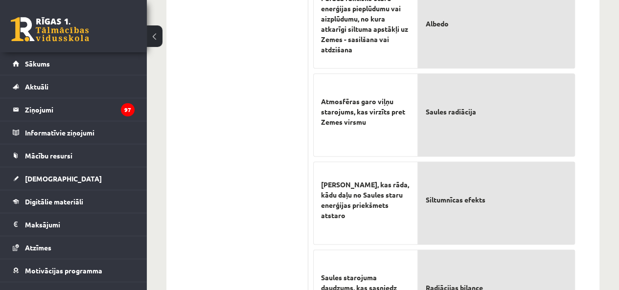
scroll to position [641, 0]
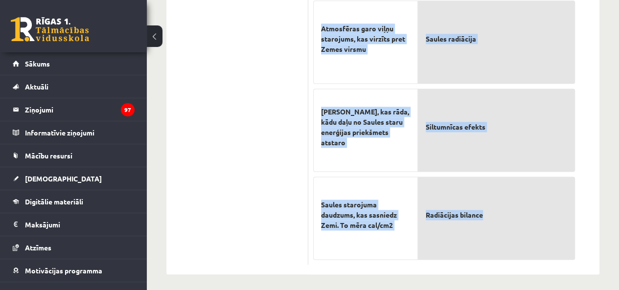
drag, startPoint x: 314, startPoint y: 123, endPoint x: 512, endPoint y: 233, distance: 226.5
copy form "Atzīmējiet pareizos apgalvojumus par par Saules radiāciju! (Par katru pareizi a…"
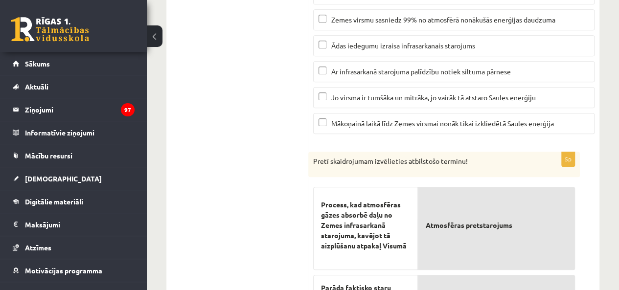
scroll to position [200, 0]
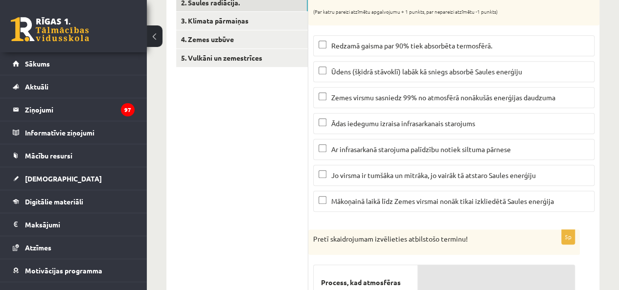
click at [353, 201] on span "Mākoņainā laikā līdz Zemes virsmai nonāk tikai izkliedētā Saules enerģija" at bounding box center [442, 201] width 222 height 9
click at [356, 146] on span "Ar infrasarkanā starojuma palīdzību notiek siltuma pārnese" at bounding box center [420, 149] width 179 height 9
click at [347, 67] on span "Ūdens (šķidrā stāvoklī) labāk kā sniegs absorbē Saules enerģiju" at bounding box center [426, 71] width 191 height 9
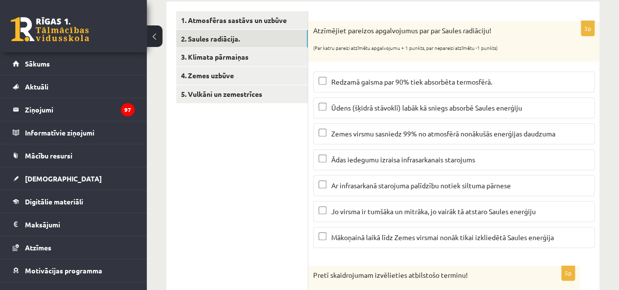
scroll to position [152, 0]
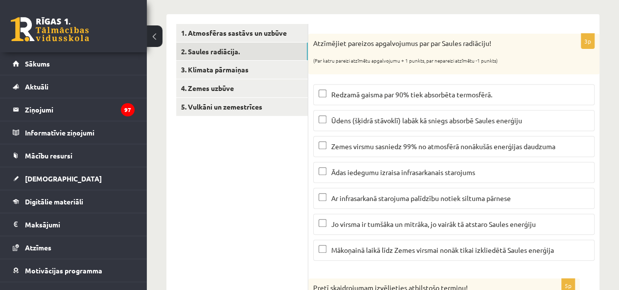
click at [258, 30] on link "1. Atmosfēras sastāvs un uzbūve" at bounding box center [242, 33] width 132 height 18
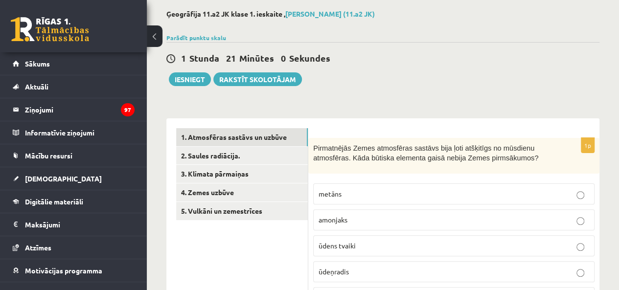
scroll to position [5, 0]
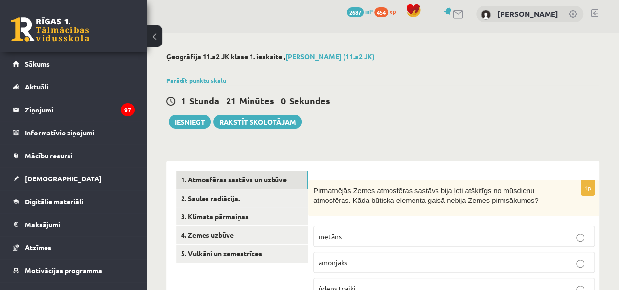
click at [183, 82] on link "Parādīt punktu skalu" at bounding box center [196, 80] width 60 height 8
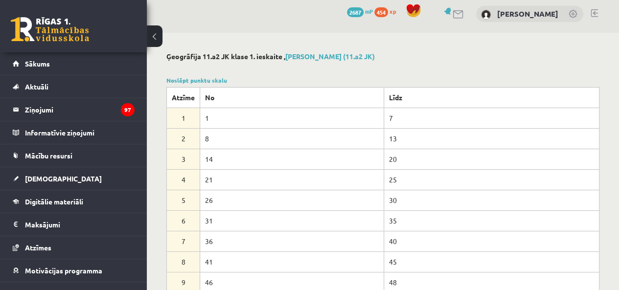
click at [200, 71] on div at bounding box center [382, 69] width 433 height 10
click at [197, 78] on link "Noslēpt punktu skalu" at bounding box center [196, 80] width 61 height 8
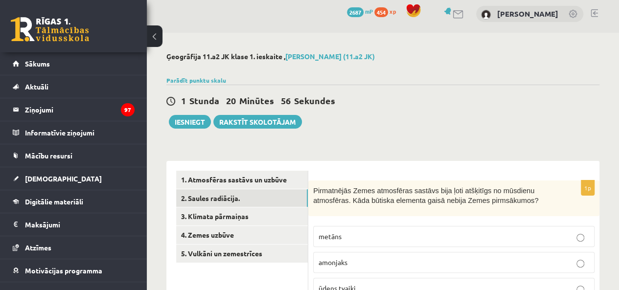
click at [239, 206] on link "2. Saules radiācija." at bounding box center [242, 198] width 132 height 18
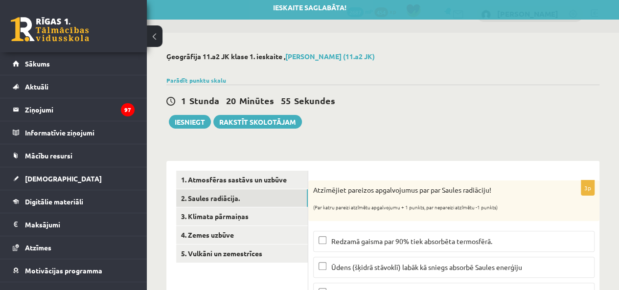
click at [238, 209] on link "3. Klimata pārmaiņas" at bounding box center [242, 216] width 132 height 18
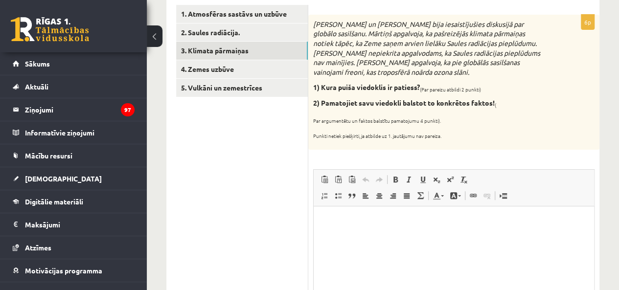
scroll to position [152, 0]
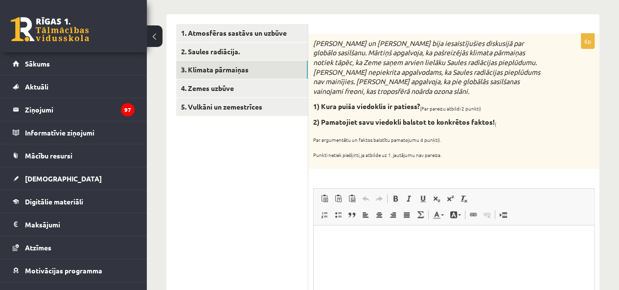
drag, startPoint x: 314, startPoint y: 44, endPoint x: 467, endPoint y: 160, distance: 192.9
click at [467, 160] on div "Mārtiņš un Jānis bija iesaistījušies diskusijā par globālo sasilšanu. Mārtiņš a…" at bounding box center [453, 101] width 291 height 135
copy div "Mārtiņš un Jānis bija iesaistījušies diskusijā par globālo sasilšanu. Mārtiņš a…"
click at [349, 239] on p "Bagātinātā teksta redaktors, wiswyg-editor-user-answer-47024877608200" at bounding box center [453, 240] width 261 height 10
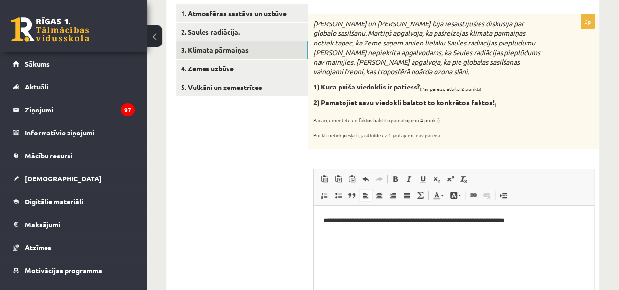
scroll to position [200, 0]
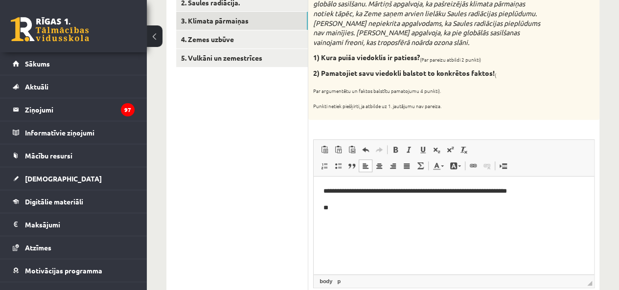
click at [284, 107] on ul "1. Atmosfēras sastāvs un uzbūve 2. Saules radiācija. 3. Klimata pārmaiņas 4. Ze…" at bounding box center [242, 273] width 132 height 597
click at [356, 219] on html "**********" at bounding box center [453, 199] width 280 height 46
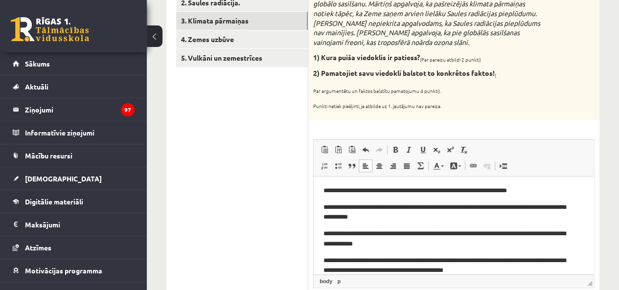
scroll to position [12, 0]
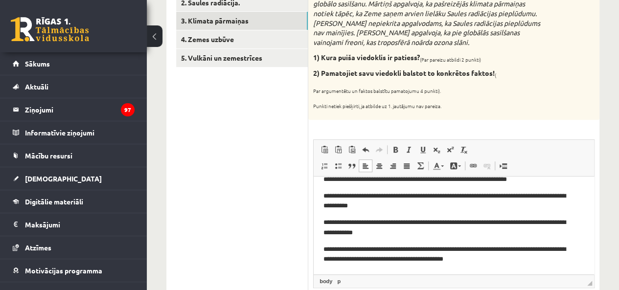
click at [534, 181] on p "**********" at bounding box center [449, 179] width 253 height 10
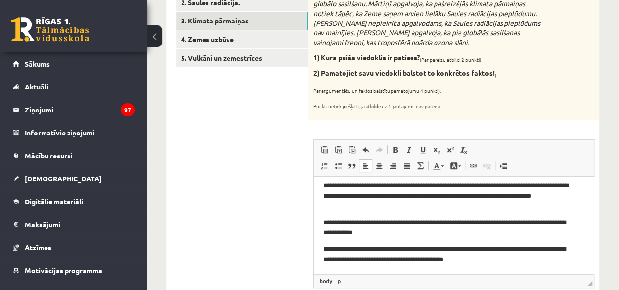
scroll to position [11, 0]
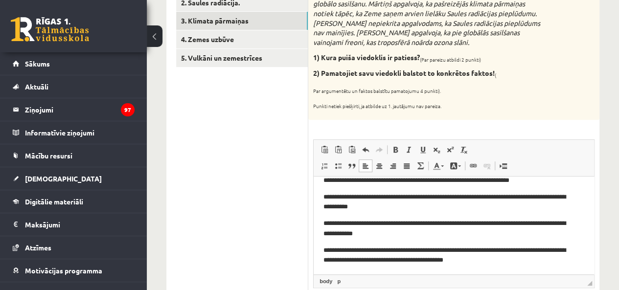
click at [534, 181] on p "**********" at bounding box center [449, 180] width 253 height 10
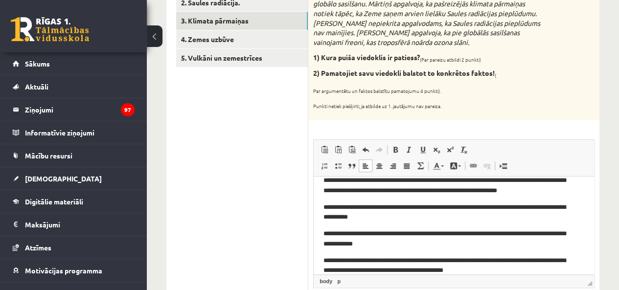
click at [531, 178] on p "**********" at bounding box center [449, 185] width 253 height 21
click at [555, 190] on p "**********" at bounding box center [449, 185] width 253 height 21
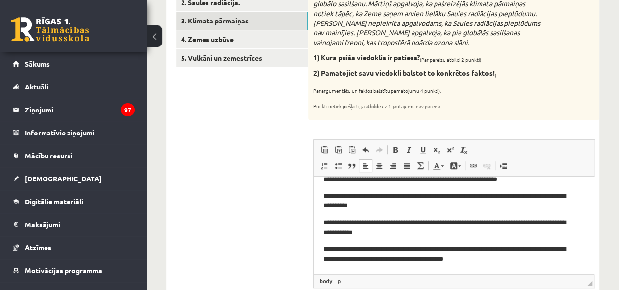
scroll to position [0, 0]
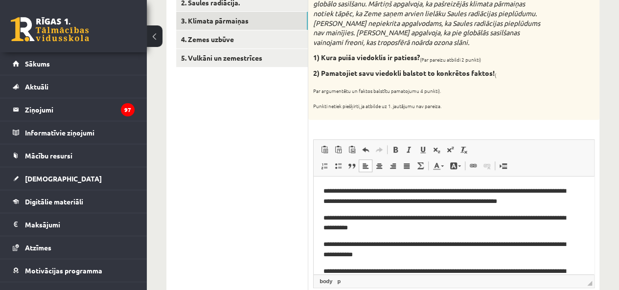
click at [256, 38] on link "4. Zemes uzbūve" at bounding box center [242, 39] width 132 height 18
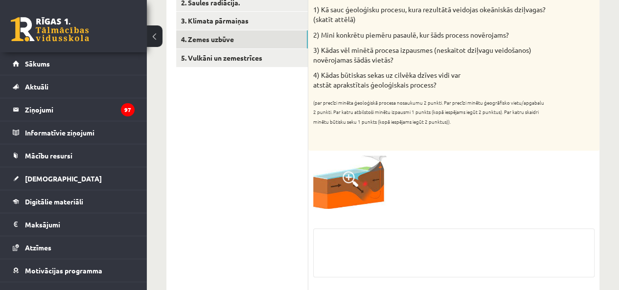
click at [277, 31] on link "4. Zemes uzbūve" at bounding box center [242, 39] width 132 height 18
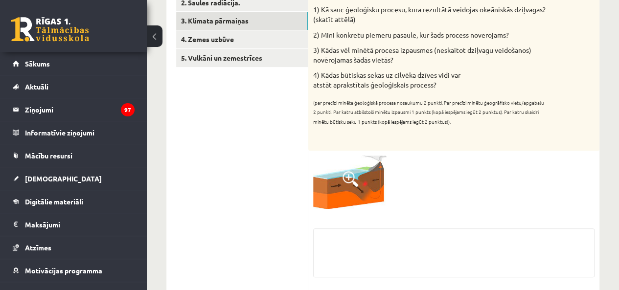
click at [274, 24] on link "3. Klimata pārmaiņas" at bounding box center [242, 21] width 132 height 18
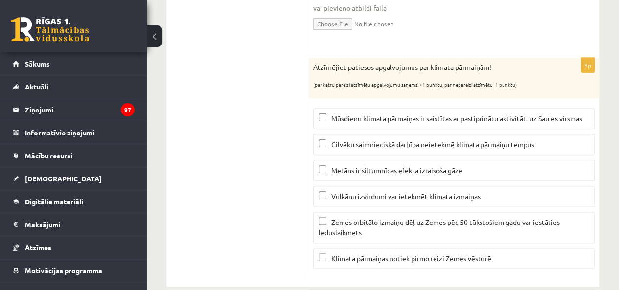
scroll to position [509, 0]
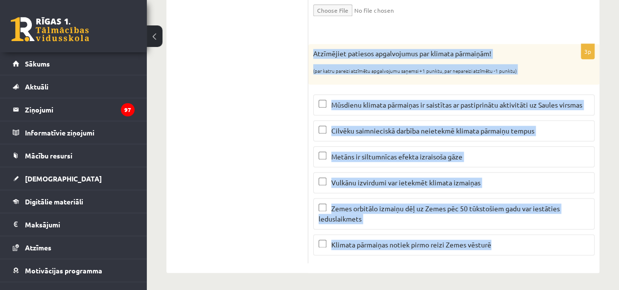
drag, startPoint x: 311, startPoint y: 54, endPoint x: 523, endPoint y: 260, distance: 295.3
click at [523, 260] on div "3p Atzīmējiet patiesos apgalvojumus par klimata pārmaiņām! (par katru pareizi a…" at bounding box center [453, 153] width 291 height 219
click at [535, 240] on p "Klimata pārmaiņas notiek pirmo reizi Zemes vēsturē" at bounding box center [453, 245] width 270 height 10
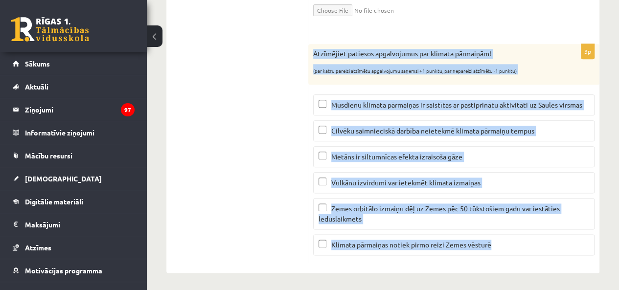
drag, startPoint x: 311, startPoint y: 55, endPoint x: 542, endPoint y: 276, distance: 319.2
copy div "Atzīmējiet patiesos apgalvojumus par klimata pārmaiņām! (par katru pareizi atzī…"
click at [311, 151] on div "3p Atzīmējiet patiesos apgalvojumus par klimata pārmaiņām! (par katru pareizi a…" at bounding box center [453, 153] width 291 height 219
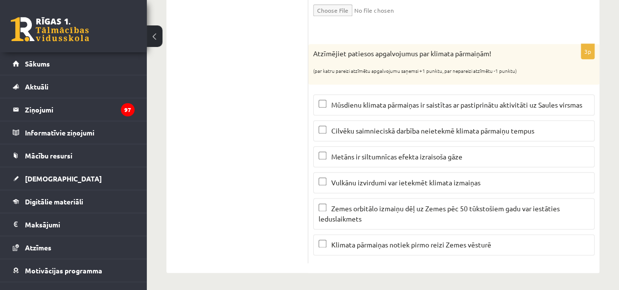
click at [361, 220] on p "Zemes orbitālo izmaiņu dēļ uz Zemes pēc 50 tūkstošiem gadu var iestāties ledusl…" at bounding box center [453, 213] width 270 height 21
click at [348, 242] on span "Klimata pārmaiņas notiek pirmo reizi Zemes vēsturē" at bounding box center [411, 244] width 160 height 9
click at [350, 178] on span "Vulkānu izvirdumi var ietekmēt klimata izmaiņas" at bounding box center [405, 182] width 149 height 9
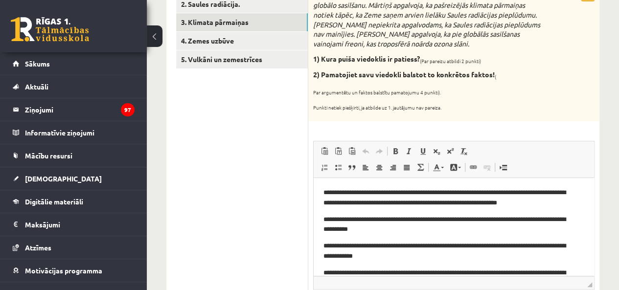
scroll to position [118, 0]
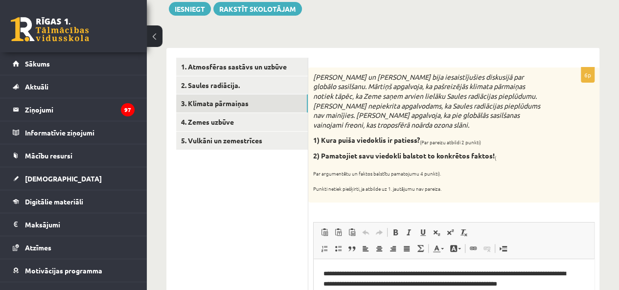
click at [248, 113] on link "4. Zemes uzbūve" at bounding box center [242, 122] width 132 height 18
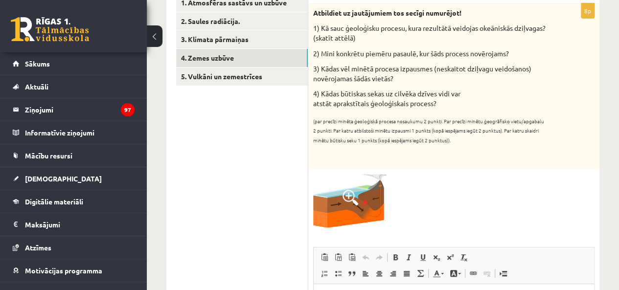
scroll to position [216, 0]
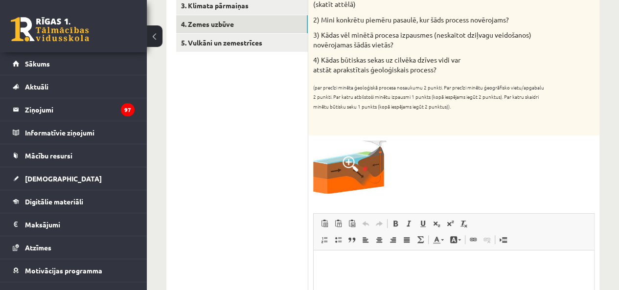
click at [348, 156] on span at bounding box center [350, 164] width 16 height 16
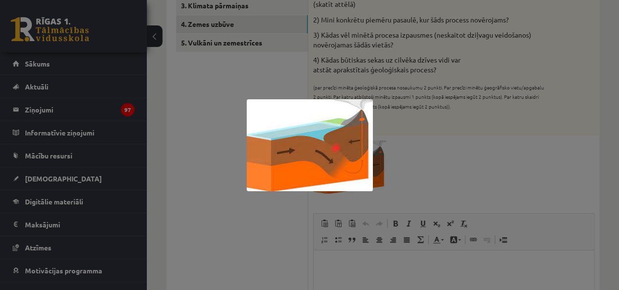
click at [399, 145] on div at bounding box center [309, 145] width 619 height 290
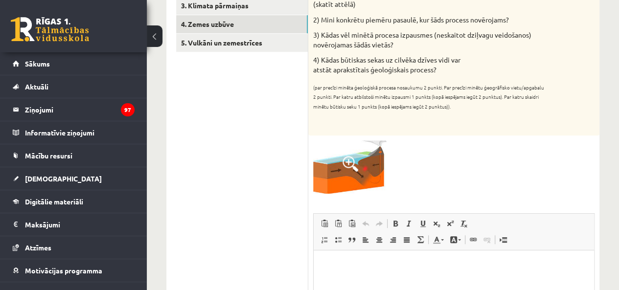
scroll to position [167, 0]
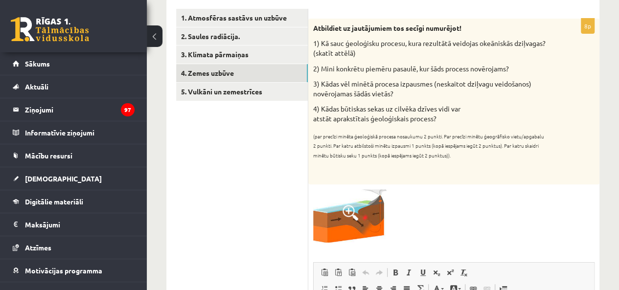
click at [359, 217] on img at bounding box center [349, 215] width 73 height 53
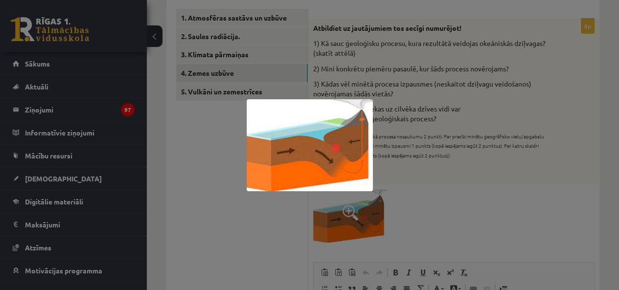
click at [455, 177] on div at bounding box center [309, 145] width 619 height 290
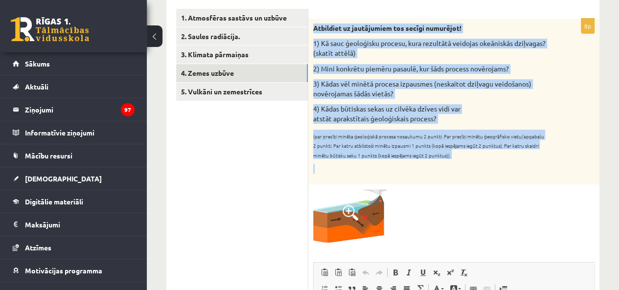
drag, startPoint x: 313, startPoint y: 27, endPoint x: 461, endPoint y: 173, distance: 207.8
click at [461, 173] on div "Atbildiet uz jautājumiem tos secīgi numurējot! 1) Kā sauc ģeoloģisku procesu, k…" at bounding box center [453, 102] width 291 height 166
copy div "Atbildiet uz jautājumiem tos secīgi numurējot! 1) Kā sauc ģeoloģisku procesu, k…"
click at [490, 158] on div "Atbildiet uz jautājumiem tos secīgi numurējot! 1) Kā sauc ģeoloģisku procesu, k…" at bounding box center [453, 102] width 291 height 166
click at [491, 174] on div "Atbildiet uz jautājumiem tos secīgi numurējot! 1) Kā sauc ģeoloģisku procesu, k…" at bounding box center [453, 102] width 291 height 166
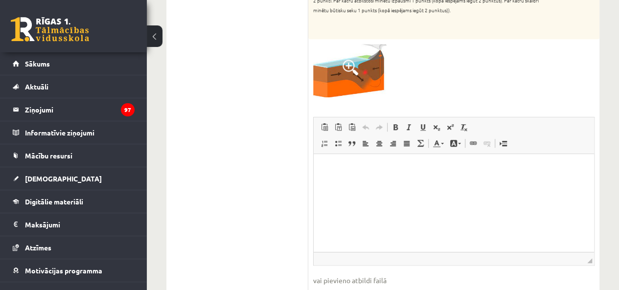
scroll to position [313, 0]
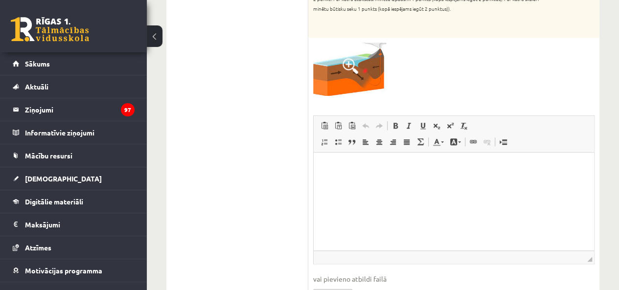
click at [397, 171] on p "Bagātinātā teksta redaktors, wiswyg-editor-user-answer-47024752181340" at bounding box center [453, 167] width 261 height 10
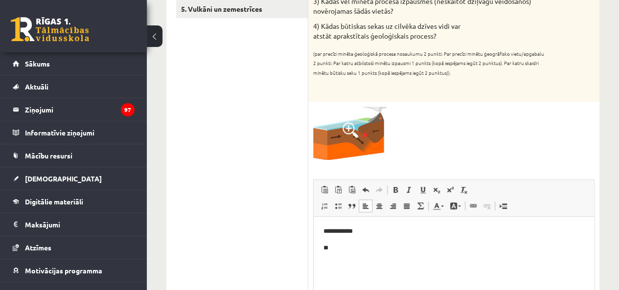
scroll to position [265, 0]
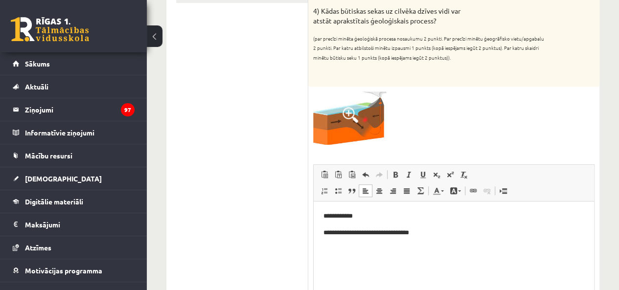
click at [459, 112] on div at bounding box center [453, 117] width 281 height 53
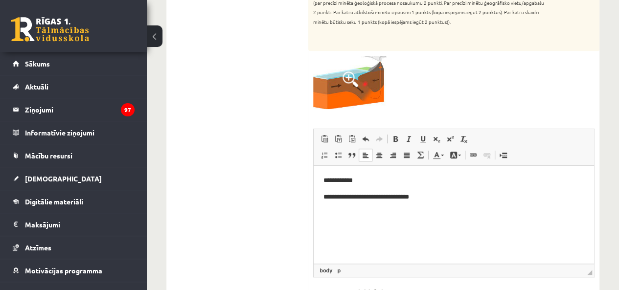
scroll to position [362, 0]
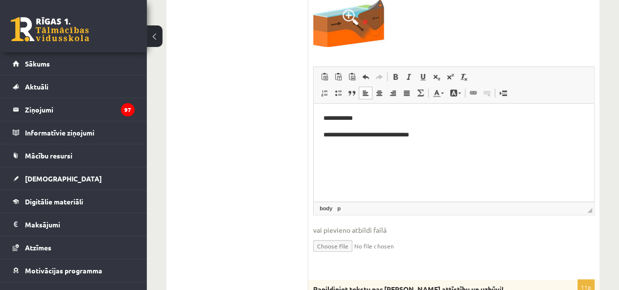
drag, startPoint x: 442, startPoint y: 130, endPoint x: 442, endPoint y: 147, distance: 16.6
click at [442, 147] on body "**********" at bounding box center [453, 134] width 261 height 43
click at [461, 135] on p "**********" at bounding box center [453, 135] width 261 height 10
click at [340, 88] on link "Ievietot/noņemt sarakstu ar aizzīmēm" at bounding box center [338, 93] width 14 height 13
click at [342, 149] on ul "**********" at bounding box center [453, 151] width 261 height 10
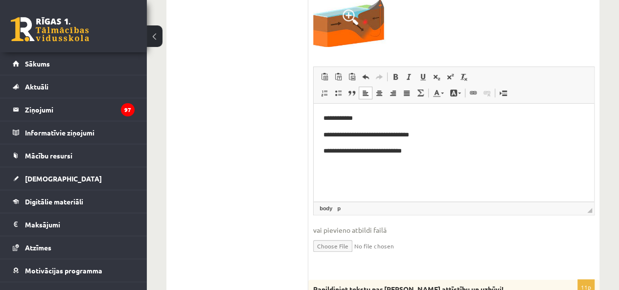
click at [328, 154] on p "**********" at bounding box center [453, 151] width 261 height 10
click at [420, 154] on p "**********" at bounding box center [453, 151] width 261 height 10
click at [336, 92] on span at bounding box center [338, 93] width 8 height 8
click at [328, 154] on p "**********" at bounding box center [453, 151] width 261 height 10
click at [341, 95] on link "Ievietot/noņemt sarakstu ar aizzīmēm" at bounding box center [338, 93] width 14 height 13
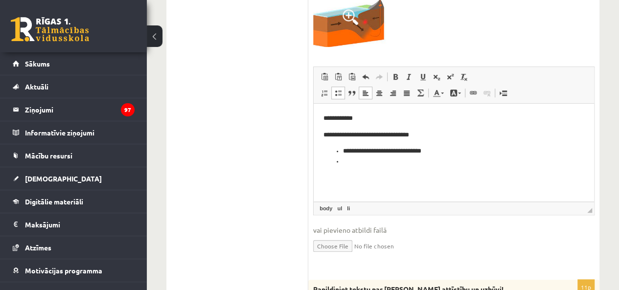
click at [348, 151] on li "**********" at bounding box center [453, 151] width 221 height 10
click at [338, 98] on span "Ievietot/noņemt numurētu sarakstu Ievietot/noņemt sarakstu ar aizzīmēm Bloka ci…" at bounding box center [372, 93] width 111 height 13
click at [339, 92] on span at bounding box center [338, 93] width 8 height 8
click at [326, 146] on body "**********" at bounding box center [453, 148] width 261 height 70
click at [330, 146] on body "**********" at bounding box center [453, 148] width 261 height 70
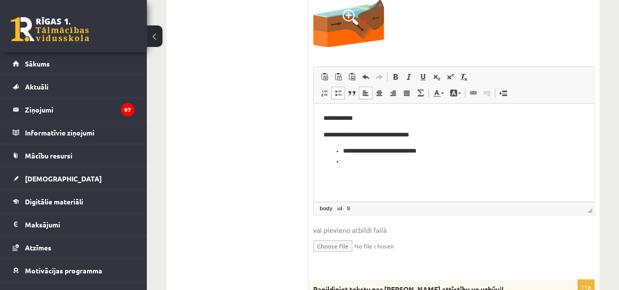
click at [335, 143] on body "**********" at bounding box center [453, 148] width 261 height 70
click at [427, 133] on p "**********" at bounding box center [453, 135] width 261 height 10
click at [430, 167] on li "**********" at bounding box center [450, 168] width 214 height 10
click at [400, 176] on li "Bagātinātā teksta redaktors, wiswyg-editor-user-answer-47024752181340" at bounding box center [453, 178] width 221 height 10
click at [330, 167] on ul "**********" at bounding box center [453, 173] width 261 height 20
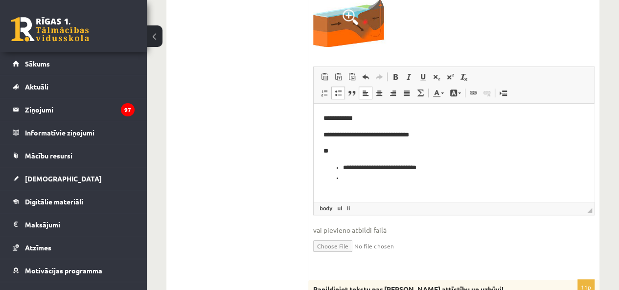
click at [324, 172] on ul "**********" at bounding box center [453, 173] width 261 height 20
click at [336, 94] on span at bounding box center [338, 93] width 8 height 8
click at [337, 99] on span "Ievietot/noņemt numurētu sarakstu Ievietot/noņemt sarakstu ar aizzīmēm Bloka ci…" at bounding box center [373, 94] width 112 height 16
click at [337, 96] on span at bounding box center [338, 93] width 8 height 8
click at [312, 152] on div "**********" at bounding box center [453, 46] width 291 height 447
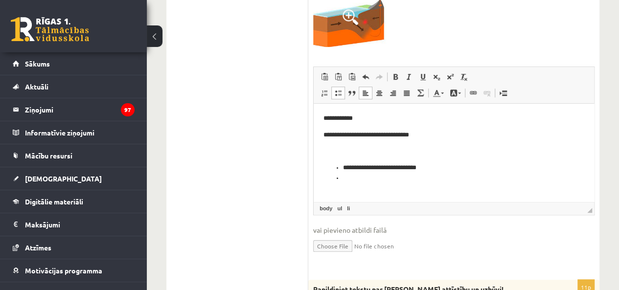
click at [321, 148] on html "**********" at bounding box center [453, 157] width 280 height 106
drag, startPoint x: 347, startPoint y: 172, endPoint x: 341, endPoint y: 180, distance: 9.8
click at [346, 178] on ul "**********" at bounding box center [453, 173] width 261 height 20
click at [341, 180] on ul "**********" at bounding box center [453, 173] width 261 height 20
click at [267, 175] on ul "1. Atmosfēras sastāvs un uzbūve 2. Saules radiācija. 3. Klimata pārmaiņas 4. Ze…" at bounding box center [242, 224] width 132 height 823
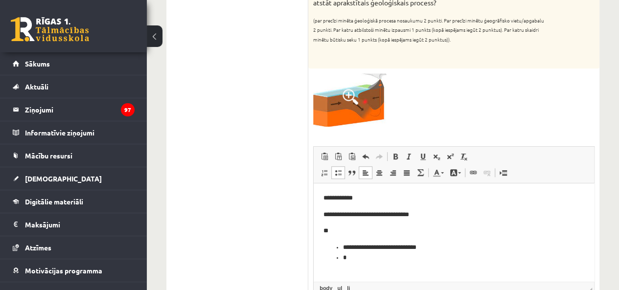
scroll to position [313, 0]
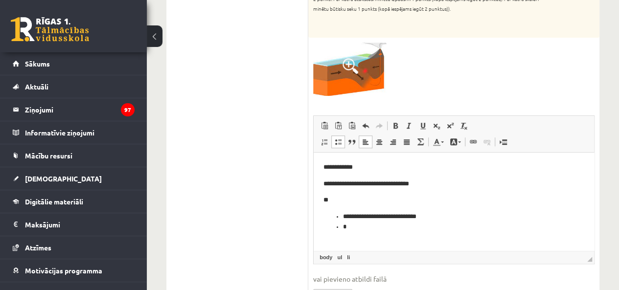
click at [406, 233] on body "**********" at bounding box center [453, 205] width 261 height 86
click at [374, 222] on li "*" at bounding box center [450, 227] width 214 height 10
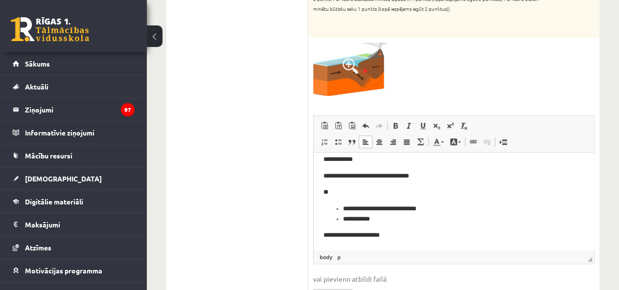
scroll to position [13, 0]
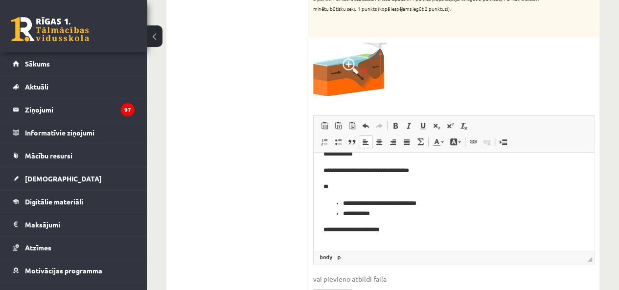
click at [332, 232] on p "**********" at bounding box center [449, 230] width 253 height 10
click at [329, 233] on p "**********" at bounding box center [449, 230] width 253 height 10
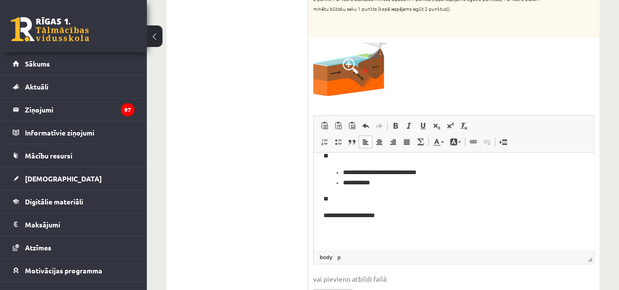
scroll to position [58, 0]
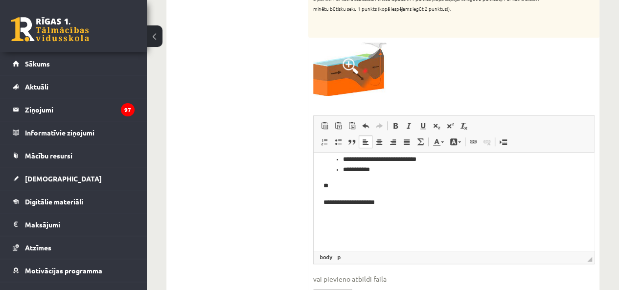
click at [339, 142] on span at bounding box center [338, 142] width 8 height 8
click at [421, 203] on li "**********" at bounding box center [450, 203] width 214 height 10
click at [235, 192] on ul "1. Atmosfēras sastāvs un uzbūve 2. Saules radiācija. 3. Klimata pārmaiņas 4. Ze…" at bounding box center [242, 273] width 132 height 823
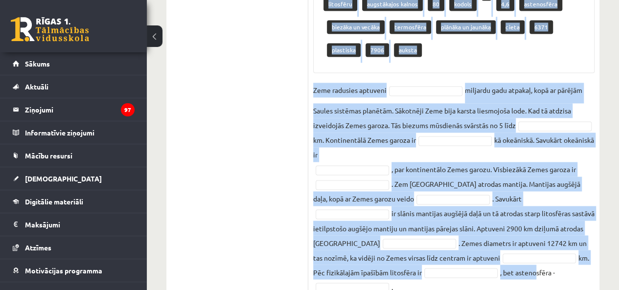
scroll to position [723, 0]
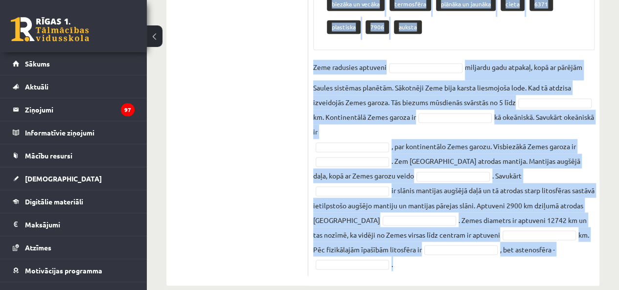
drag, startPoint x: 310, startPoint y: 140, endPoint x: 602, endPoint y: 255, distance: 314.6
copy div "Papildiniet tekstu par Zemes attīstību un uzbūvi! Pieejamie vārdi litosfēru aug…"
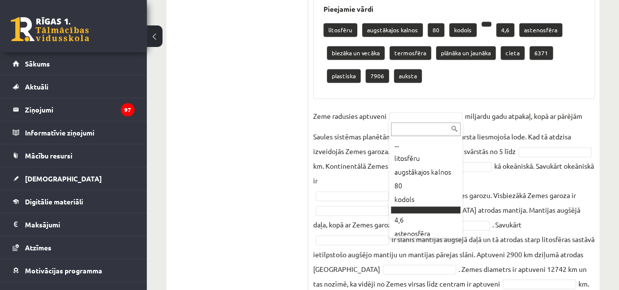
scroll to position [1, 0]
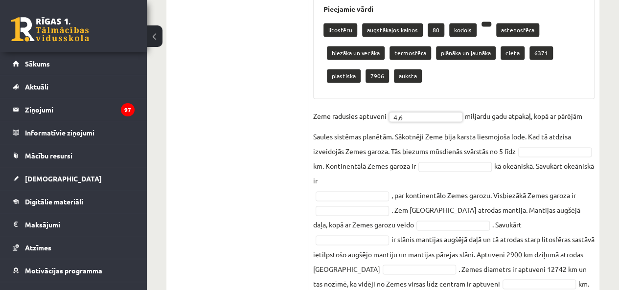
click at [354, 160] on fieldset "Zeme radusies aptuveni 4,6 *** miljardu gadu atpakaļ, kopā ar pārējām Saules si…" at bounding box center [453, 214] width 281 height 211
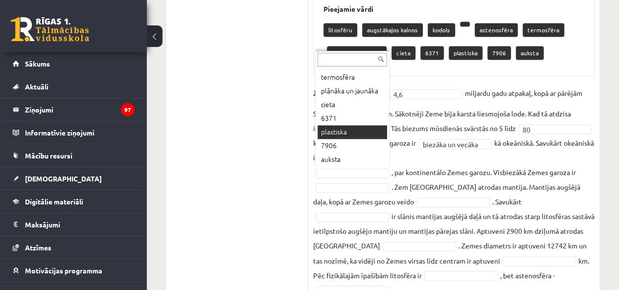
scroll to position [94, 0]
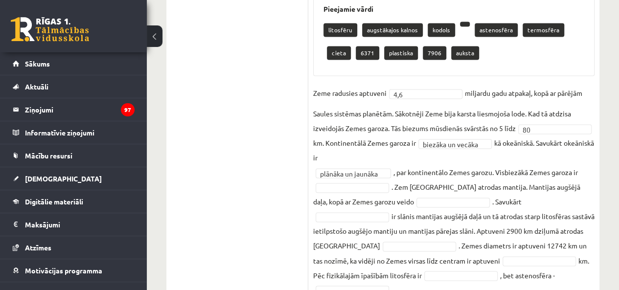
click at [361, 180] on fieldset "**********" at bounding box center [453, 191] width 281 height 211
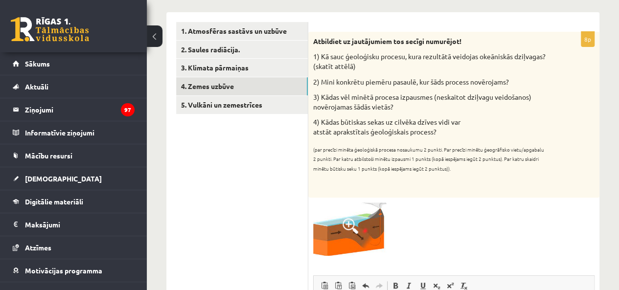
scroll to position [139, 0]
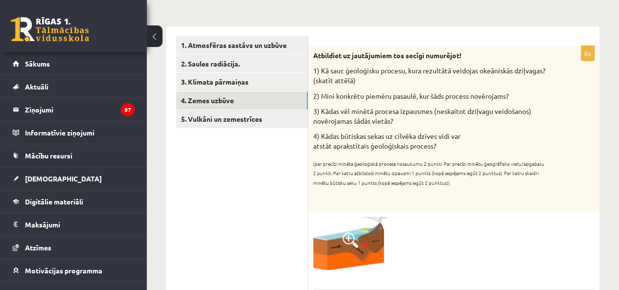
click at [245, 127] on link "5. Vulkāni un zemestrīces" at bounding box center [242, 119] width 132 height 18
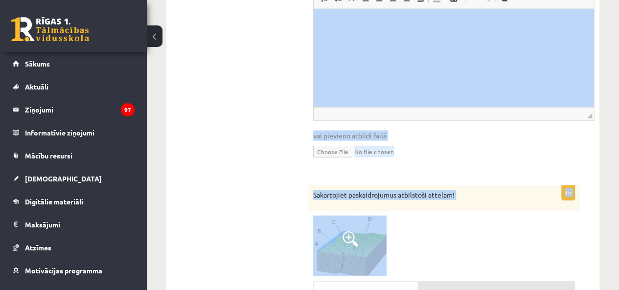
scroll to position [1234, 0]
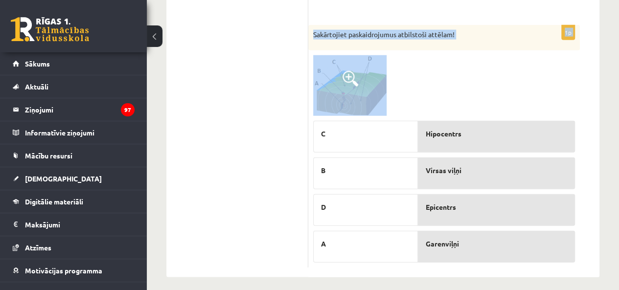
drag, startPoint x: 327, startPoint y: 60, endPoint x: 539, endPoint y: 304, distance: 323.0
click at [523, 78] on div at bounding box center [444, 85] width 262 height 61
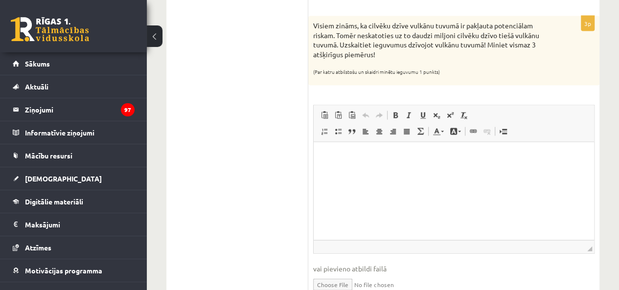
scroll to position [892, 0]
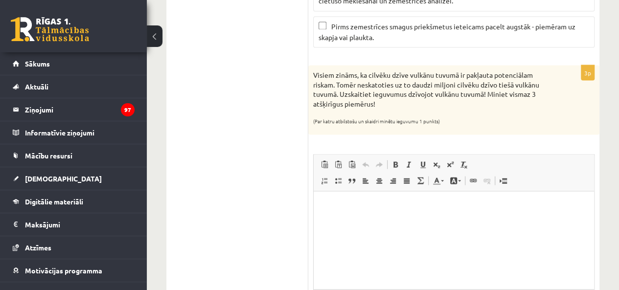
drag, startPoint x: 307, startPoint y: 66, endPoint x: 391, endPoint y: 99, distance: 90.9
click at [398, 101] on p "Visiem zināms, ka cilvēku dzīve vulkānu tuvumā ir pakļauta potenciālam riskam. …" at bounding box center [429, 89] width 232 height 38
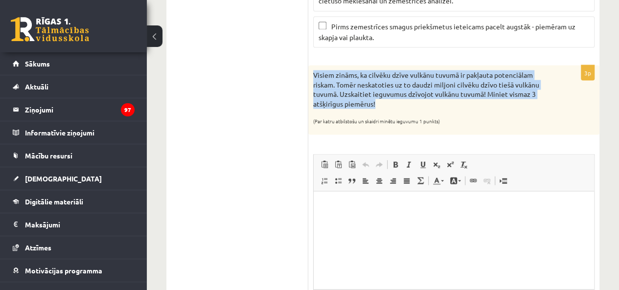
drag, startPoint x: 381, startPoint y: 98, endPoint x: 311, endPoint y: 70, distance: 75.5
click at [311, 70] on div "Visiem zināms, ka cilvēku dzīve vulkānu tuvumā ir pakļauta potenciālam riskam. …" at bounding box center [453, 99] width 291 height 69
copy p "Visiem zināms, ka cilvēku dzīve vulkānu tuvumā ir pakļauta potenciālam riskam. …"
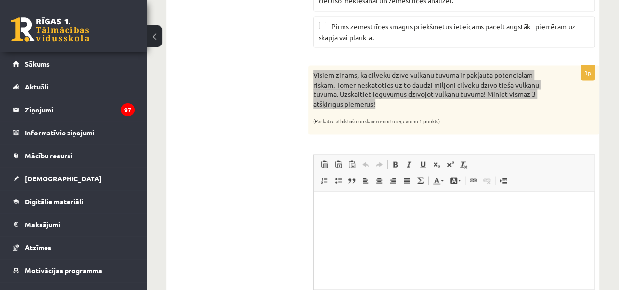
click at [344, 207] on p "Bagātinātā teksta redaktors, wiswyg-editor-user-answer-47024879963140" at bounding box center [453, 206] width 261 height 10
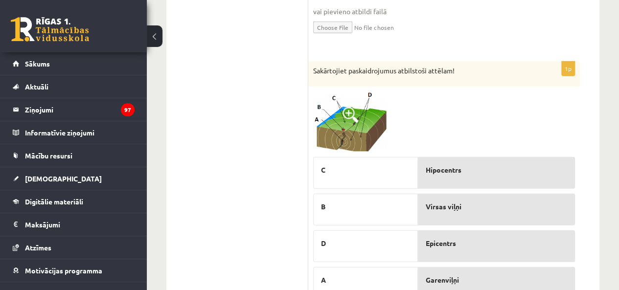
scroll to position [1234, 0]
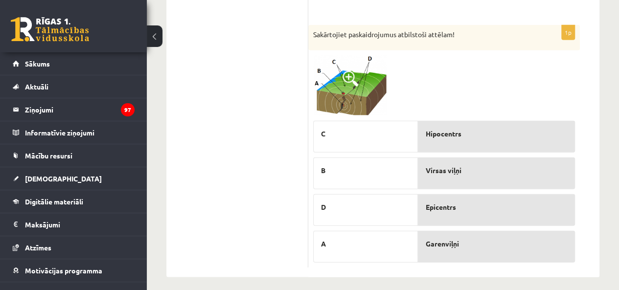
drag, startPoint x: 308, startPoint y: 24, endPoint x: 523, endPoint y: 242, distance: 306.7
copy div "5. Vulkāni un zemestrīces 2p Apskatiet karti un nosaki kurās no minētajām valst…"
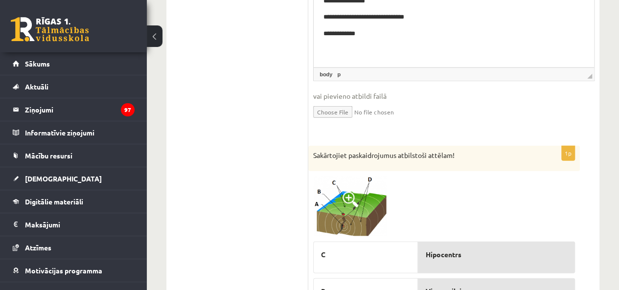
scroll to position [1087, 0]
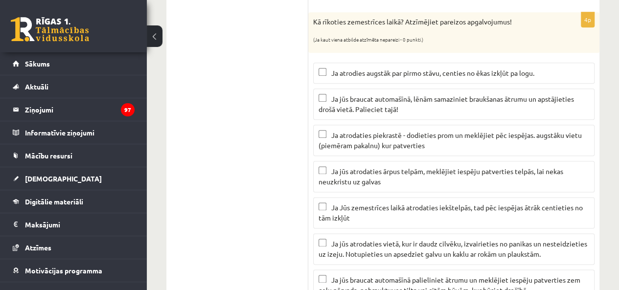
scroll to position [550, 0]
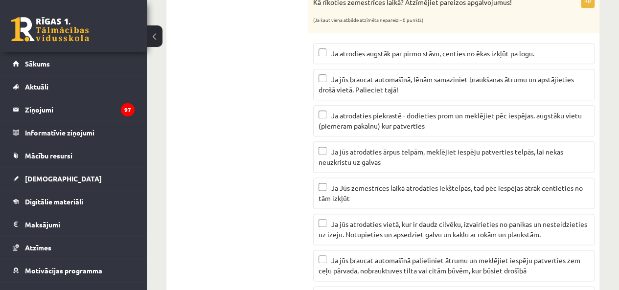
click at [248, 141] on ul "1. Atmosfēras sastāvs un uzbūve 2. Saules radiācija. 3. Klimata pārmaiņas 4. Ze…" at bounding box center [242, 289] width 132 height 1326
click at [369, 156] on span "Ja jūs atrodaties ārpus telpām, meklējiet iespēju patverties telpās, lai nekas …" at bounding box center [440, 156] width 244 height 19
click at [421, 125] on span "Ja atrodaties piekrastē - dodieties prom un meklējiet pēc iespējas. augstāku vi…" at bounding box center [449, 120] width 263 height 19
click at [400, 80] on p "Ja jūs braucat automašīnā, lēnām samaziniet braukšanas ātrumu un apstājieties d…" at bounding box center [453, 84] width 270 height 21
click at [420, 197] on p "Ja Jūs zemestrīces laikā atrodaties iekštelpās, tad pēc iespējas ātrāk centieti…" at bounding box center [453, 193] width 270 height 21
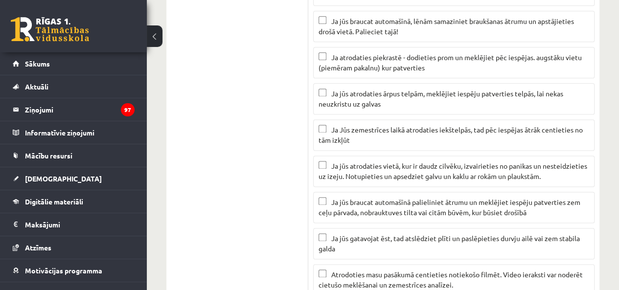
scroll to position [647, 0]
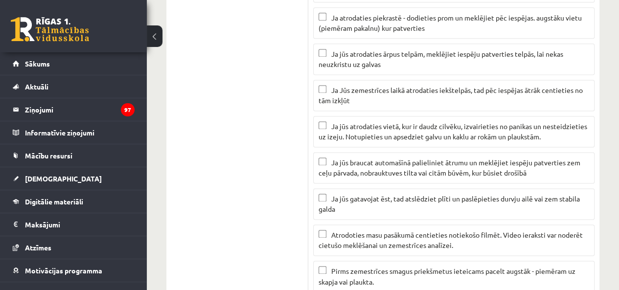
click at [444, 194] on span "Ja jūs gatavojat ēst, tad atslēdziet plīti un paslēpieties durvju ailē vai zem …" at bounding box center [448, 203] width 261 height 19
click at [407, 129] on span "Ja jūs atrodaties vietā, kur ir daudz cilvēku, izvairieties no panikas un neste…" at bounding box center [452, 131] width 268 height 19
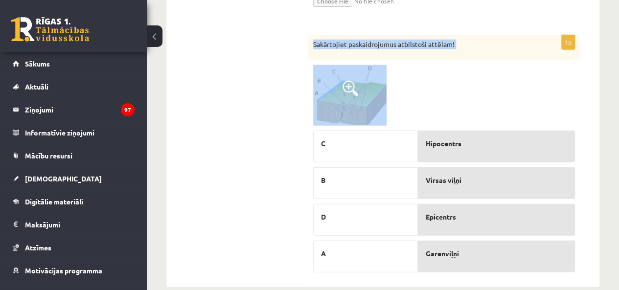
scroll to position [1234, 0]
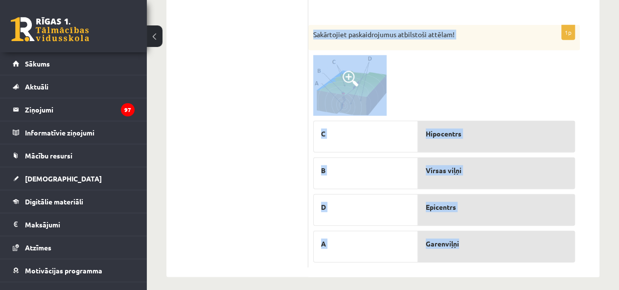
drag, startPoint x: 314, startPoint y: 75, endPoint x: 532, endPoint y: 254, distance: 282.1
click at [532, 254] on div "1p Sakārtojiet paskaidrojumus atbilstoši attēlam! C B D A Hipocentrs Virsas viļ…" at bounding box center [443, 146] width 271 height 243
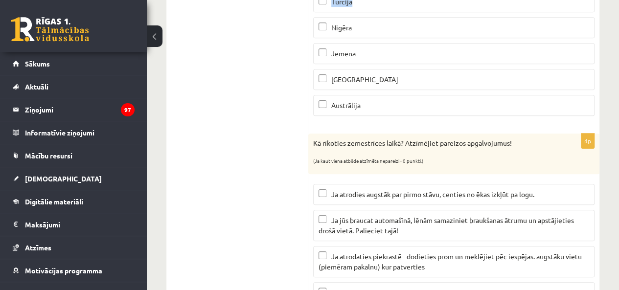
scroll to position [386, 0]
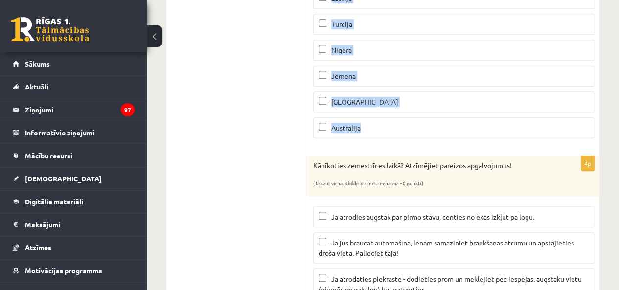
drag, startPoint x: 313, startPoint y: 38, endPoint x: 410, endPoint y: 133, distance: 135.5
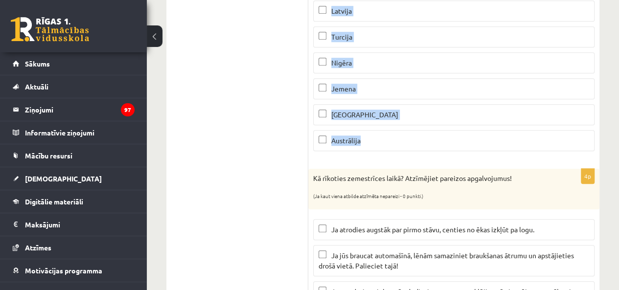
scroll to position [142, 0]
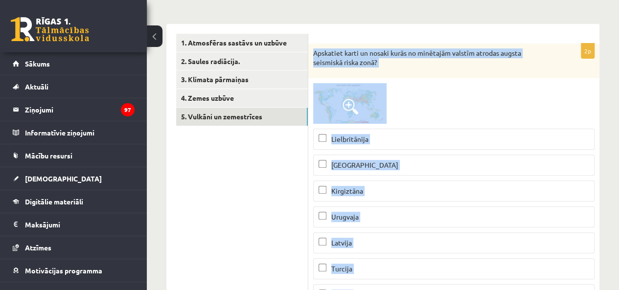
click at [406, 99] on div at bounding box center [453, 103] width 281 height 41
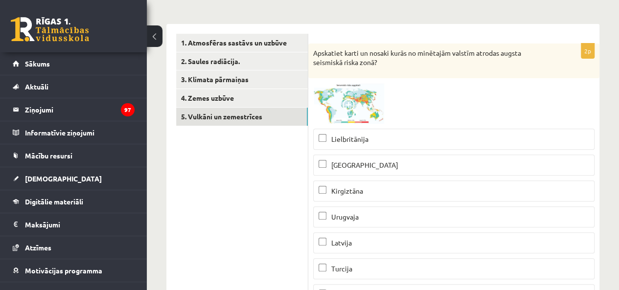
click at [356, 108] on span at bounding box center [350, 107] width 16 height 16
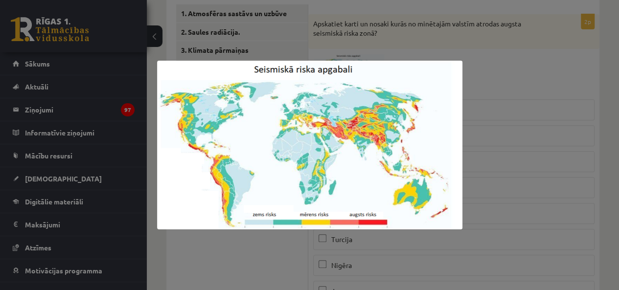
scroll to position [173, 0]
click at [237, 263] on div at bounding box center [309, 145] width 619 height 290
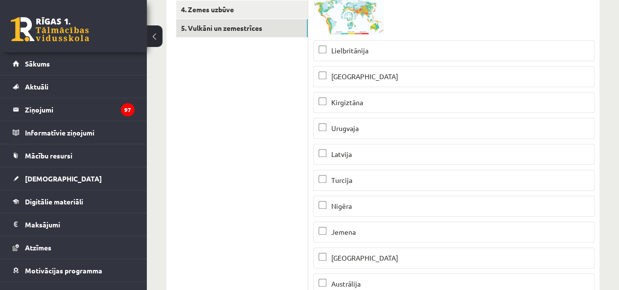
scroll to position [270, 0]
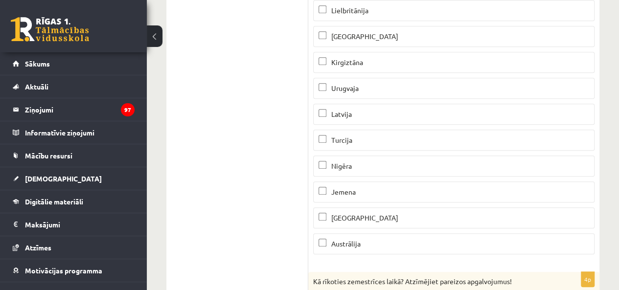
click at [359, 139] on p "Turcija" at bounding box center [453, 140] width 270 height 10
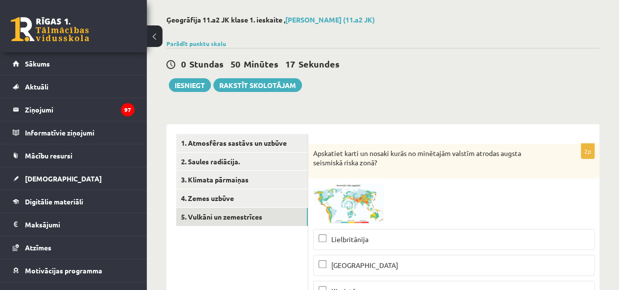
scroll to position [26, 0]
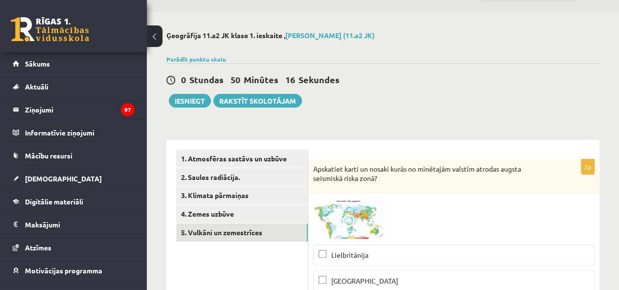
click at [329, 234] on img at bounding box center [349, 219] width 73 height 41
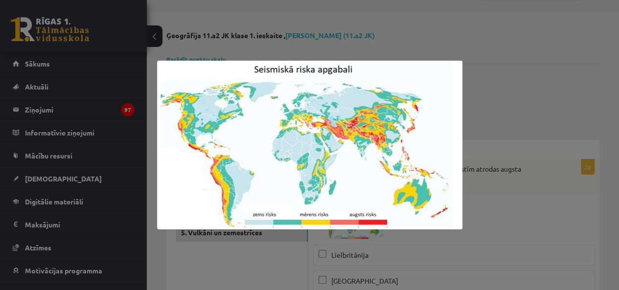
click at [470, 114] on div at bounding box center [309, 145] width 619 height 290
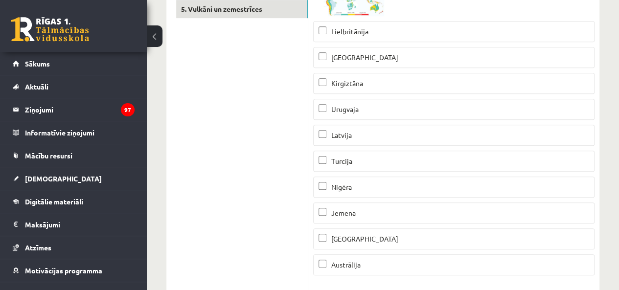
scroll to position [270, 0]
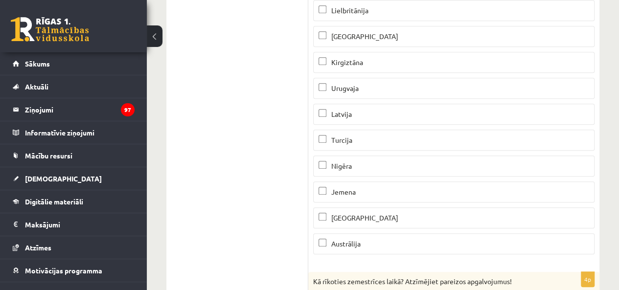
click at [375, 35] on p "Peru" at bounding box center [453, 36] width 270 height 10
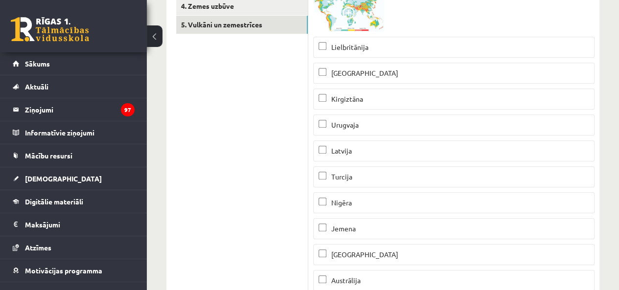
scroll to position [173, 0]
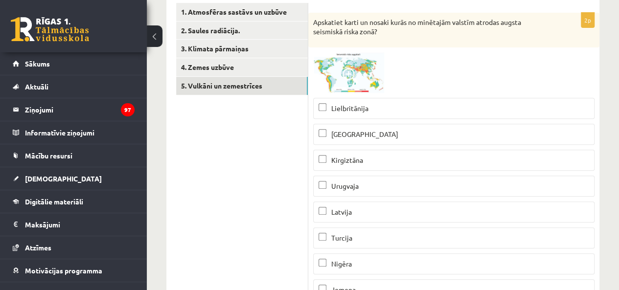
click at [359, 91] on img at bounding box center [349, 72] width 73 height 41
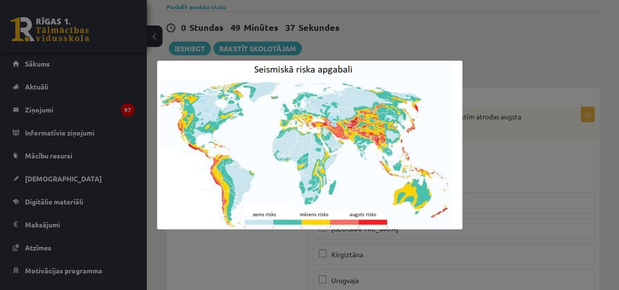
scroll to position [75, 0]
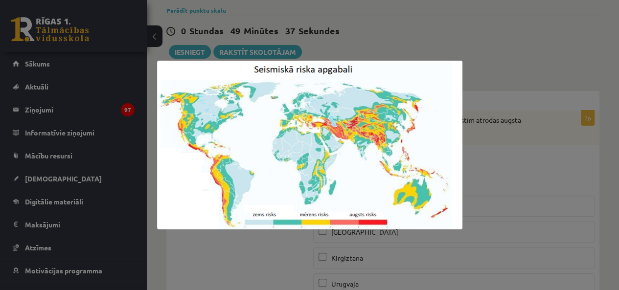
click at [335, 137] on img at bounding box center [309, 145] width 305 height 169
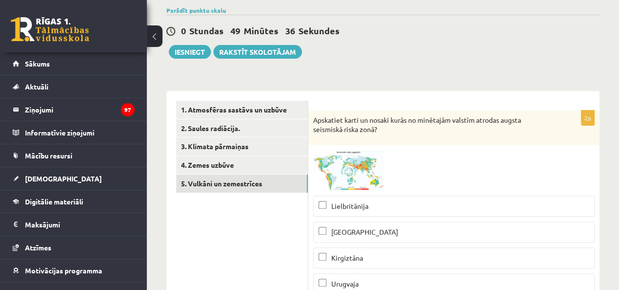
click at [359, 186] on img at bounding box center [349, 170] width 73 height 41
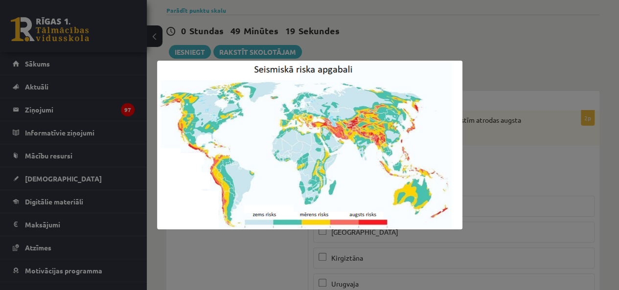
click at [272, 259] on div at bounding box center [309, 145] width 619 height 290
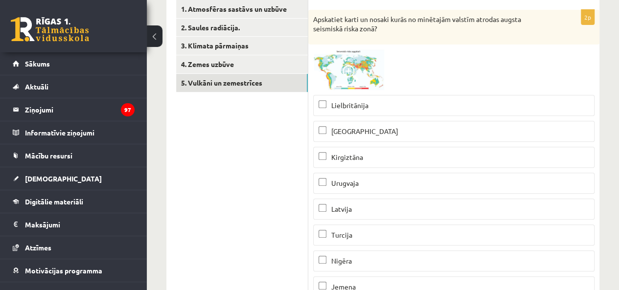
scroll to position [173, 0]
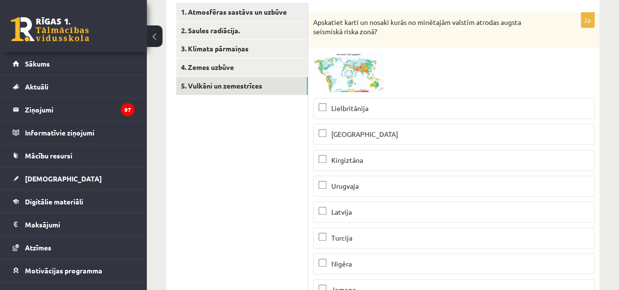
click at [358, 67] on img at bounding box center [349, 72] width 73 height 41
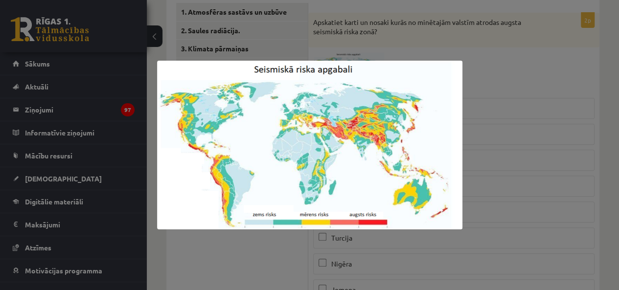
click at [544, 118] on div at bounding box center [309, 145] width 619 height 290
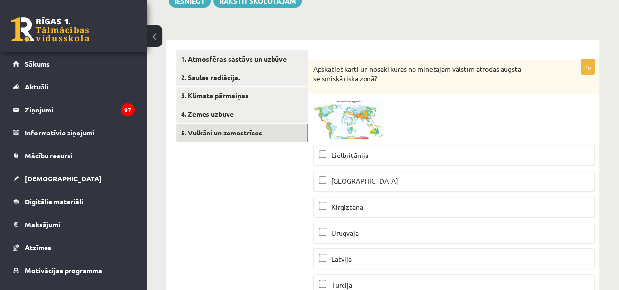
scroll to position [124, 0]
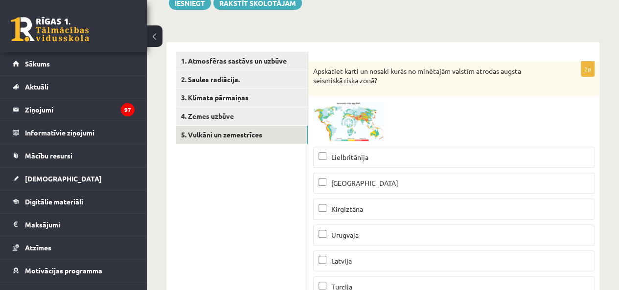
click at [346, 112] on img at bounding box center [349, 121] width 73 height 41
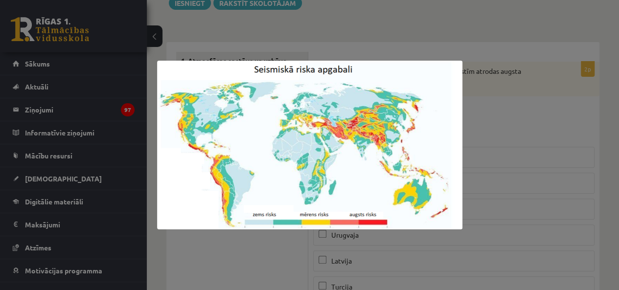
click at [515, 118] on div at bounding box center [309, 145] width 619 height 290
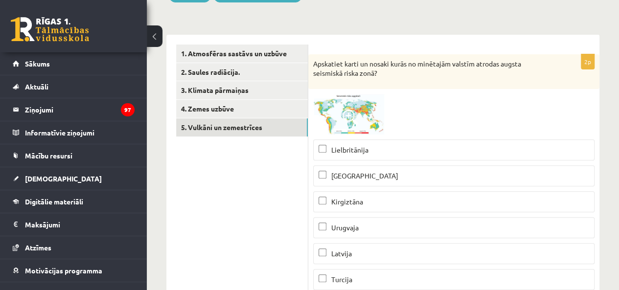
scroll to position [173, 0]
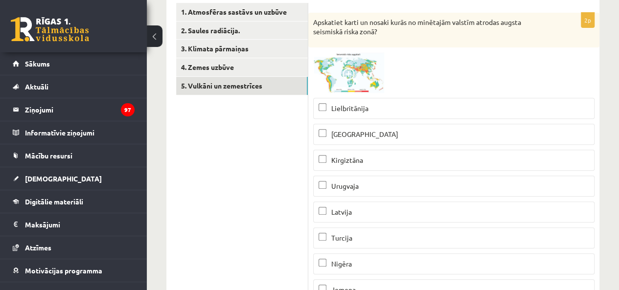
click at [391, 155] on p "Kirgiztāna" at bounding box center [453, 160] width 270 height 10
click at [331, 89] on img at bounding box center [349, 72] width 73 height 41
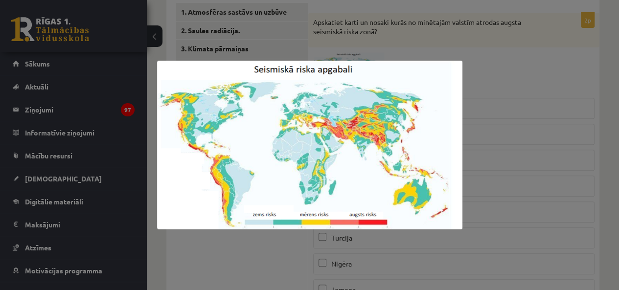
click at [278, 245] on div at bounding box center [309, 145] width 619 height 290
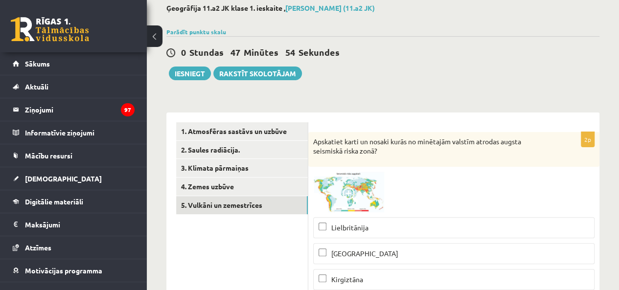
scroll to position [12, 0]
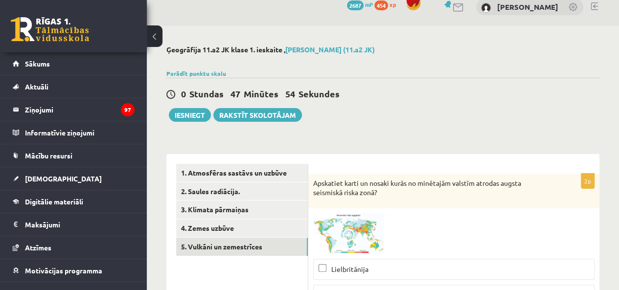
click at [269, 168] on link "1. Atmosfēras sastāvs un uzbūve" at bounding box center [242, 173] width 132 height 18
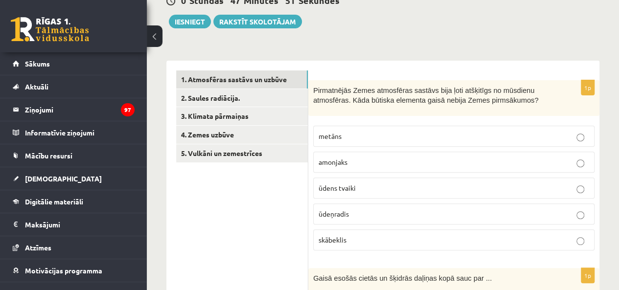
scroll to position [61, 0]
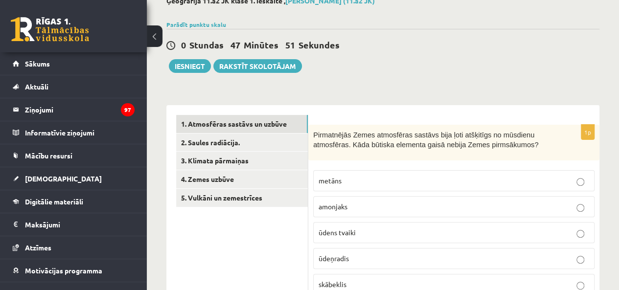
click at [281, 148] on link "2. Saules radiācija." at bounding box center [242, 142] width 132 height 18
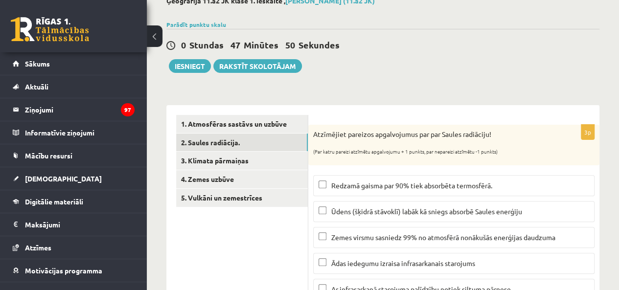
click at [274, 162] on link "3. Klimata pārmaiņas" at bounding box center [242, 161] width 132 height 18
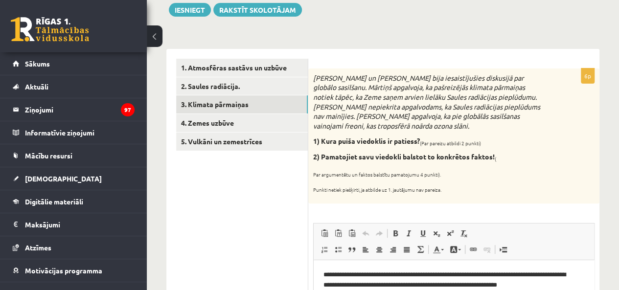
scroll to position [20, 0]
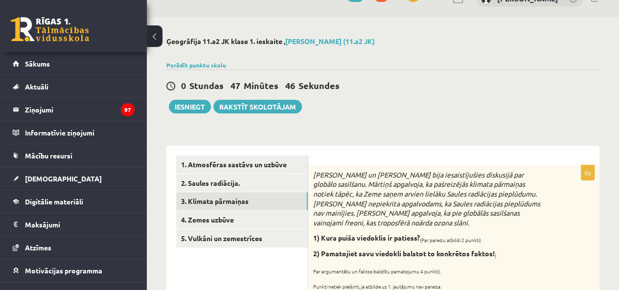
click at [233, 218] on link "4. Zemes uzbūve" at bounding box center [242, 220] width 132 height 18
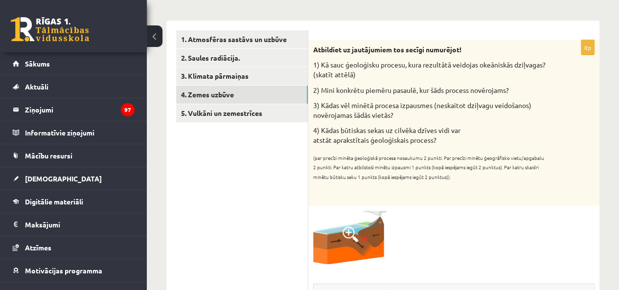
scroll to position [139, 0]
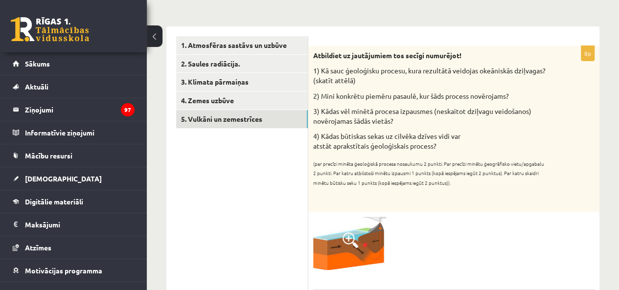
click at [239, 125] on link "5. Vulkāni un zemestrīces" at bounding box center [242, 119] width 132 height 18
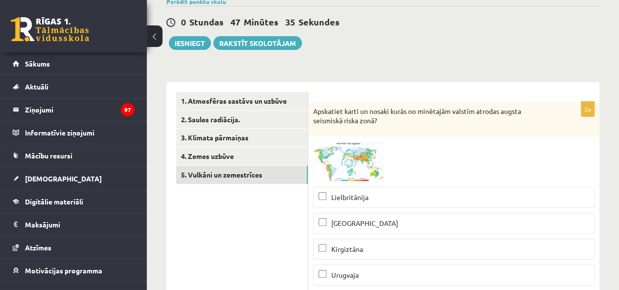
scroll to position [12, 0]
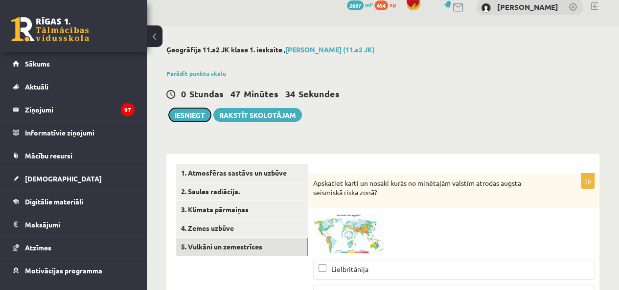
click at [200, 113] on button "Iesniegt" at bounding box center [190, 115] width 42 height 14
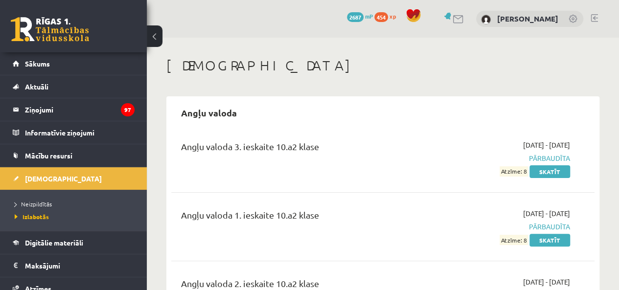
click at [25, 199] on link "Neizpildītās" at bounding box center [76, 203] width 122 height 9
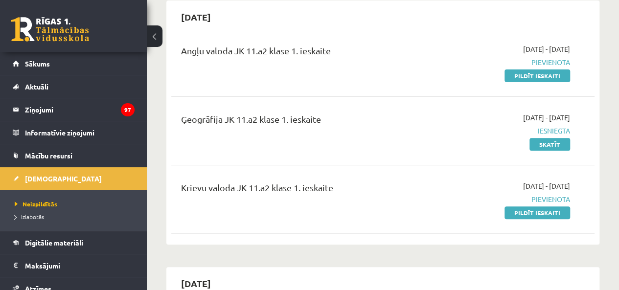
scroll to position [98, 0]
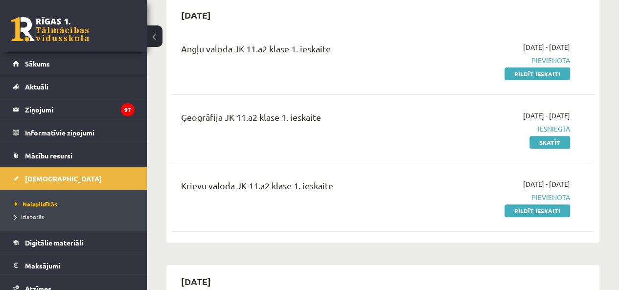
click at [560, 144] on link "Skatīt" at bounding box center [549, 142] width 41 height 13
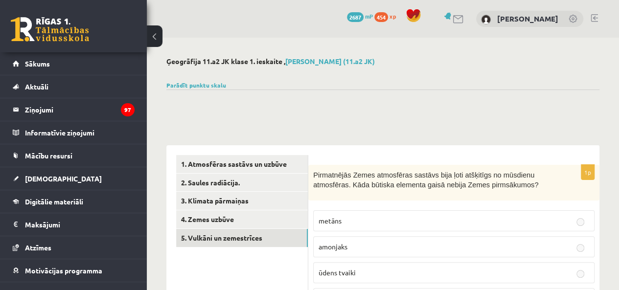
click at [231, 238] on link "5. Vulkāni un zemestrīces" at bounding box center [242, 238] width 132 height 18
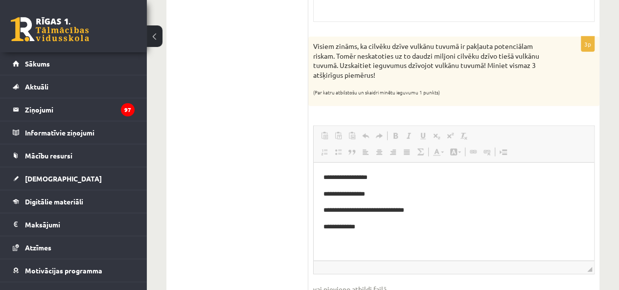
scroll to position [1027, 0]
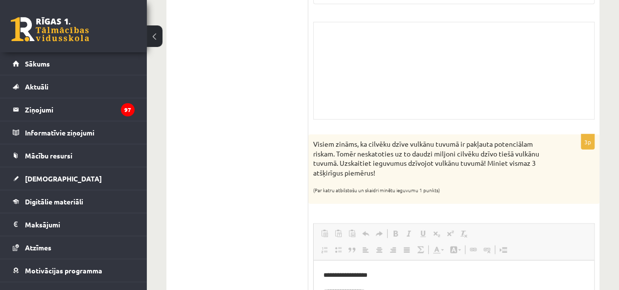
click at [36, 105] on legend "Ziņojumi 97" at bounding box center [80, 109] width 110 height 22
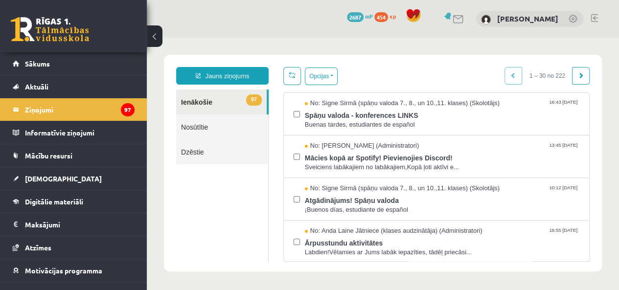
click at [39, 72] on link "Sākums" at bounding box center [74, 63] width 122 height 22
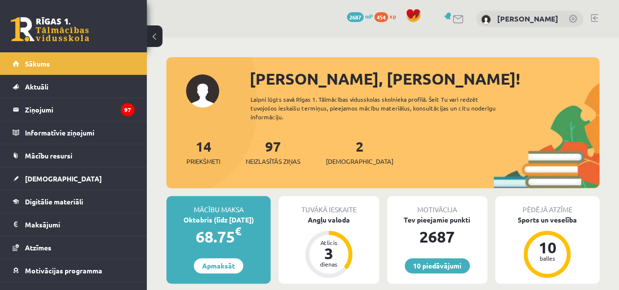
click at [343, 143] on link "2 Ieskaites" at bounding box center [359, 151] width 67 height 29
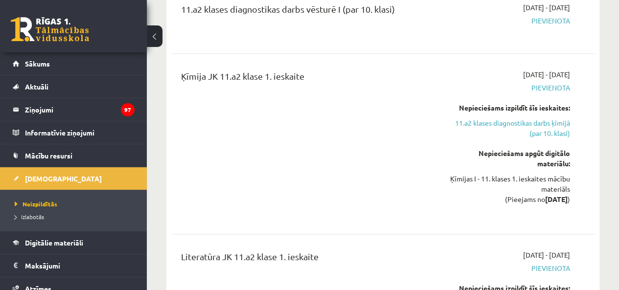
scroll to position [440, 0]
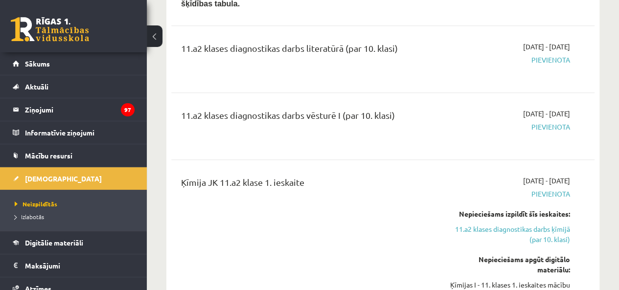
click at [555, 226] on link "11.a2 klases diagnostikas darbs ķīmijā (par 10. klasi)" at bounding box center [510, 234] width 120 height 21
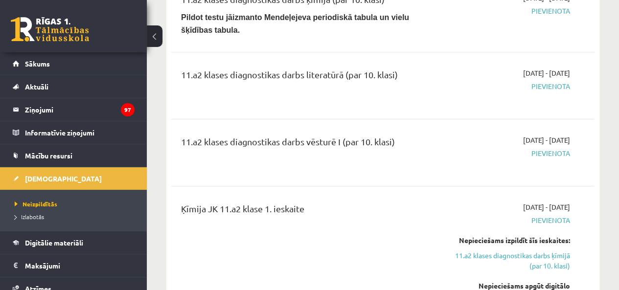
scroll to position [493, 0]
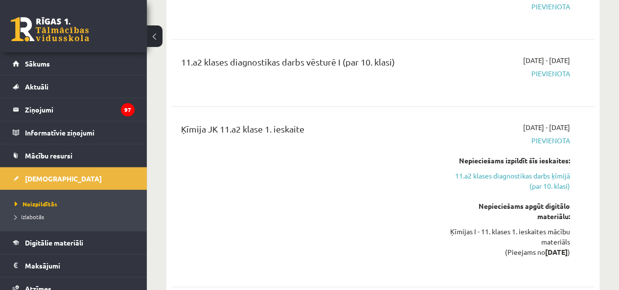
click at [544, 232] on div "Ķīmijas I - 11. klases 1. ieskaites mācību materiāls (Pieejams no 2025-09-16 )" at bounding box center [510, 241] width 120 height 31
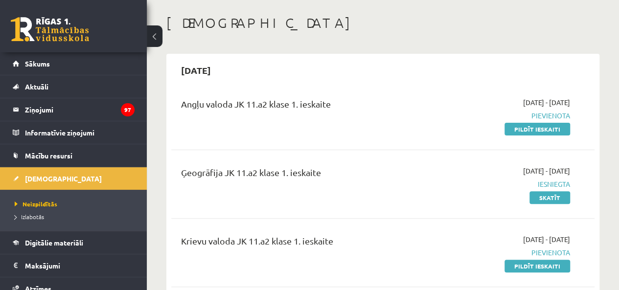
scroll to position [0, 0]
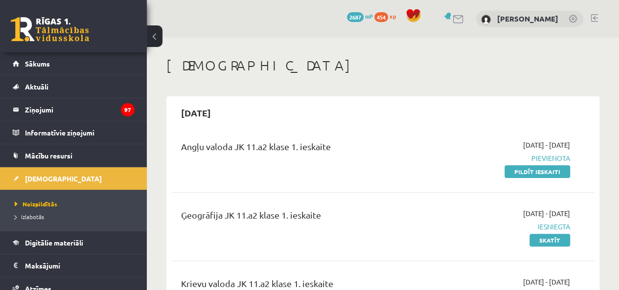
click at [82, 239] on span "Digitālie materiāli" at bounding box center [54, 242] width 58 height 9
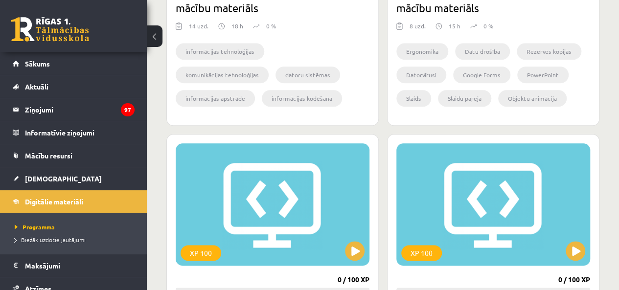
scroll to position [342, 0]
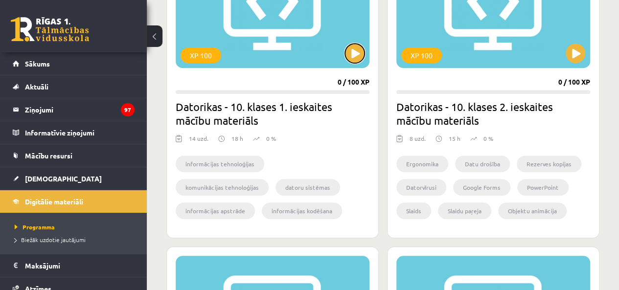
click at [360, 52] on button at bounding box center [355, 54] width 20 height 20
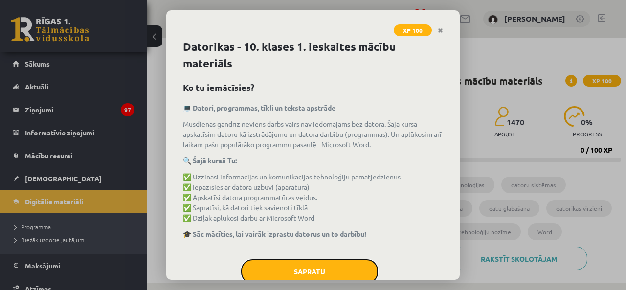
click at [332, 264] on button "Sapratu" at bounding box center [309, 271] width 137 height 24
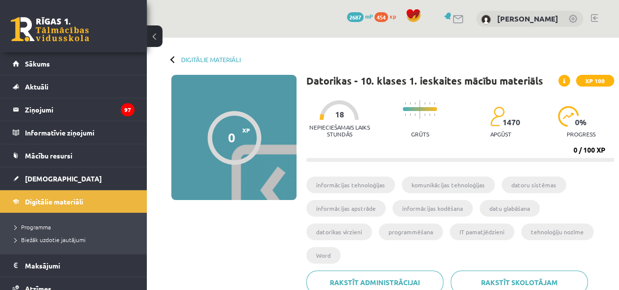
click at [332, 270] on link "Rakstīt administrācijai" at bounding box center [374, 281] width 137 height 23
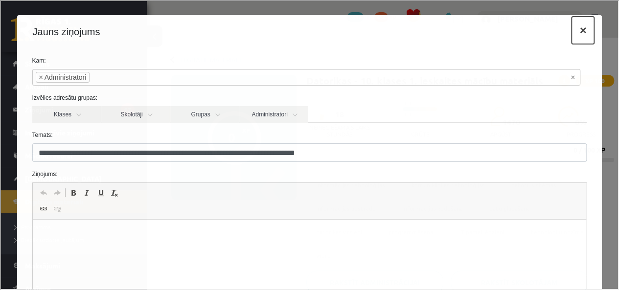
click at [575, 37] on button "×" at bounding box center [581, 29] width 22 height 27
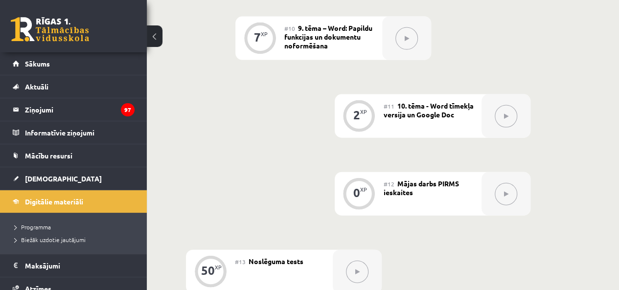
scroll to position [1125, 0]
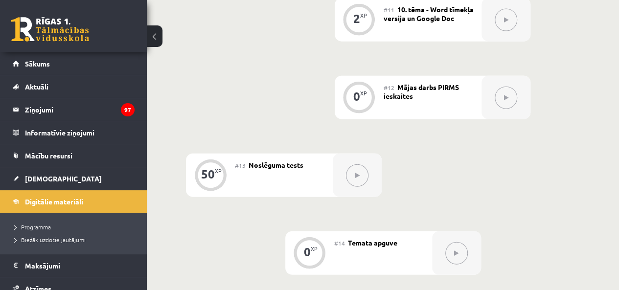
click at [36, 64] on span "Sākums" at bounding box center [37, 63] width 25 height 9
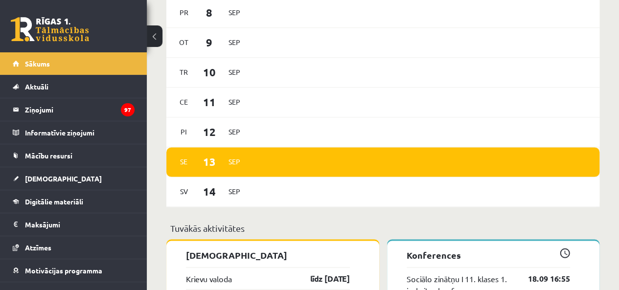
scroll to position [636, 0]
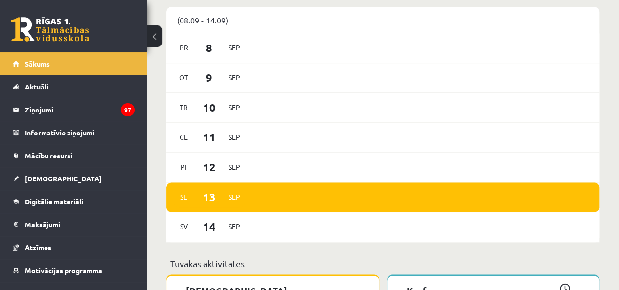
click at [100, 178] on link "[DEMOGRAPHIC_DATA]" at bounding box center [74, 178] width 122 height 22
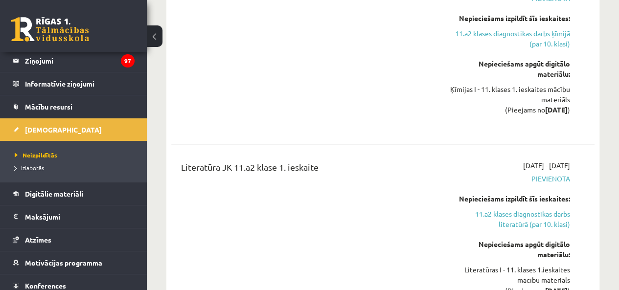
click at [46, 222] on legend "Maksājumi 0" at bounding box center [80, 216] width 110 height 22
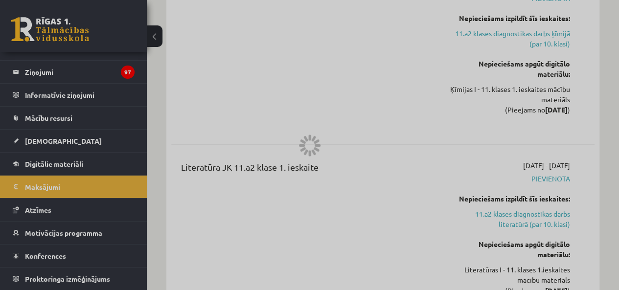
scroll to position [35, 0]
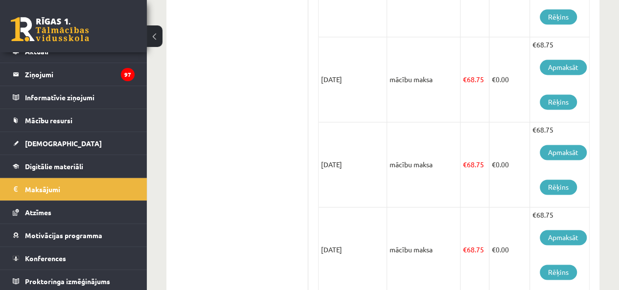
click at [45, 215] on link "Atzīmes" at bounding box center [74, 212] width 122 height 22
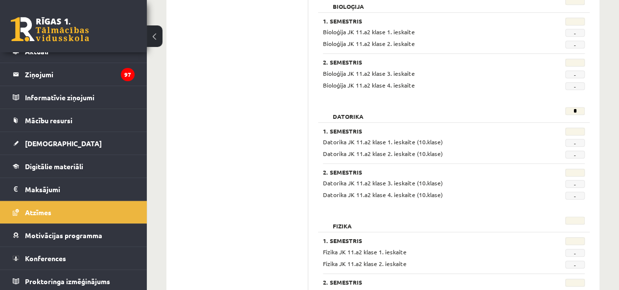
scroll to position [244, 0]
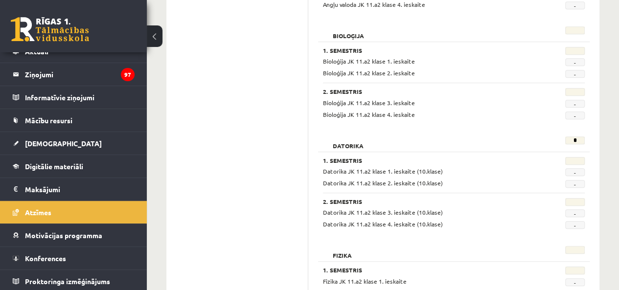
click at [572, 174] on span "-" at bounding box center [575, 172] width 20 height 8
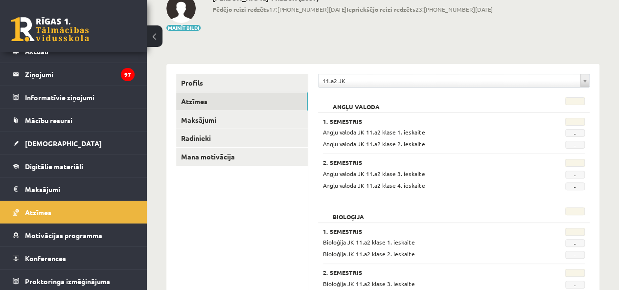
scroll to position [49, 0]
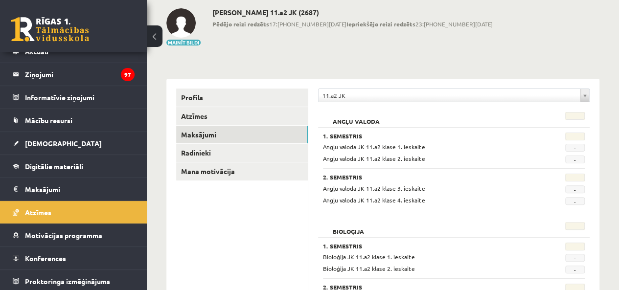
click at [214, 140] on link "Maksājumi" at bounding box center [242, 135] width 132 height 18
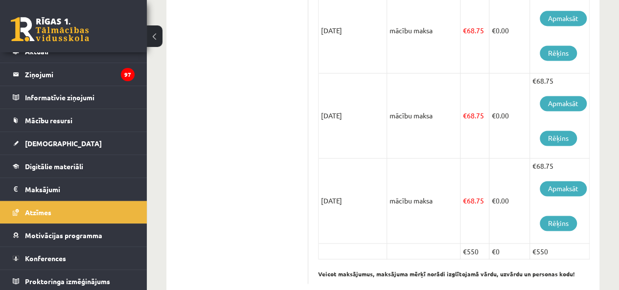
scroll to position [431, 0]
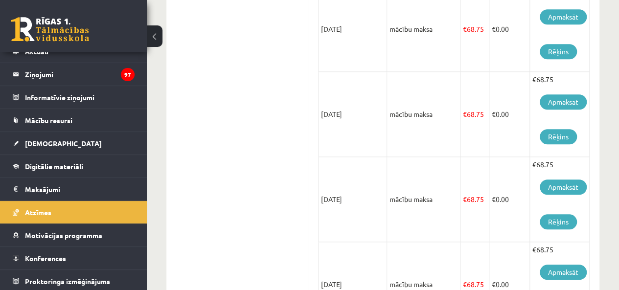
click at [576, 251] on td "€68.75 Apmaksāt Rēķins" at bounding box center [560, 284] width 60 height 85
click at [48, 149] on link "[DEMOGRAPHIC_DATA]" at bounding box center [74, 143] width 122 height 22
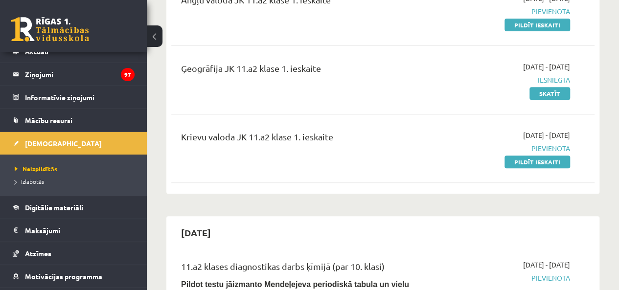
scroll to position [98, 0]
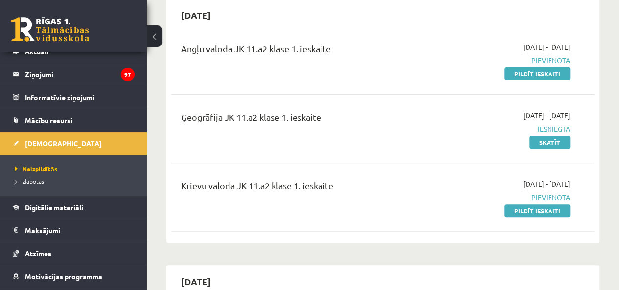
click at [527, 212] on link "Pildīt ieskaiti" at bounding box center [537, 210] width 66 height 13
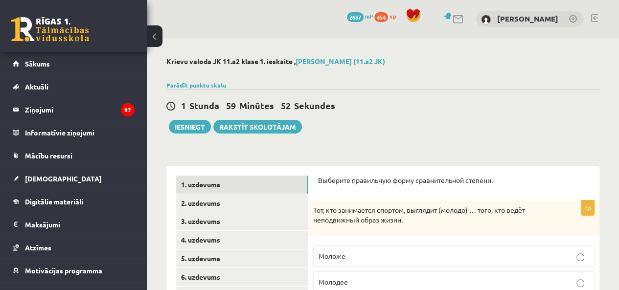
click at [300, 203] on link "2. uzdevums" at bounding box center [242, 203] width 132 height 18
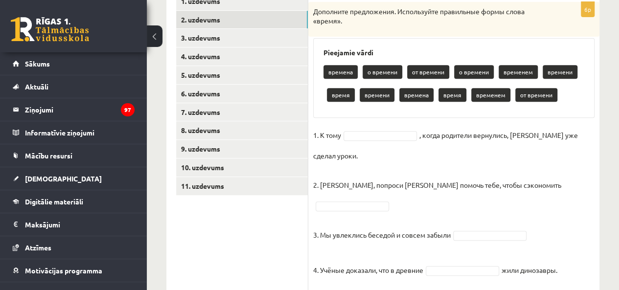
scroll to position [153, 0]
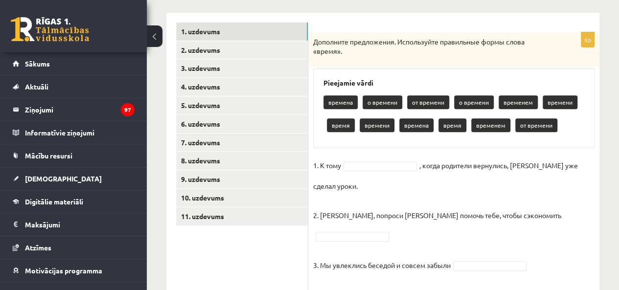
click at [231, 32] on link "1. uzdevums" at bounding box center [242, 31] width 132 height 18
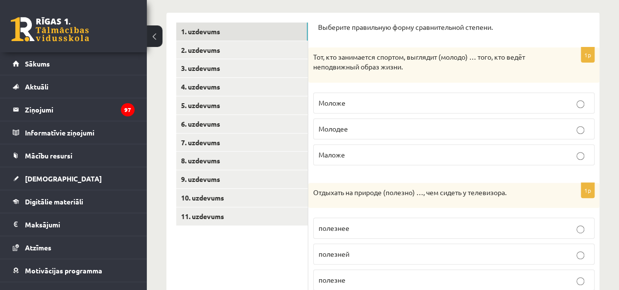
click at [359, 230] on p "полезнее" at bounding box center [453, 228] width 270 height 10
click at [381, 100] on p "Моложе" at bounding box center [453, 103] width 270 height 10
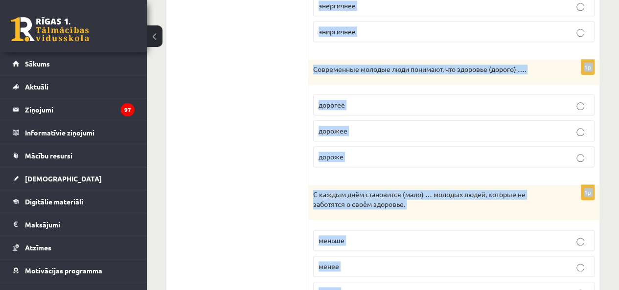
scroll to position [571, 0]
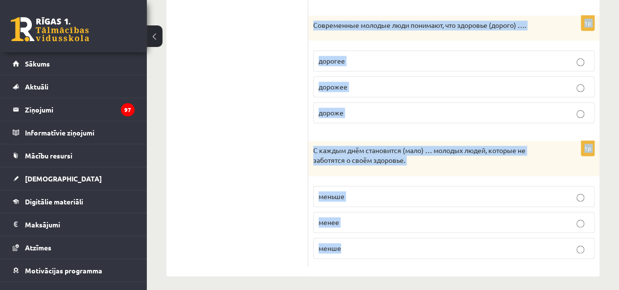
drag, startPoint x: 311, startPoint y: 28, endPoint x: 527, endPoint y: 268, distance: 323.0
copy form "Lor, ips dolorsitam consect, adipisci (elitse) … doei, tem incid utlaboreetd ma…"
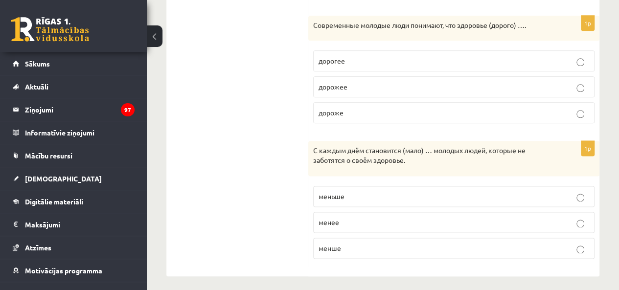
click at [349, 57] on p "дорогее" at bounding box center [453, 61] width 270 height 10
click at [334, 194] on span "меньше" at bounding box center [331, 196] width 26 height 9
click at [366, 108] on p "дороже" at bounding box center [453, 113] width 270 height 10
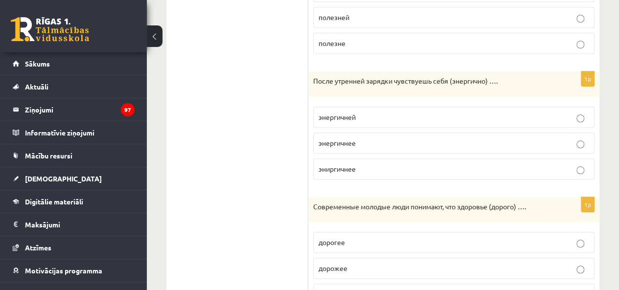
scroll to position [376, 0]
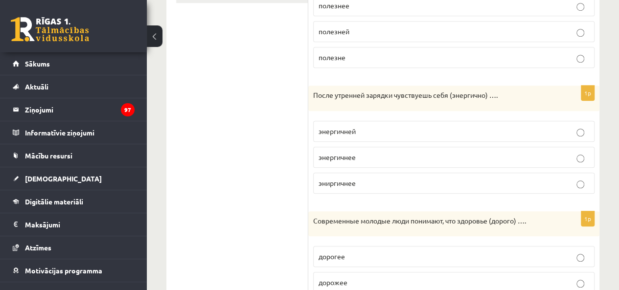
click at [363, 156] on p "энергичнее" at bounding box center [453, 157] width 270 height 10
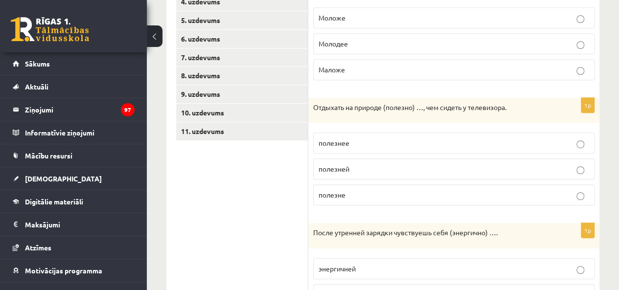
scroll to position [180, 0]
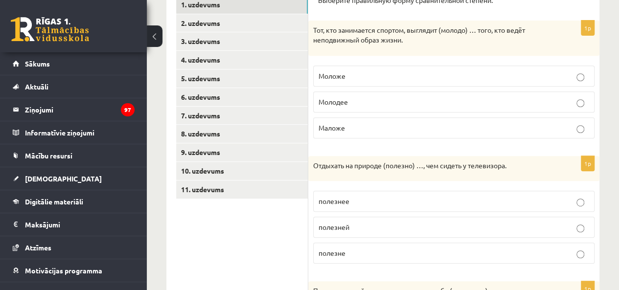
click at [392, 99] on p "Молодее" at bounding box center [453, 102] width 270 height 10
click at [249, 24] on link "2. uzdevums" at bounding box center [242, 23] width 132 height 18
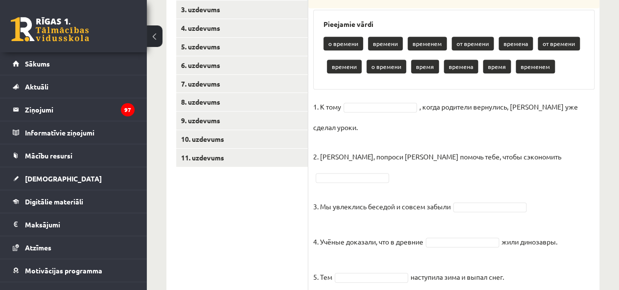
scroll to position [251, 0]
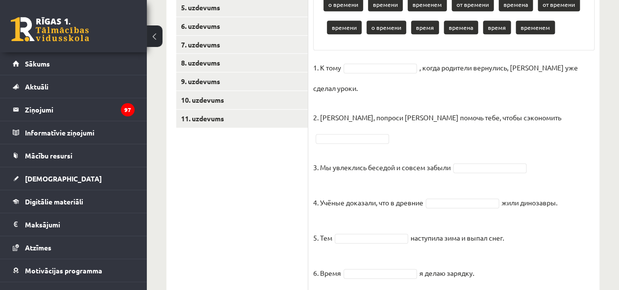
drag, startPoint x: 313, startPoint y: 12, endPoint x: 544, endPoint y: 255, distance: 334.4
click at [543, 255] on div "6p Дополните предложения. Используйте правильные формы слова «время». Pieejamie…" at bounding box center [453, 112] width 291 height 356
copy div "Loremipsu dolorsitame. Consectetur adipiscing elits doeiu «tempo». Incididun ut…"
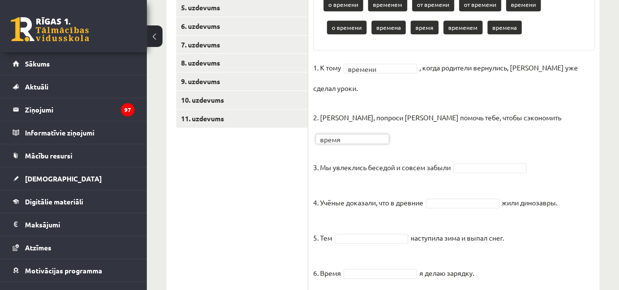
drag, startPoint x: 477, startPoint y: 137, endPoint x: 471, endPoint y: 139, distance: 6.0
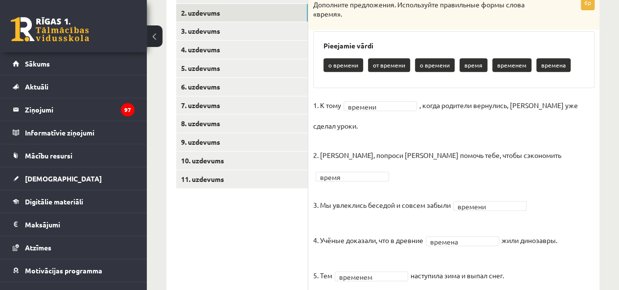
scroll to position [179, 0]
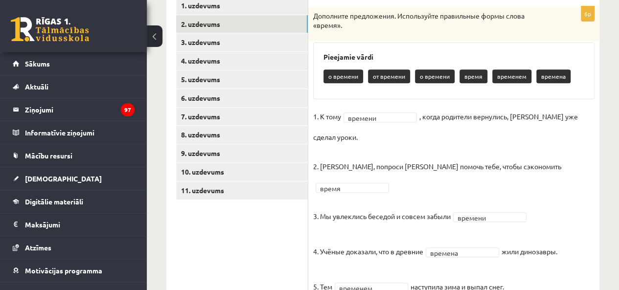
click at [258, 48] on link "3. uzdevums" at bounding box center [242, 42] width 132 height 18
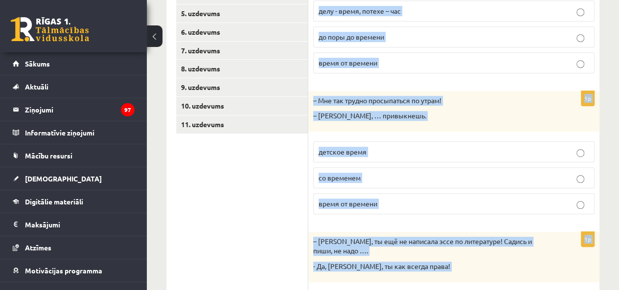
scroll to position [484, 0]
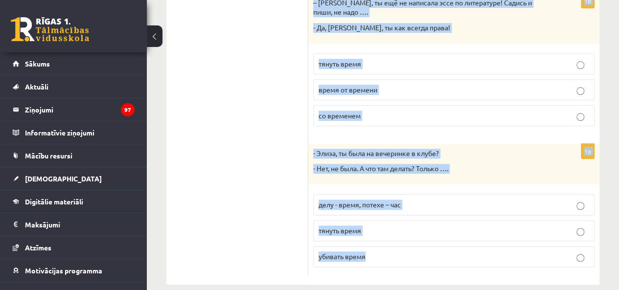
drag, startPoint x: 316, startPoint y: 31, endPoint x: 468, endPoint y: 270, distance: 283.4
copy form "Lorem, ipsumd sitamet conse, a e sedd eiusmo tempor incid: …. utla - etdol, mag…"
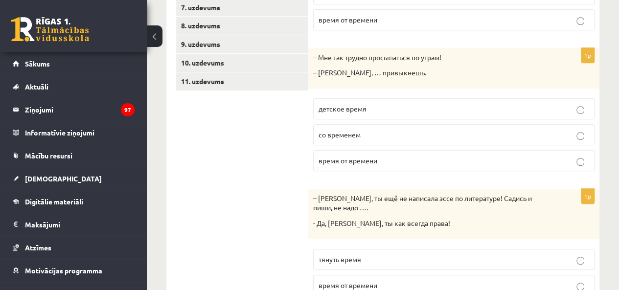
click at [232, 177] on ul "1. uzdevums 2. uzdevums 3. uzdevums 4. uzdevums 5. uzdevums 6. uzdevums 7. uzde…" at bounding box center [242, 179] width 132 height 583
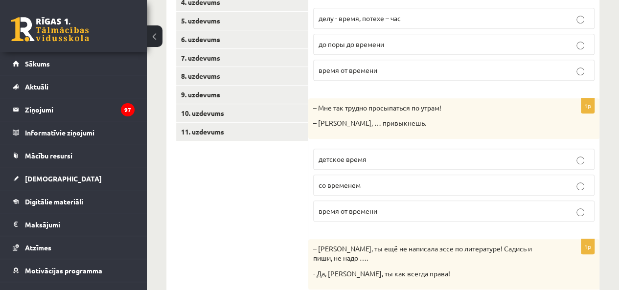
scroll to position [190, 0]
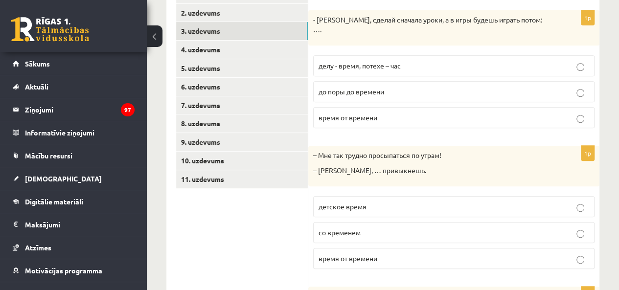
click at [360, 61] on p "делу - время, потехе – час" at bounding box center [453, 66] width 270 height 10
click at [377, 227] on p "со временем" at bounding box center [453, 232] width 270 height 10
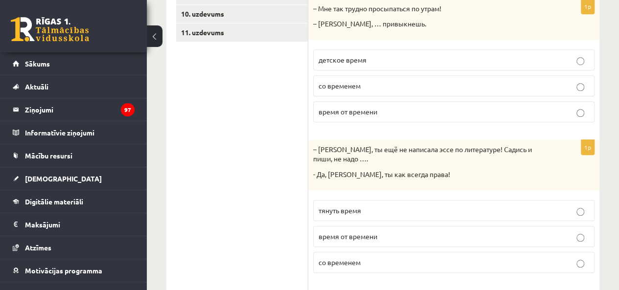
click at [355, 206] on span "тянуть время" at bounding box center [339, 210] width 43 height 9
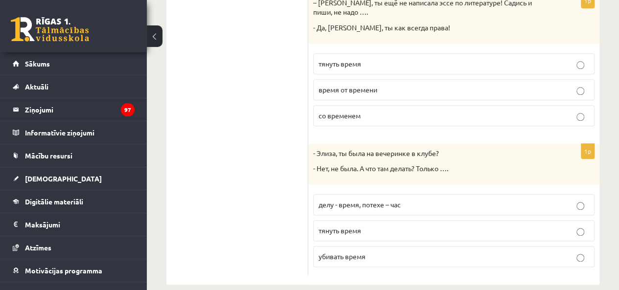
click at [370, 251] on p "убивать время" at bounding box center [453, 256] width 270 height 10
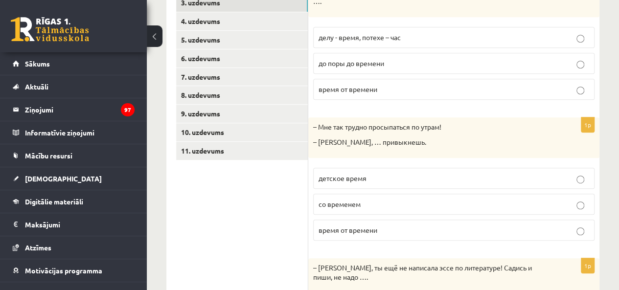
scroll to position [190, 0]
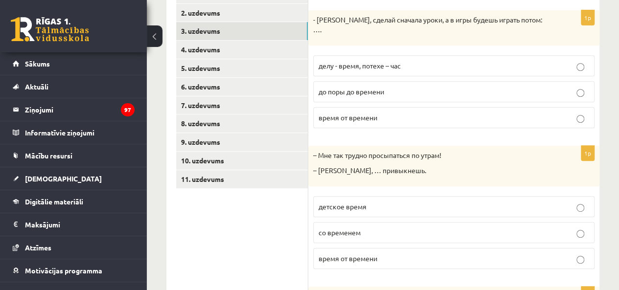
click at [221, 45] on link "4. uzdevums" at bounding box center [242, 50] width 132 height 18
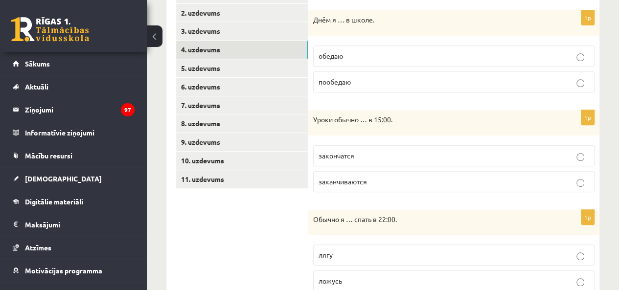
click at [356, 55] on p "обедаю" at bounding box center [453, 56] width 270 height 10
click at [373, 180] on p "заканчиваются" at bounding box center [453, 182] width 270 height 10
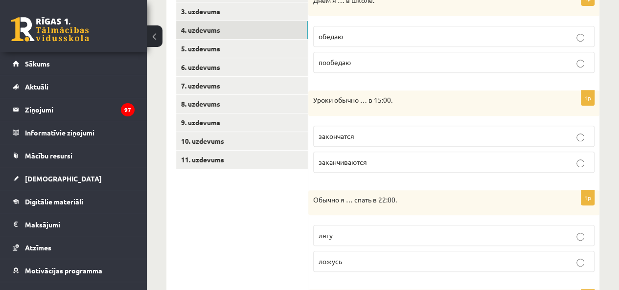
scroll to position [239, 0]
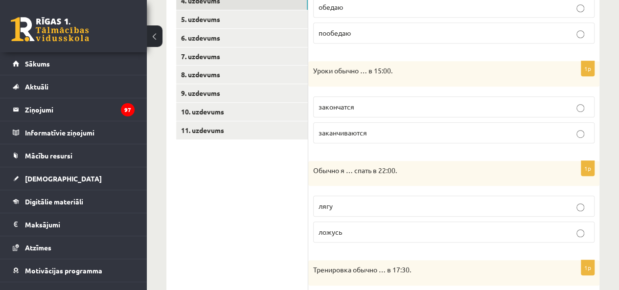
click at [344, 228] on p "ложусь" at bounding box center [453, 232] width 270 height 10
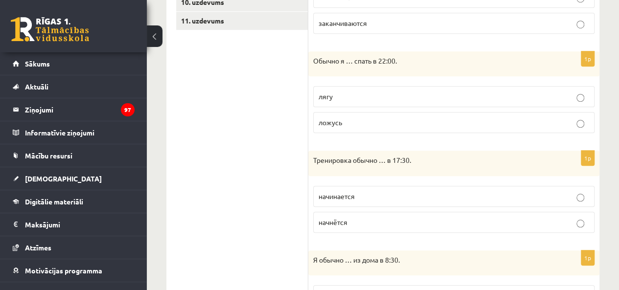
scroll to position [386, 0]
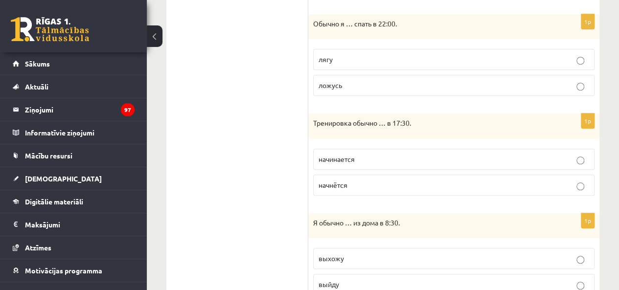
click at [360, 155] on p "начинается" at bounding box center [453, 159] width 270 height 10
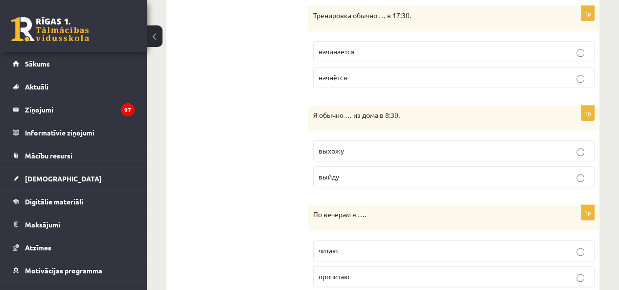
scroll to position [532, 0]
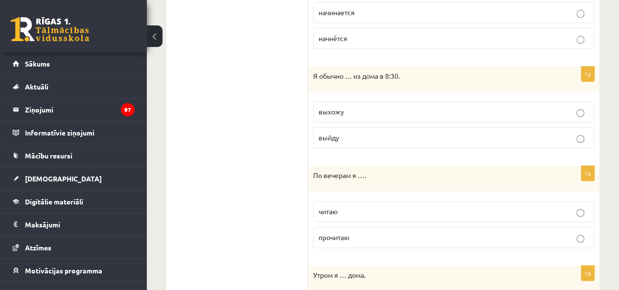
click at [351, 109] on p "выхожу" at bounding box center [453, 112] width 270 height 10
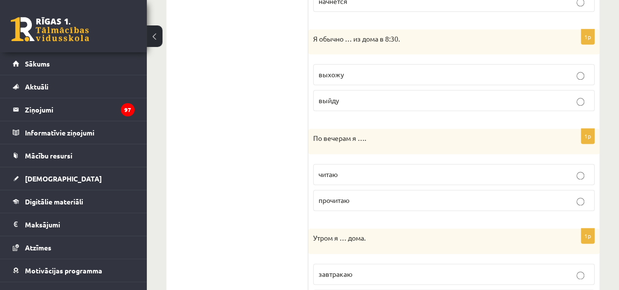
scroll to position [581, 0]
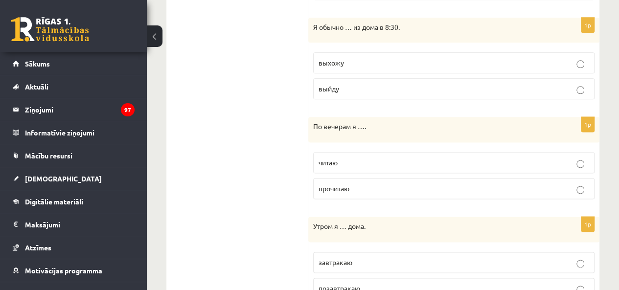
click at [342, 163] on p "читаю" at bounding box center [453, 162] width 270 height 10
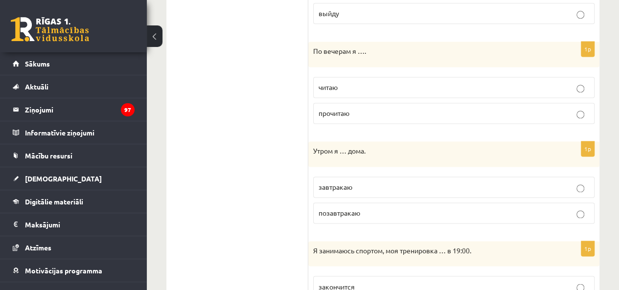
scroll to position [721, 0]
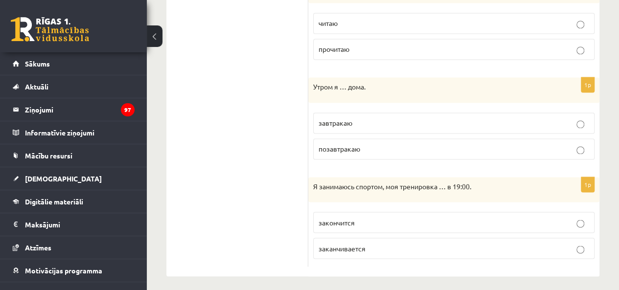
click at [374, 119] on p "завтракаю" at bounding box center [453, 123] width 270 height 10
click at [373, 238] on label "заканчивается" at bounding box center [453, 248] width 281 height 21
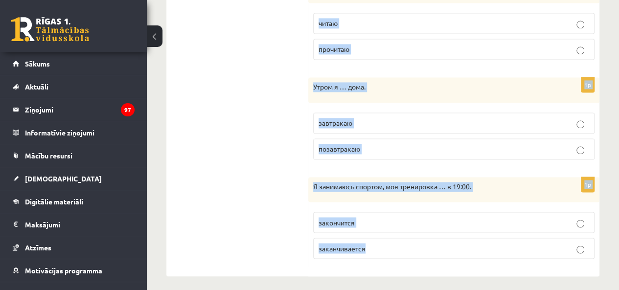
drag, startPoint x: 313, startPoint y: 71, endPoint x: 417, endPoint y: 308, distance: 257.9
copy form "Днём я … в школе. обедаю пообедаю 1p Уроки обычно … в 15:00. закончатся заканчи…"
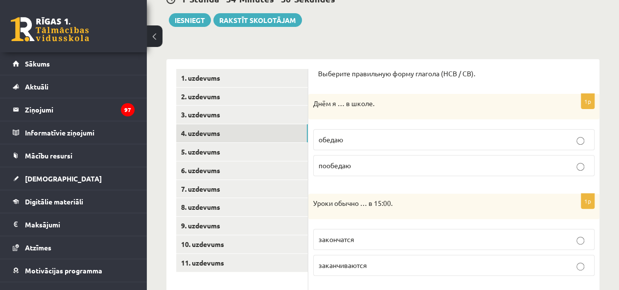
scroll to position [36, 0]
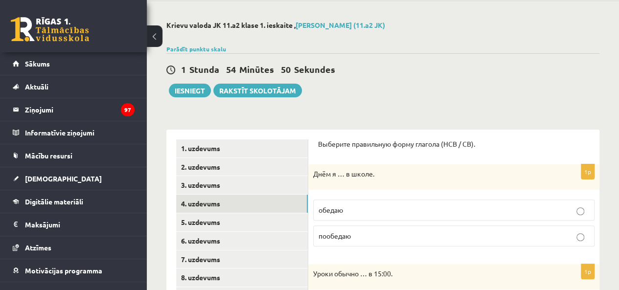
click at [206, 219] on link "5. uzdevums" at bounding box center [242, 222] width 132 height 18
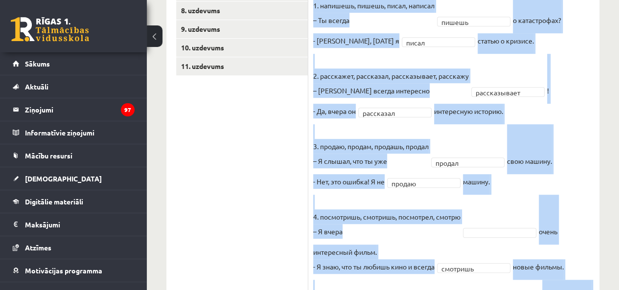
scroll to position [412, 0]
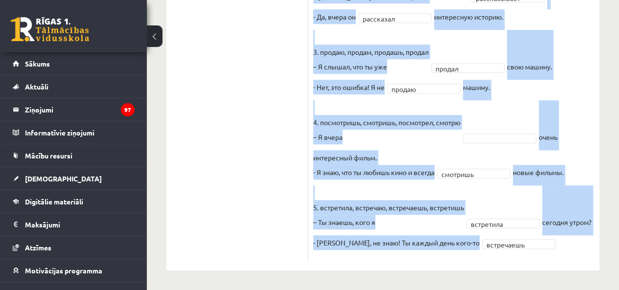
drag, startPoint x: 313, startPoint y: 90, endPoint x: 563, endPoint y: 295, distance: 322.8
copy fieldset "4. loremips, dolors, ametc, adipisc – El seddoe tempor i utlaboreetd? - Mag, al…"
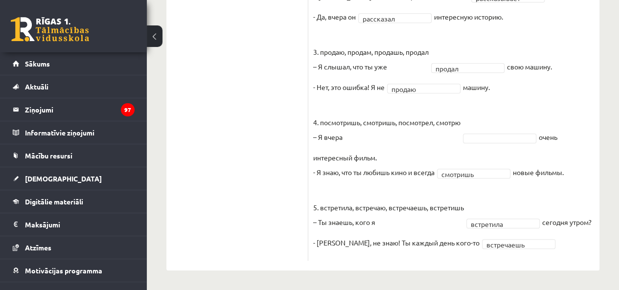
drag, startPoint x: 204, startPoint y: 100, endPoint x: 219, endPoint y: 131, distance: 33.9
click at [206, 104] on ul "1. uzdevums 2. uzdevums 3. uzdevums 4. uzdevums 5. uzdevums 6. uzdevums 7. uzde…" at bounding box center [242, 19] width 132 height 483
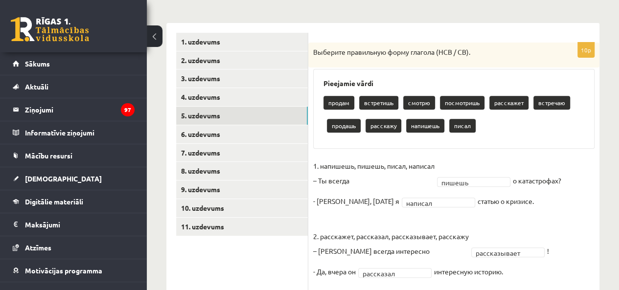
scroll to position [69, 0]
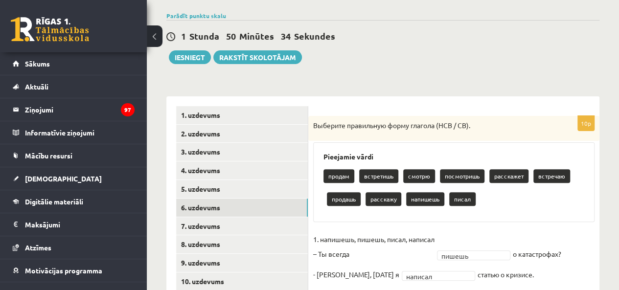
click at [208, 213] on link "6. uzdevums" at bounding box center [242, 208] width 132 height 18
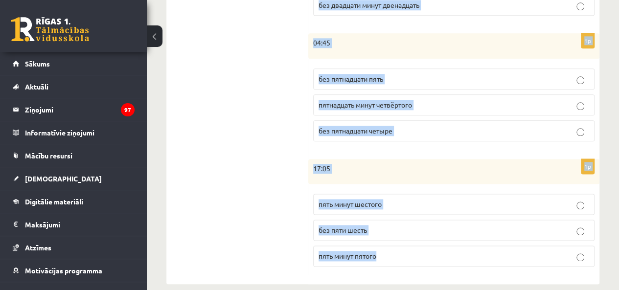
scroll to position [553, 0]
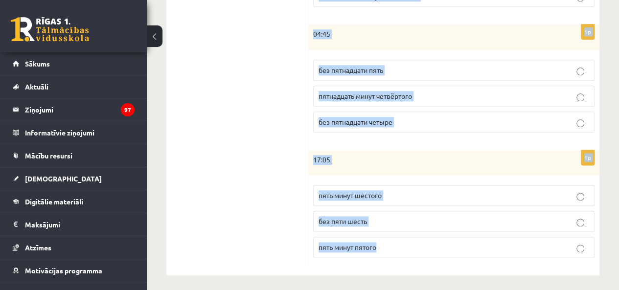
drag, startPoint x: 314, startPoint y: 63, endPoint x: 440, endPoint y: 309, distance: 276.8
copy form "Loremip dolorsi? Ametcons adipiscing elitsed. 1d 19:28 eiusmodt incididu utlabo…"
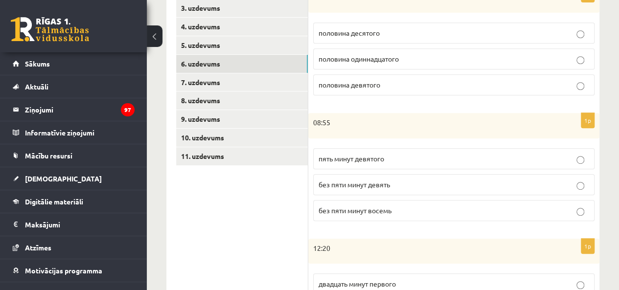
scroll to position [161, 0]
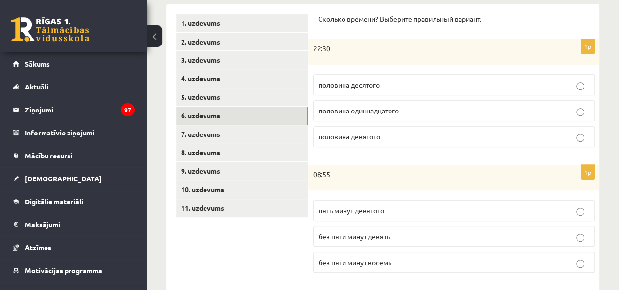
click at [375, 239] on p "без пяти минут девять" at bounding box center [453, 236] width 270 height 10
click at [386, 111] on span "половина одиннадцатого" at bounding box center [358, 110] width 80 height 9
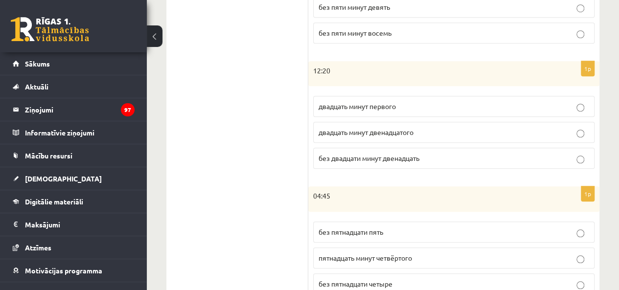
scroll to position [406, 0]
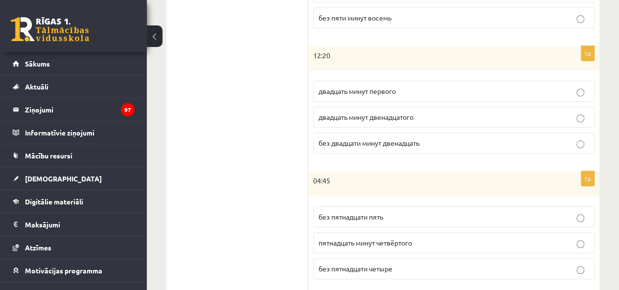
click at [331, 87] on span "двадцать минут первого" at bounding box center [356, 91] width 77 height 9
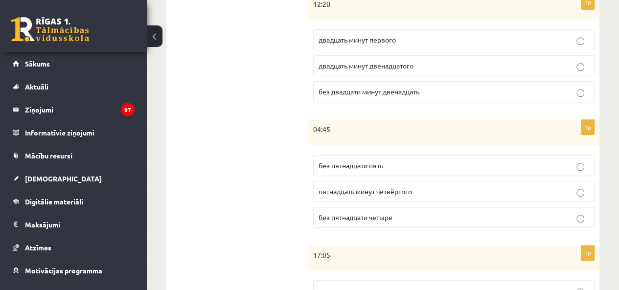
scroll to position [455, 0]
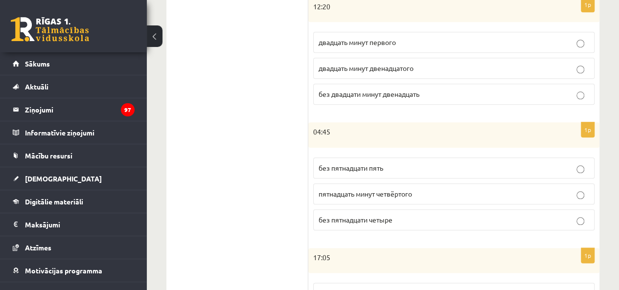
click at [384, 171] on label "без пятнадцати пять" at bounding box center [453, 167] width 281 height 21
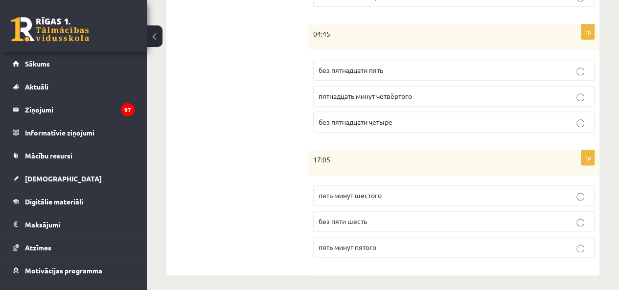
click at [378, 191] on span "пять минут шестого" at bounding box center [349, 195] width 63 height 9
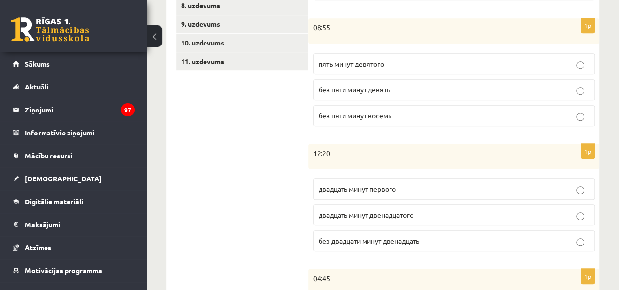
scroll to position [161, 0]
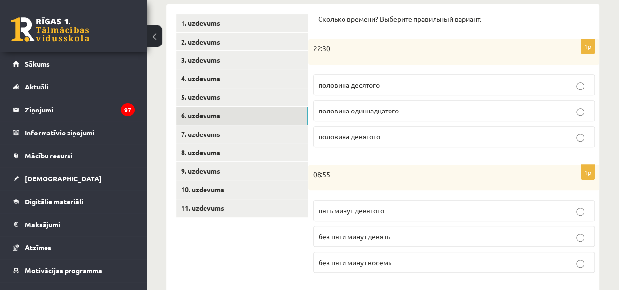
click at [225, 135] on link "7. uzdevums" at bounding box center [242, 134] width 132 height 18
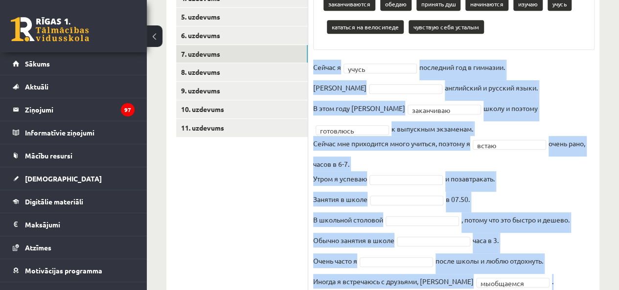
scroll to position [376, 0]
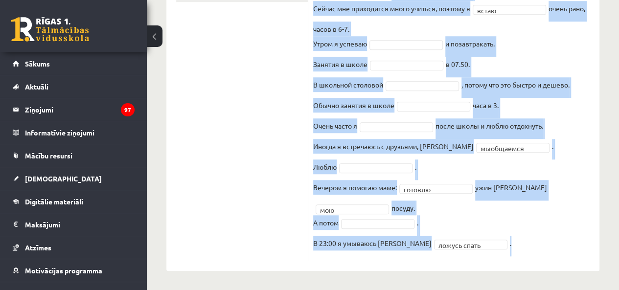
drag, startPoint x: 313, startPoint y: 126, endPoint x: 533, endPoint y: 284, distance: 270.8
drag, startPoint x: 310, startPoint y: 184, endPoint x: 514, endPoint y: 252, distance: 215.5
click at [514, 252] on div "**********" at bounding box center [453, 35] width 291 height 452
copy div "Pieejamie vārdi заканчиваются обедаю принять душ начинаются изучаю учусь катать…"
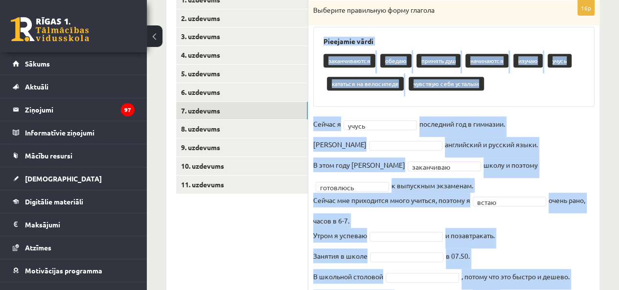
scroll to position [181, 0]
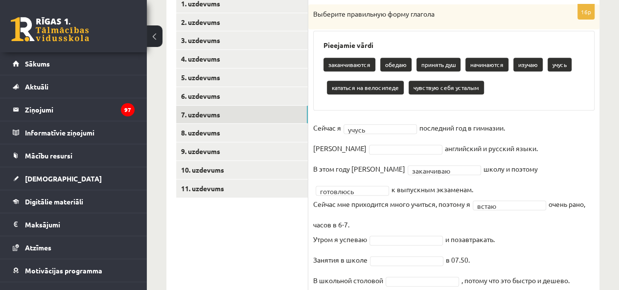
click at [273, 262] on ul "1. uzdevums 2. uzdevums 3. uzdevums 4. uzdevums 5. uzdevums 6. uzdevums 7. uzde…" at bounding box center [242, 226] width 132 height 462
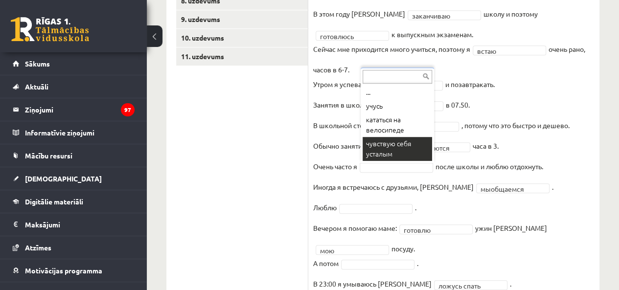
scroll to position [328, 0]
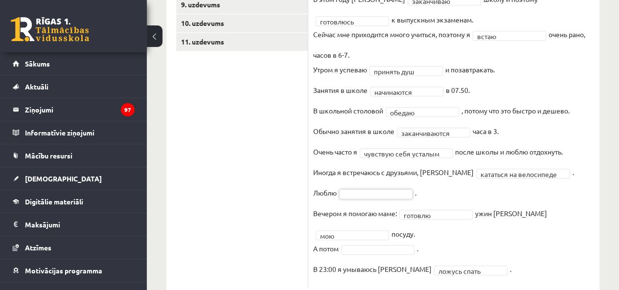
drag, startPoint x: 337, startPoint y: 238, endPoint x: 348, endPoint y: 246, distance: 14.0
click at [338, 239] on fieldset "**********" at bounding box center [453, 117] width 281 height 332
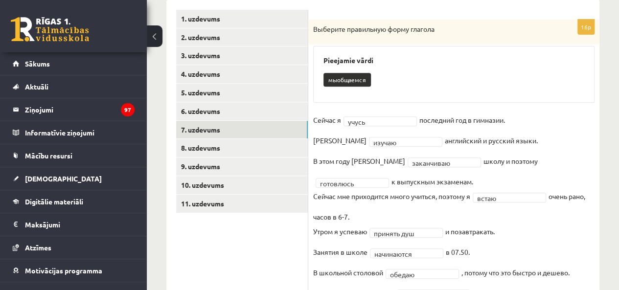
scroll to position [181, 0]
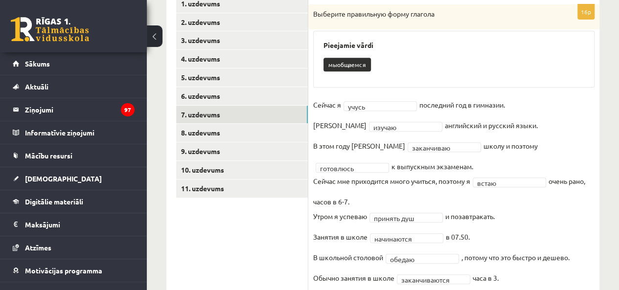
drag, startPoint x: 313, startPoint y: 102, endPoint x: 494, endPoint y: 142, distance: 185.4
click at [494, 142] on fieldset "**********" at bounding box center [453, 263] width 281 height 332
click at [538, 133] on fieldset "**********" at bounding box center [453, 263] width 281 height 332
click at [535, 126] on fieldset "**********" at bounding box center [453, 263] width 281 height 332
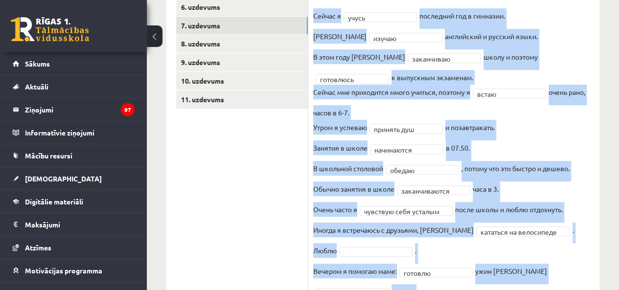
scroll to position [353, 0]
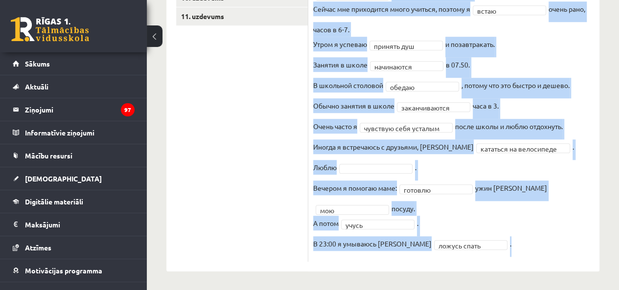
drag, startPoint x: 310, startPoint y: 104, endPoint x: 565, endPoint y: 263, distance: 300.9
click at [558, 264] on div "**********" at bounding box center [453, 42] width 291 height 459
copy fieldset "Сейчас я учусь последний год в гимназии. Я изучаю английский и русский языки. В…"
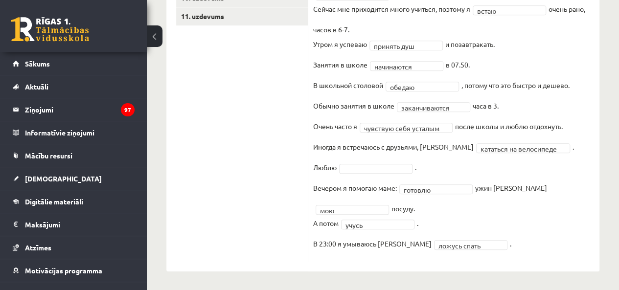
click at [250, 107] on ul "1. uzdevums 2. uzdevums 3. uzdevums 4. uzdevums 5. uzdevums 6. uzdevums 7. uzde…" at bounding box center [242, 42] width 132 height 439
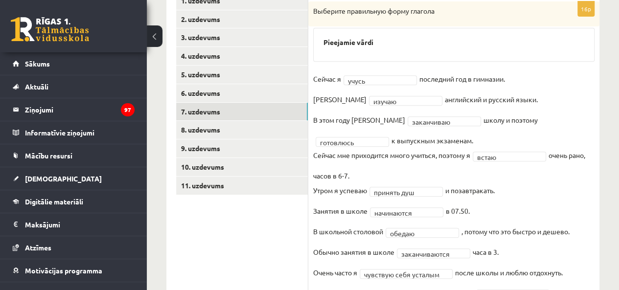
scroll to position [135, 0]
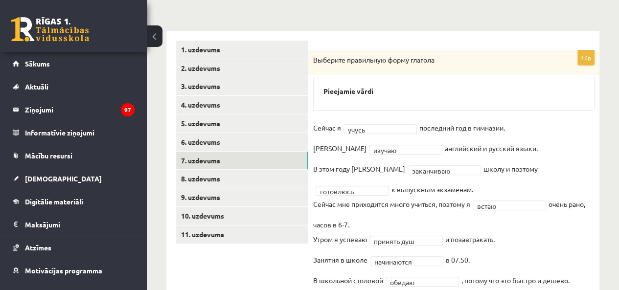
click at [251, 174] on link "8. uzdevums" at bounding box center [242, 179] width 132 height 18
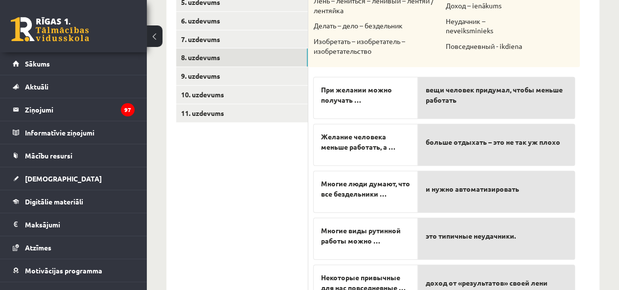
scroll to position [305, 0]
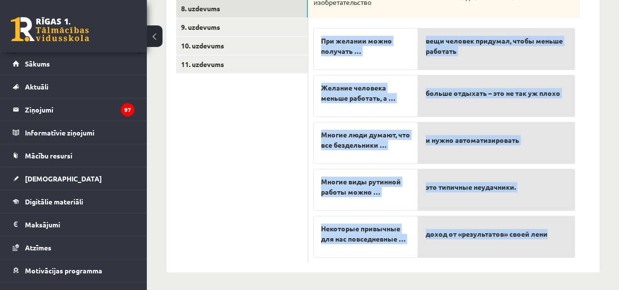
drag, startPoint x: 318, startPoint y: 75, endPoint x: 576, endPoint y: 246, distance: 310.1
click at [571, 248] on fieldset "При желании можно получать … Желание человека меньше работать, а … Многие люди …" at bounding box center [444, 140] width 262 height 235
copy fieldset "При желании можно получать … Желание человека меньше работать, а … Многие люди …"
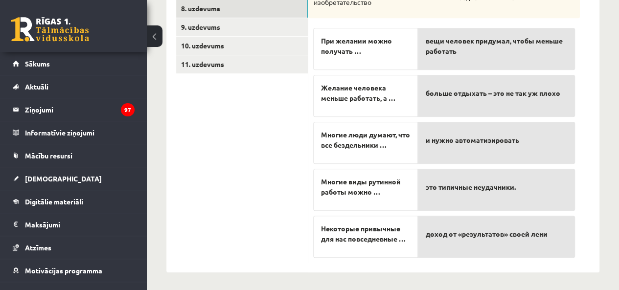
click at [245, 157] on ul "1. uzdevums 2. uzdevums 3. uzdevums 4. uzdevums 5. uzdevums 6. uzdevums 7. uzde…" at bounding box center [242, 66] width 132 height 392
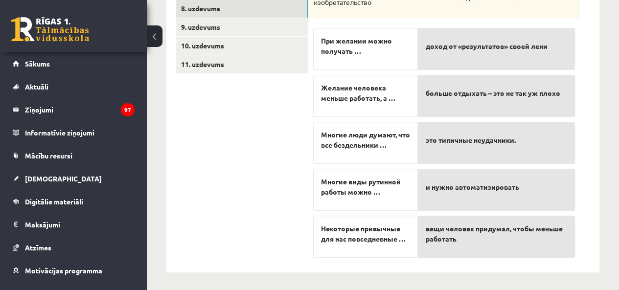
scroll to position [256, 0]
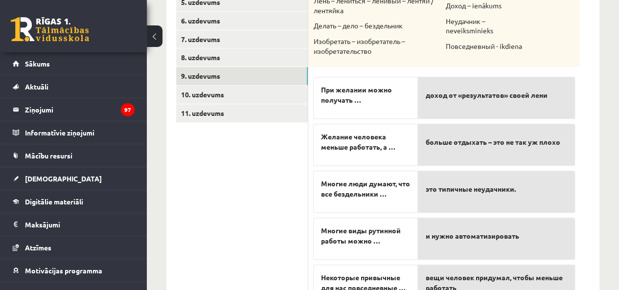
click at [237, 79] on link "9. uzdevums" at bounding box center [242, 76] width 132 height 18
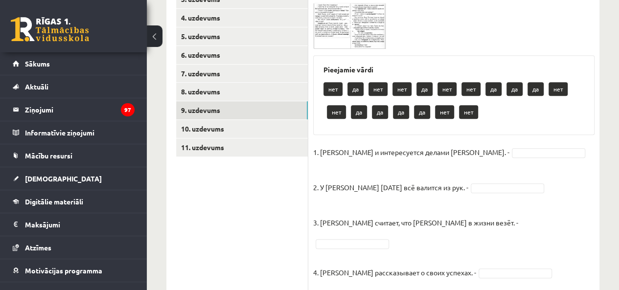
scroll to position [207, 0]
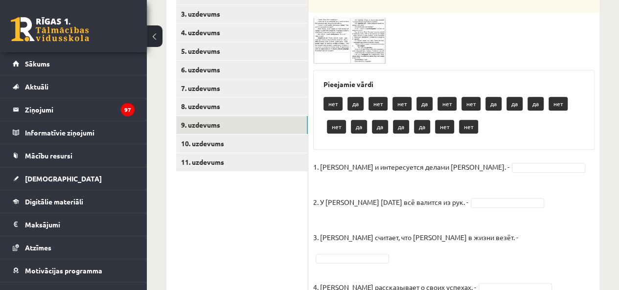
click at [332, 51] on img at bounding box center [349, 41] width 73 height 46
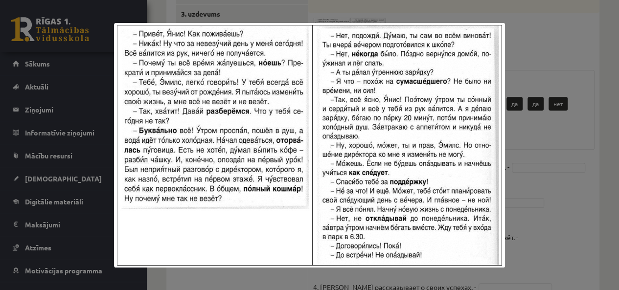
click at [580, 43] on div at bounding box center [309, 145] width 619 height 290
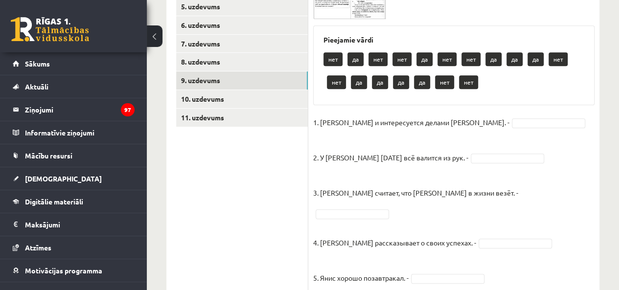
scroll to position [204, 0]
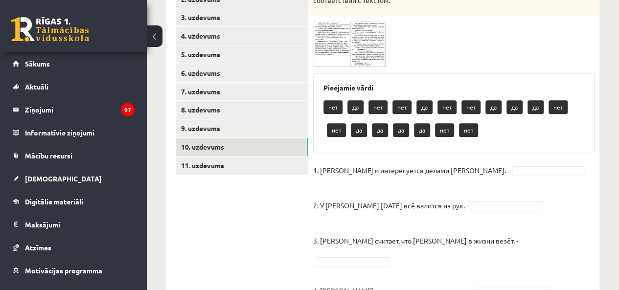
click at [239, 153] on link "10. uzdevums" at bounding box center [242, 147] width 132 height 18
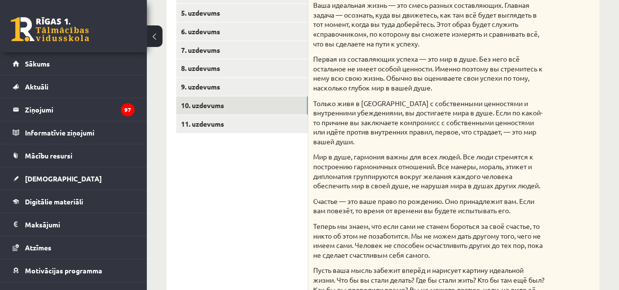
scroll to position [106, 0]
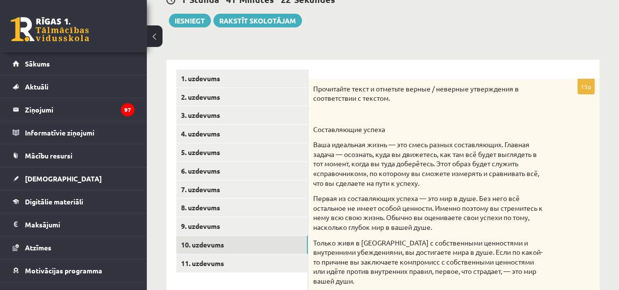
click at [246, 241] on link "10. uzdevums" at bounding box center [242, 245] width 132 height 18
click at [236, 222] on link "9. uzdevums" at bounding box center [242, 226] width 132 height 18
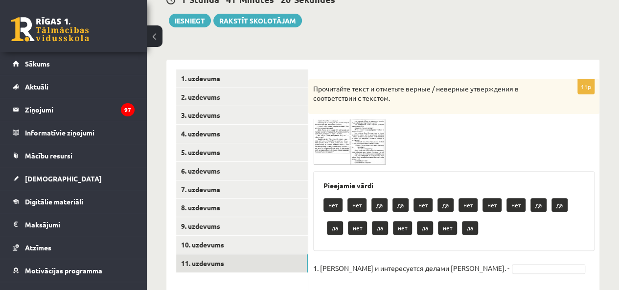
click at [238, 264] on link "11. uzdevums" at bounding box center [242, 263] width 132 height 18
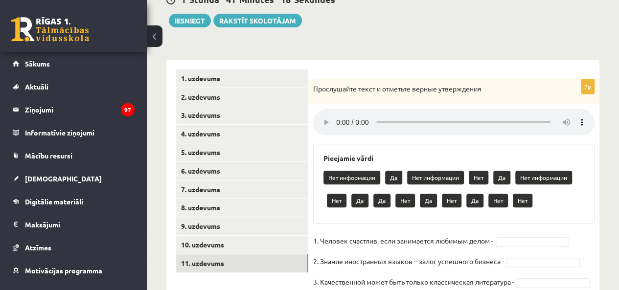
click at [283, 240] on link "10. uzdevums" at bounding box center [242, 245] width 132 height 18
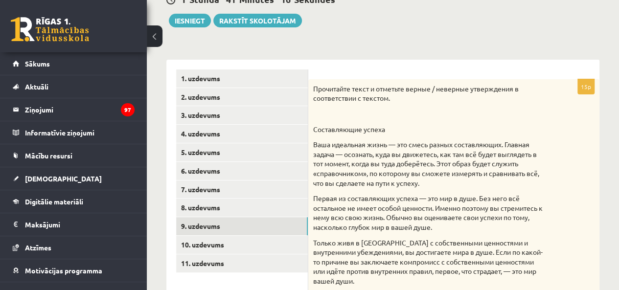
click at [277, 222] on link "9. uzdevums" at bounding box center [242, 226] width 132 height 18
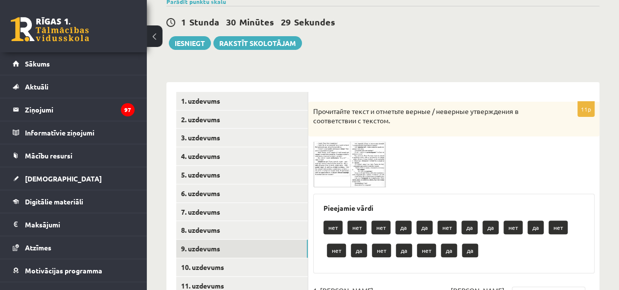
scroll to position [147, 0]
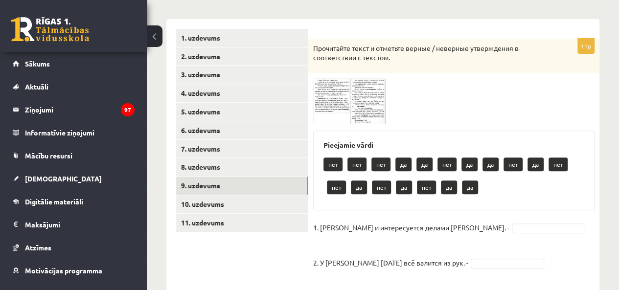
click at [369, 123] on img at bounding box center [349, 101] width 73 height 46
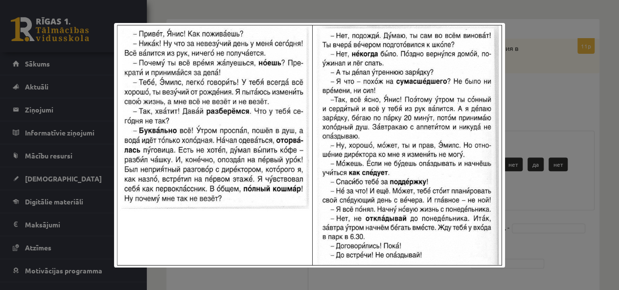
click at [550, 75] on div at bounding box center [309, 145] width 619 height 290
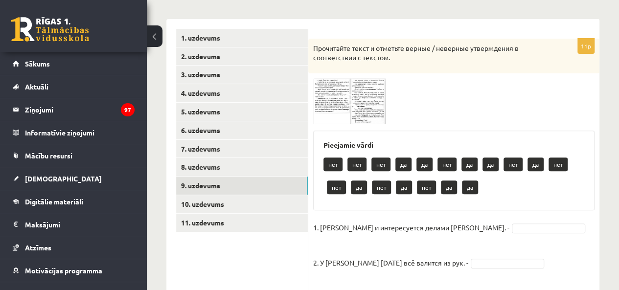
click at [330, 97] on img at bounding box center [349, 101] width 73 height 46
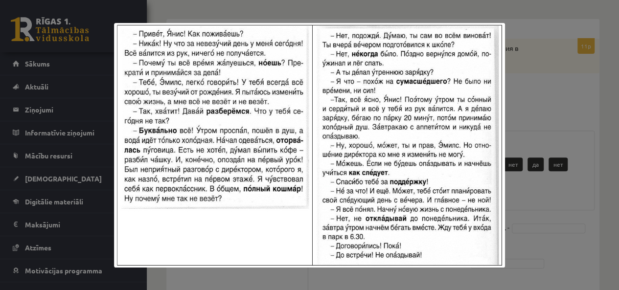
click at [553, 114] on div at bounding box center [309, 145] width 619 height 290
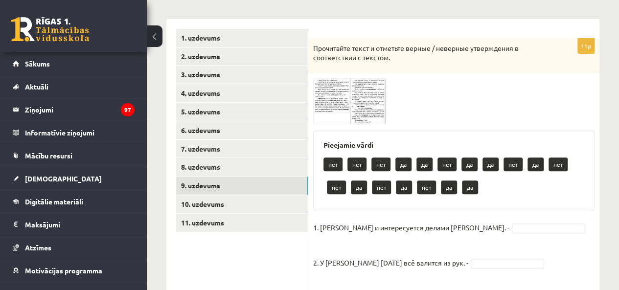
click at [350, 99] on span at bounding box center [350, 102] width 16 height 16
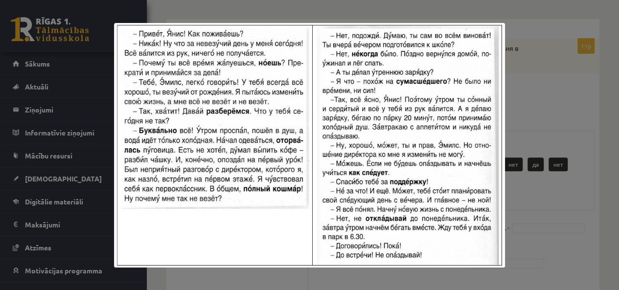
click at [538, 90] on div at bounding box center [309, 145] width 619 height 290
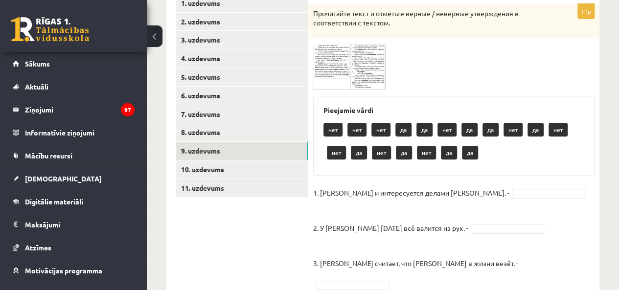
scroll to position [196, 0]
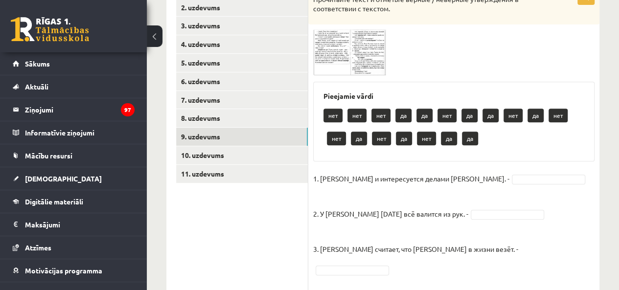
click at [354, 45] on span at bounding box center [350, 53] width 16 height 16
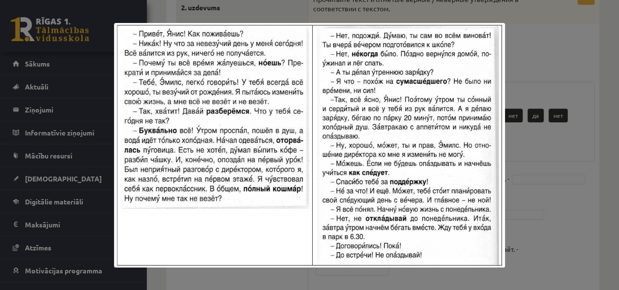
click at [537, 72] on div at bounding box center [309, 145] width 619 height 290
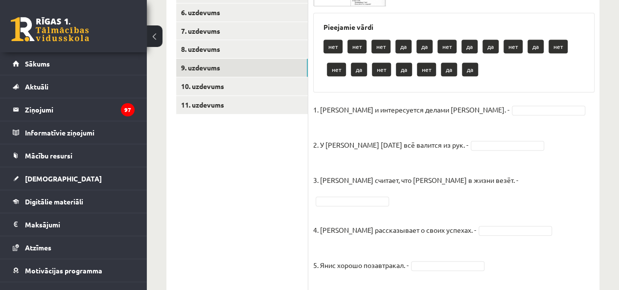
scroll to position [244, 0]
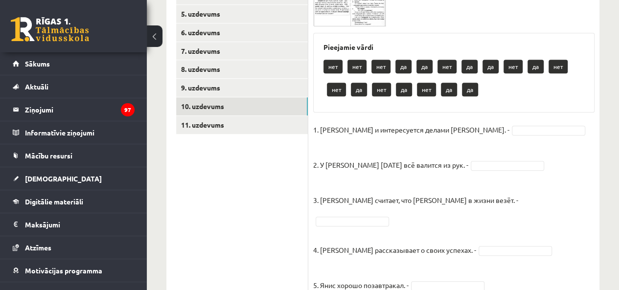
click at [240, 107] on link "10. uzdevums" at bounding box center [242, 106] width 132 height 18
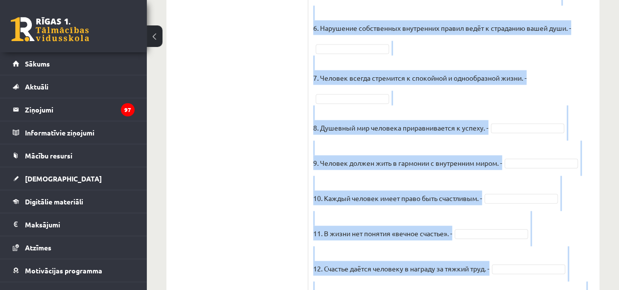
scroll to position [1095, 0]
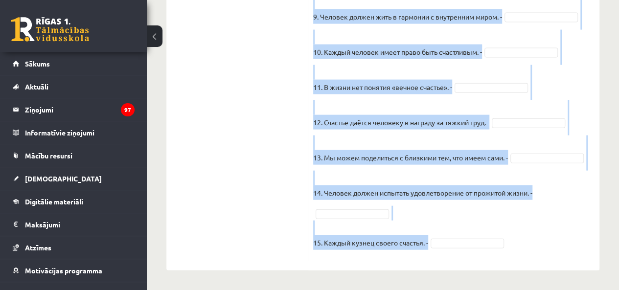
drag, startPoint x: 312, startPoint y: 91, endPoint x: 588, endPoint y: 309, distance: 350.9
copy div "Прочитайте текст и отметьте верные / неверные утверждения в соответствии с текс…"
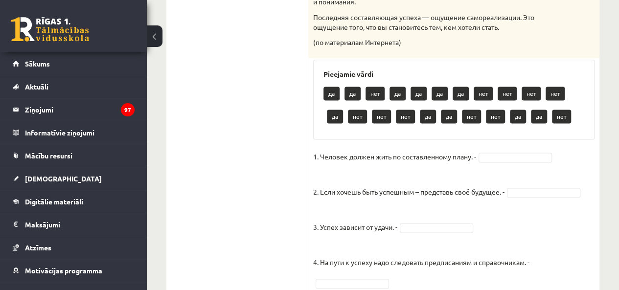
scroll to position [606, 0]
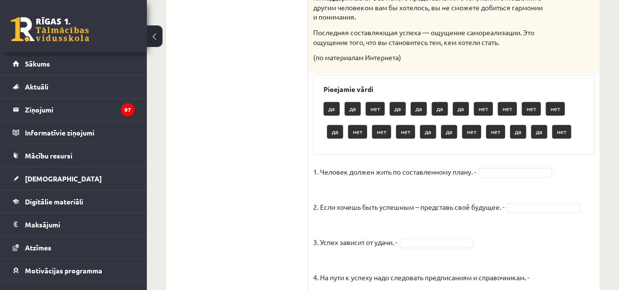
drag, startPoint x: 509, startPoint y: 186, endPoint x: 502, endPoint y: 185, distance: 7.0
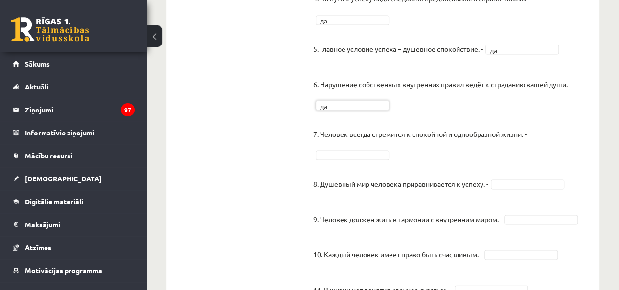
scroll to position [900, 0]
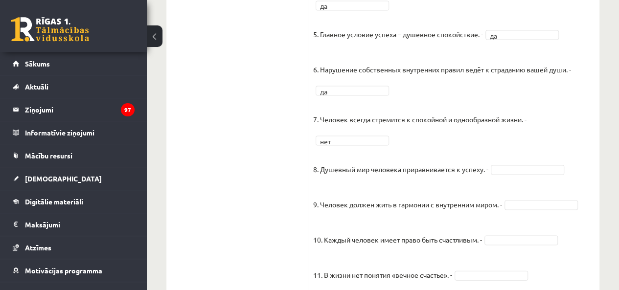
click at [522, 183] on fieldset "1. Человек должен жить по составленному плану. - нет *** 2. Если хочешь быть ус…" at bounding box center [453, 157] width 281 height 572
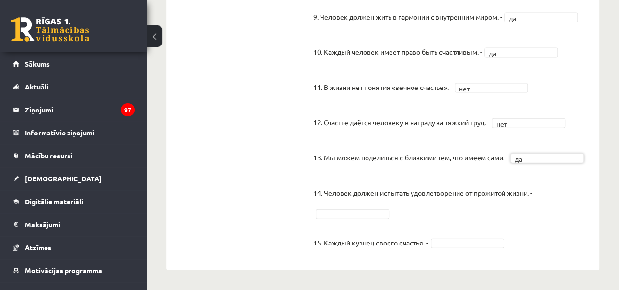
scroll to position [1073, 0]
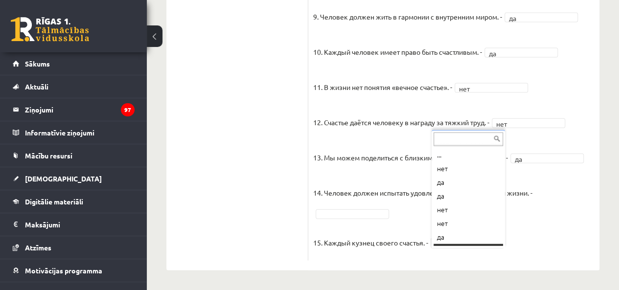
scroll to position [12, 0]
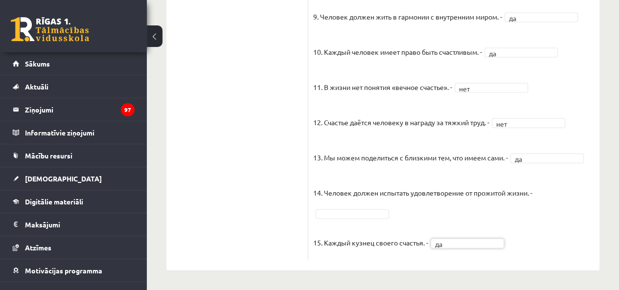
drag, startPoint x: 373, startPoint y: 213, endPoint x: 368, endPoint y: 215, distance: 5.3
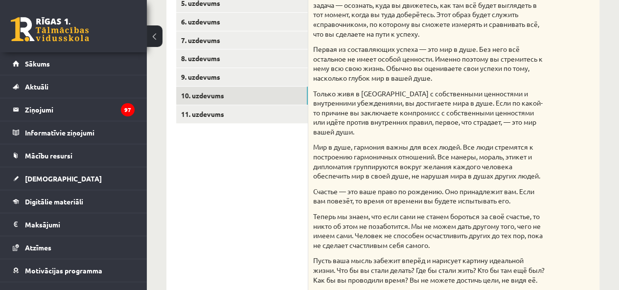
scroll to position [193, 0]
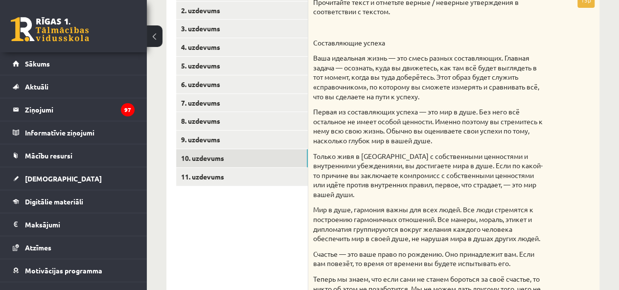
click at [222, 139] on link "9. uzdevums" at bounding box center [242, 140] width 132 height 18
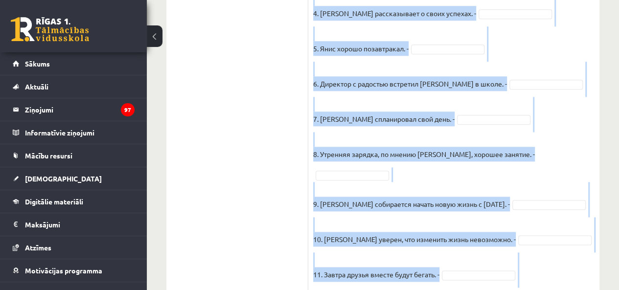
scroll to position [497, 0]
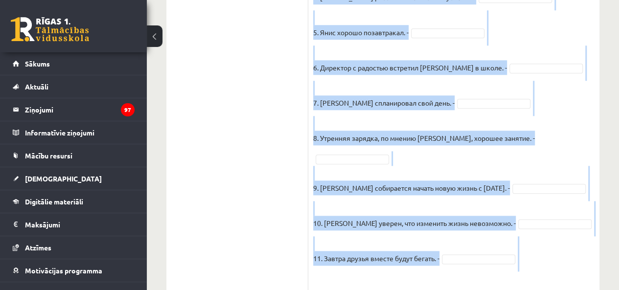
drag, startPoint x: 310, startPoint y: 2, endPoint x: 538, endPoint y: 300, distance: 374.6
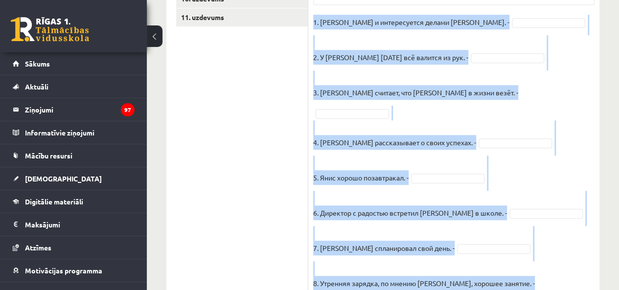
scroll to position [351, 0]
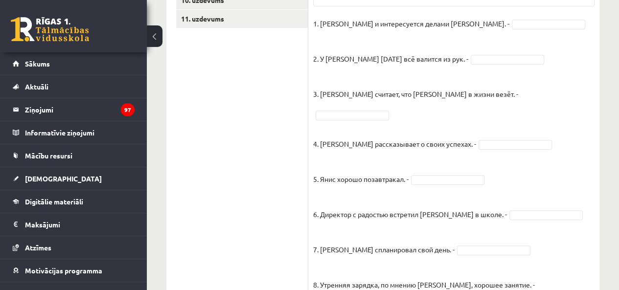
click at [249, 156] on ul "1. uzdevums 2. uzdevums 3. uzdevums 4. uzdevums 5. uzdevums 6. uzdevums 7. uzde…" at bounding box center [242, 131] width 132 height 613
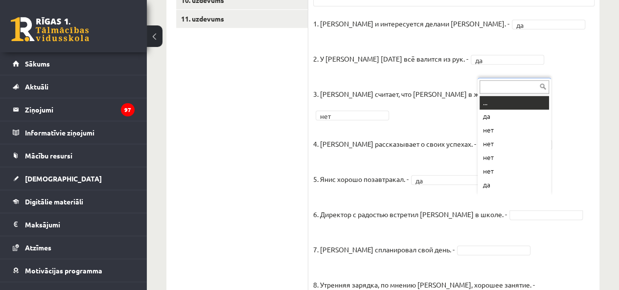
scroll to position [12, 0]
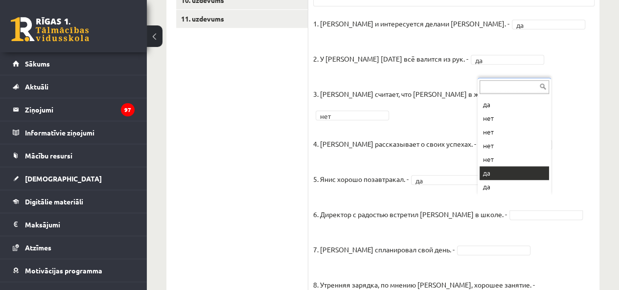
drag, startPoint x: 503, startPoint y: 177, endPoint x: 499, endPoint y: 197, distance: 19.5
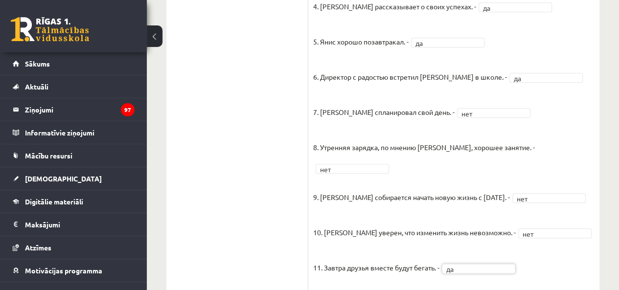
scroll to position [230, 0]
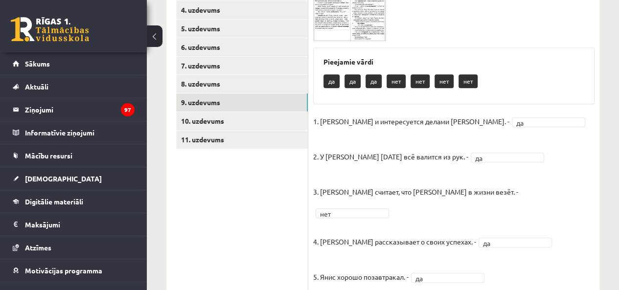
click at [237, 144] on link "11. uzdevums" at bounding box center [242, 140] width 132 height 18
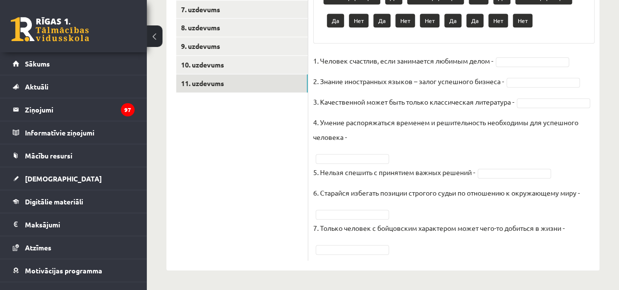
scroll to position [300, 0]
click at [365, 255] on fieldset "1. Человек счастлив, если занимается любимым делом - 2. Знание иностранных язык…" at bounding box center [453, 154] width 281 height 202
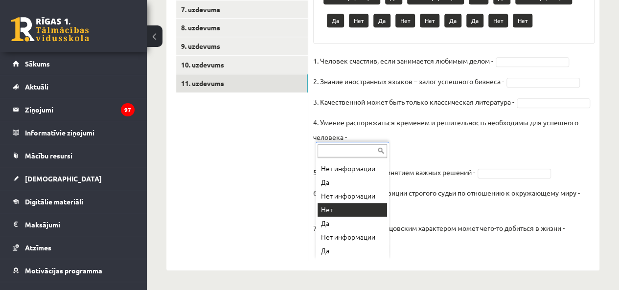
scroll to position [0, 0]
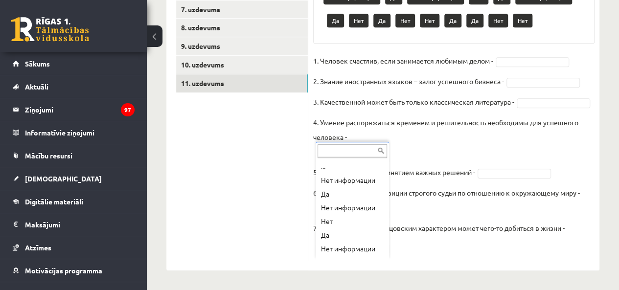
drag, startPoint x: 483, startPoint y: 88, endPoint x: 487, endPoint y: 95, distance: 8.1
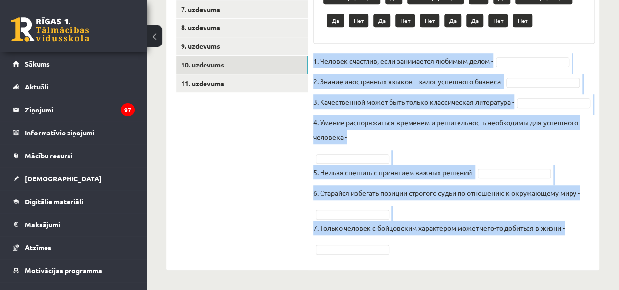
drag, startPoint x: 310, startPoint y: 46, endPoint x: 471, endPoint y: 250, distance: 260.0
click at [471, 250] on div "7p Прослушайте текст и отметьте верные утверждения Pieejamie vārdi Нет информац…" at bounding box center [453, 79] width 291 height 361
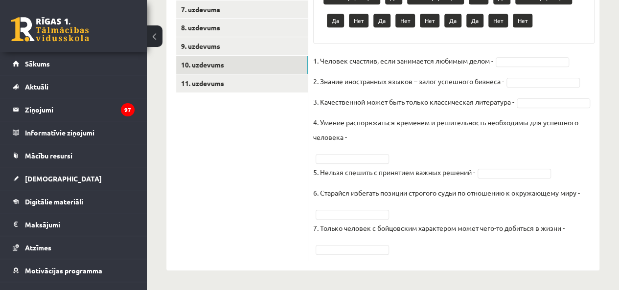
drag, startPoint x: 230, startPoint y: 225, endPoint x: 250, endPoint y: 216, distance: 22.5
click at [231, 225] on ul "1. uzdevums 2. uzdevums 3. uzdevums 4. uzdevums 5. uzdevums 6. uzdevums 7. uzde…" at bounding box center [242, 74] width 132 height 371
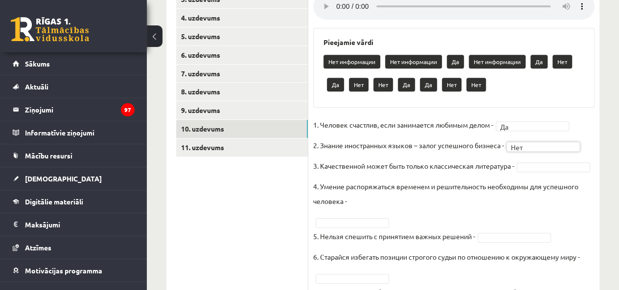
scroll to position [202, 0]
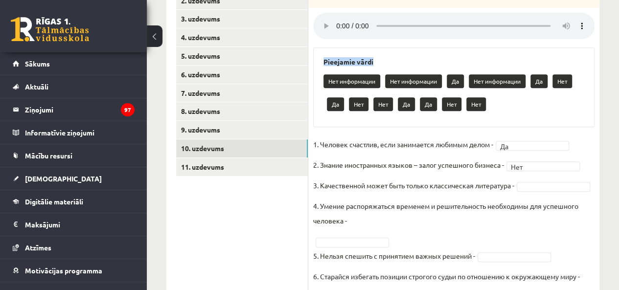
drag, startPoint x: 322, startPoint y: 64, endPoint x: 336, endPoint y: 71, distance: 16.0
click at [336, 71] on div "Pieejamie vārdi Нет информации Нет информации Да Нет информации Да Нет Да Нет Н…" at bounding box center [453, 87] width 281 height 80
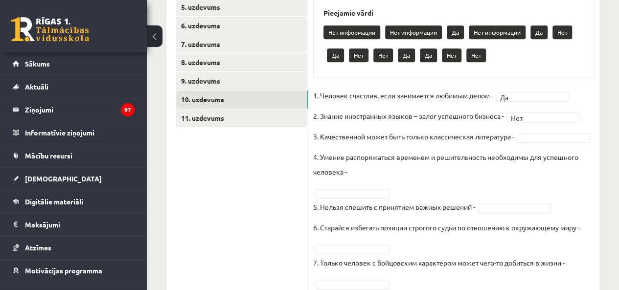
click at [349, 150] on fieldset "1. Человек счастлив, если занимается любимым делом - Да ** 2. Знание иностранны…" at bounding box center [453, 189] width 281 height 202
click at [348, 212] on fieldset "1. Человек счастлив, если занимается любимым делом - Да ** 2. Знание иностранны…" at bounding box center [453, 189] width 281 height 202
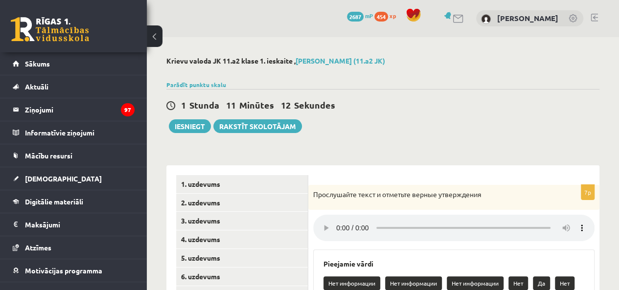
scroll to position [0, 0]
drag, startPoint x: 193, startPoint y: 121, endPoint x: 403, endPoint y: 45, distance: 223.2
click at [193, 121] on button "Iesniegt" at bounding box center [190, 127] width 42 height 14
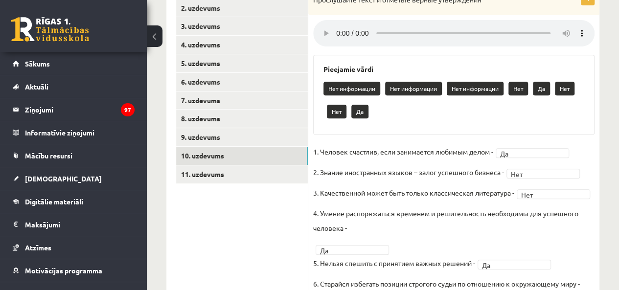
scroll to position [196, 0]
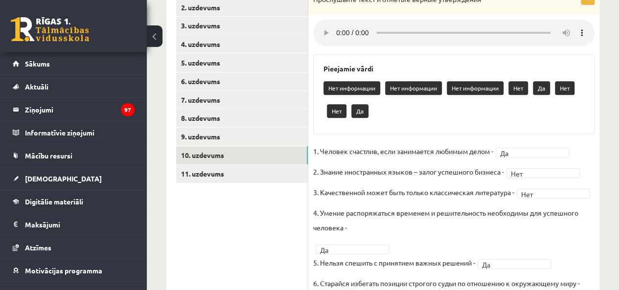
click at [234, 174] on link "11. uzdevums" at bounding box center [242, 174] width 132 height 18
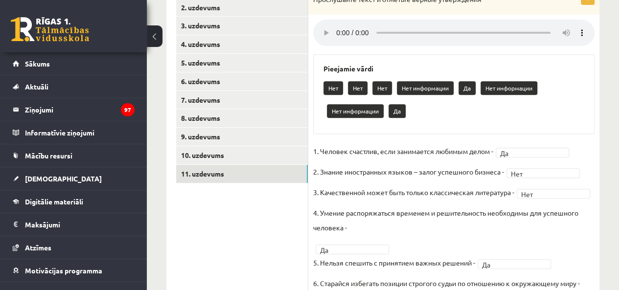
click at [240, 153] on link "10. uzdevums" at bounding box center [242, 155] width 132 height 18
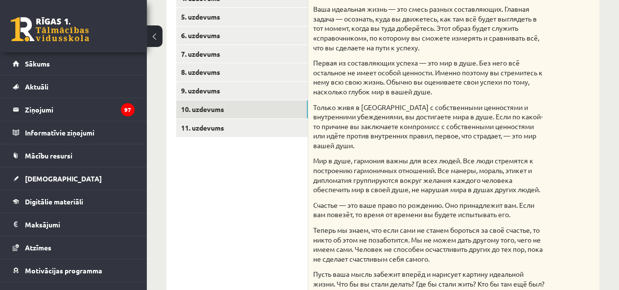
scroll to position [98, 0]
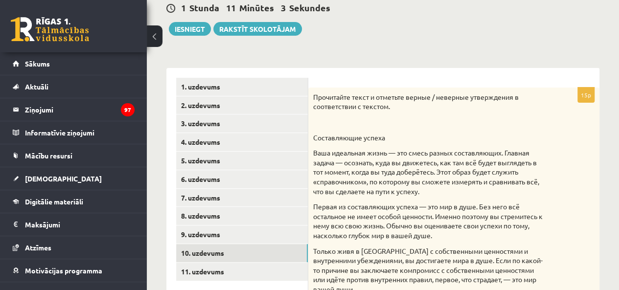
click at [218, 239] on link "9. uzdevums" at bounding box center [242, 234] width 132 height 18
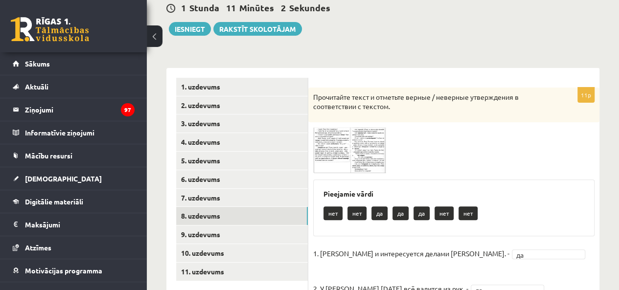
click at [221, 217] on link "8. uzdevums" at bounding box center [242, 216] width 132 height 18
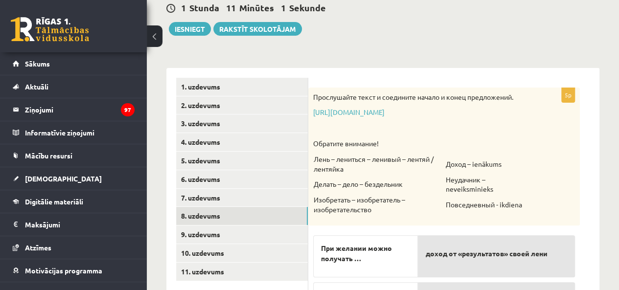
click at [225, 201] on link "7. uzdevums" at bounding box center [242, 198] width 132 height 18
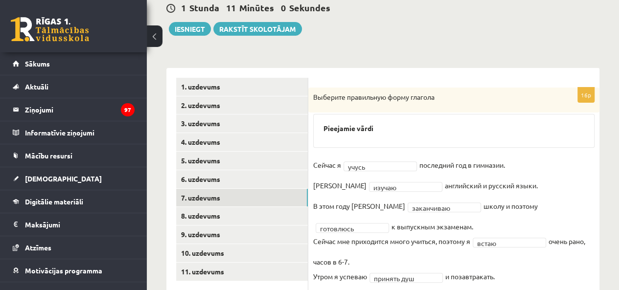
click at [223, 181] on link "6. uzdevums" at bounding box center [242, 179] width 132 height 18
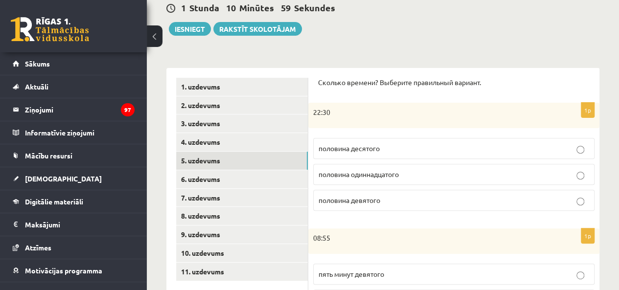
click at [224, 164] on link "5. uzdevums" at bounding box center [242, 161] width 132 height 18
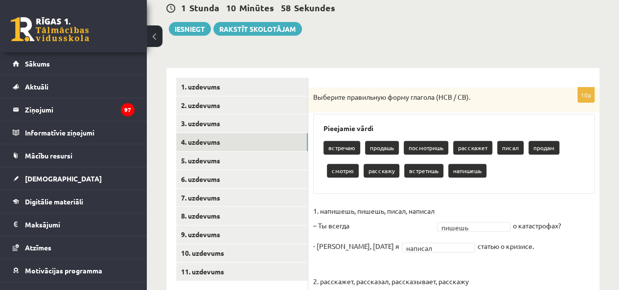
click at [223, 141] on link "4. uzdevums" at bounding box center [242, 142] width 132 height 18
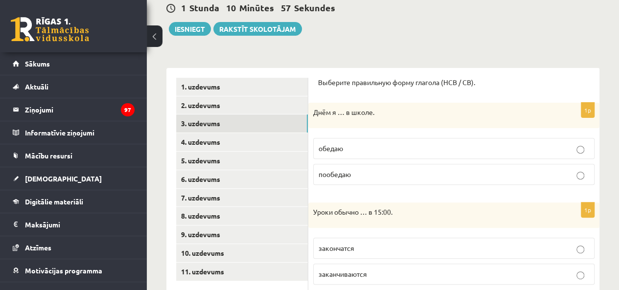
click at [221, 121] on link "3. uzdevums" at bounding box center [242, 123] width 132 height 18
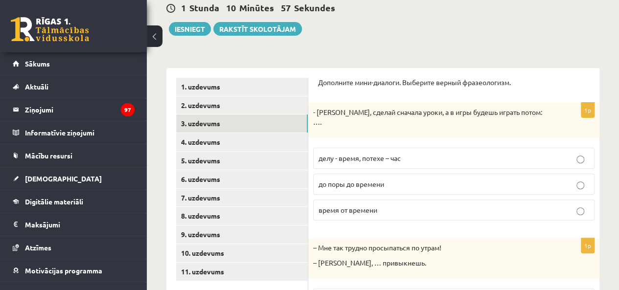
click at [221, 112] on link "2. uzdevums" at bounding box center [242, 105] width 132 height 18
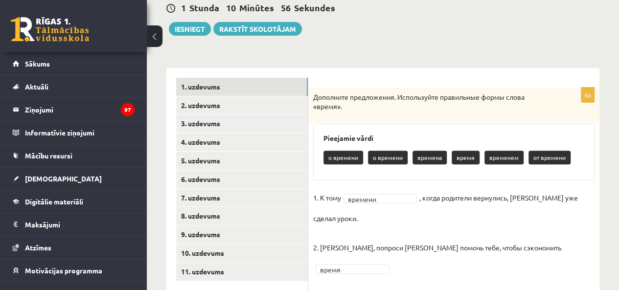
click at [225, 88] on link "1. uzdevums" at bounding box center [242, 87] width 132 height 18
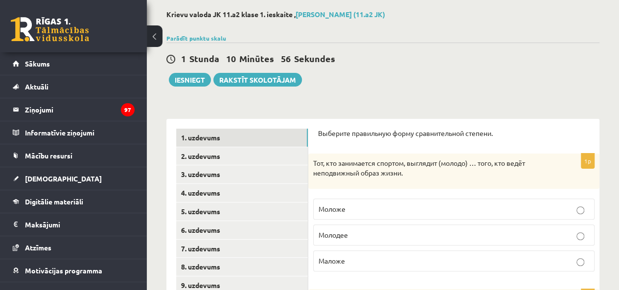
scroll to position [0, 0]
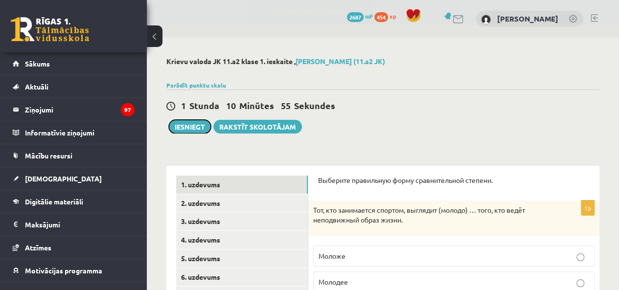
click at [179, 130] on button "Iesniegt" at bounding box center [190, 127] width 42 height 14
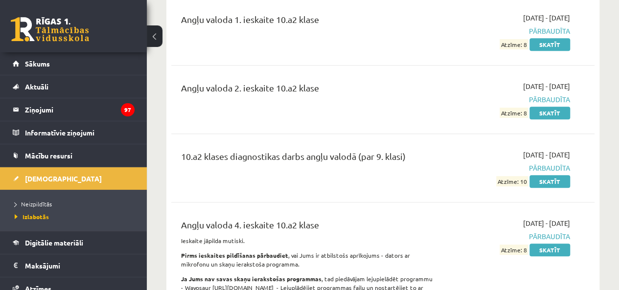
scroll to position [342, 0]
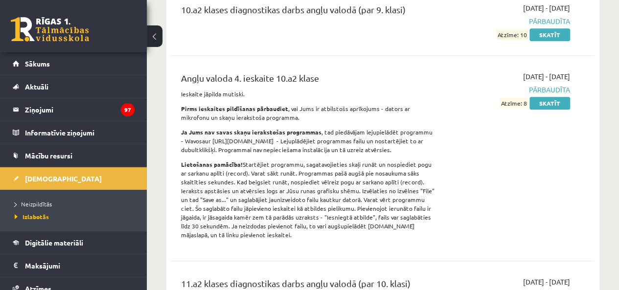
click at [24, 54] on link "Sākums" at bounding box center [74, 63] width 122 height 22
